Goal: Transaction & Acquisition: Purchase product/service

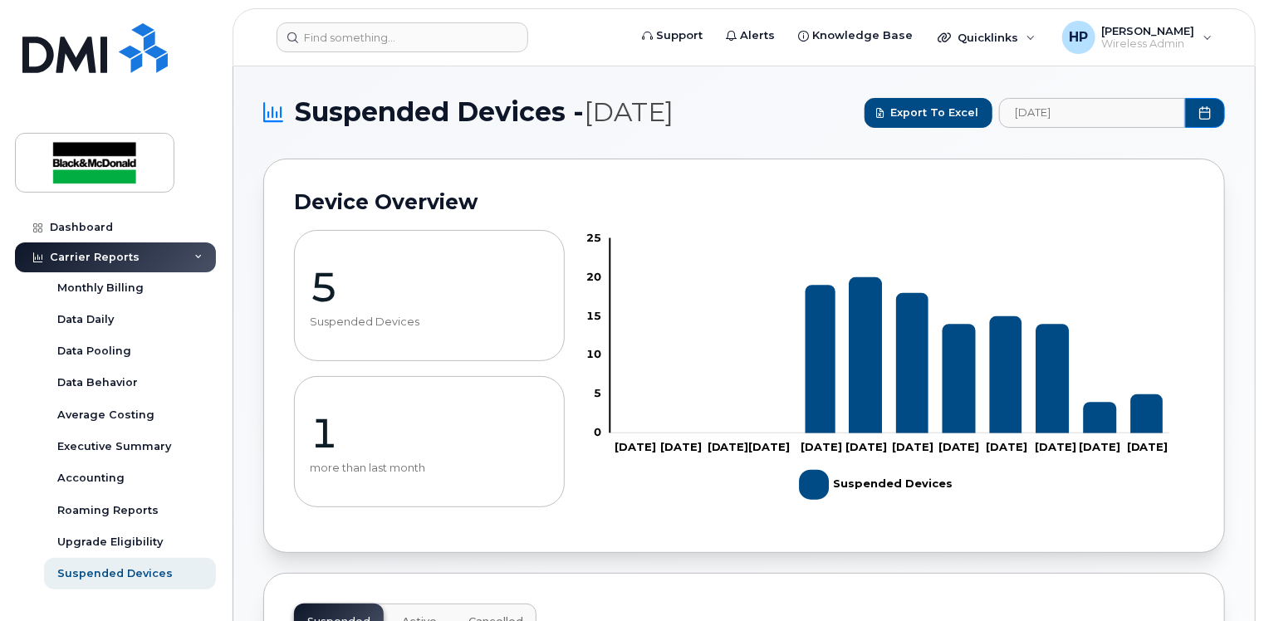
click at [185, 266] on div "Carrier Reports" at bounding box center [115, 257] width 201 height 30
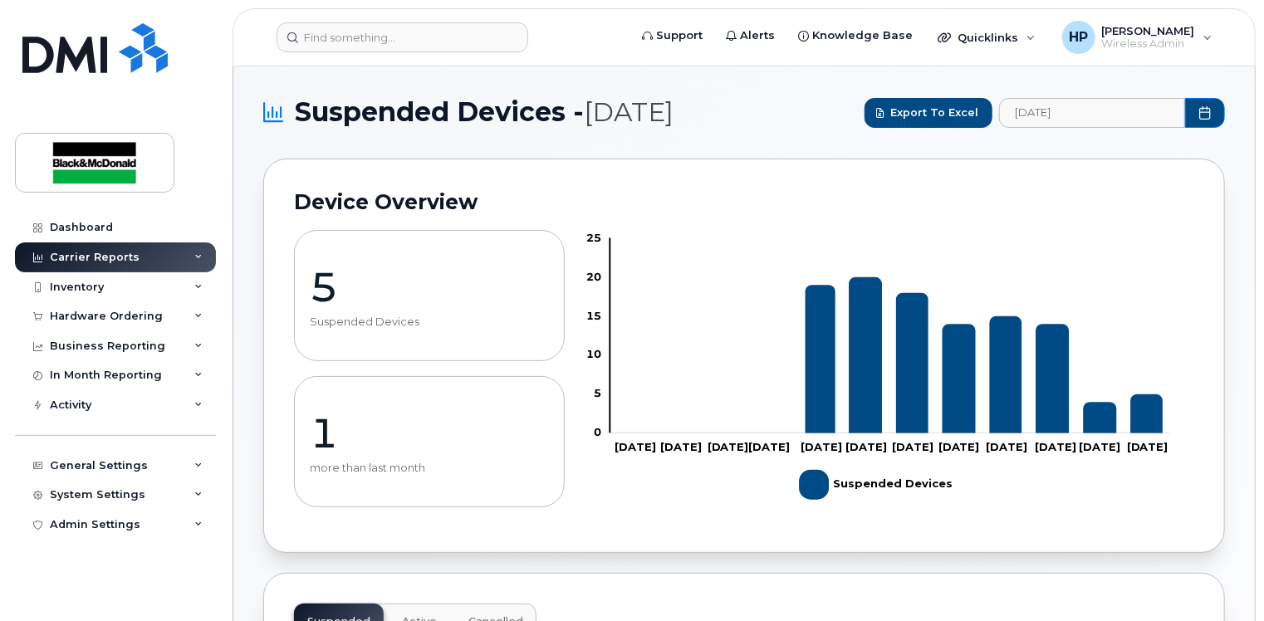
click at [148, 267] on div "Carrier Reports" at bounding box center [115, 257] width 201 height 30
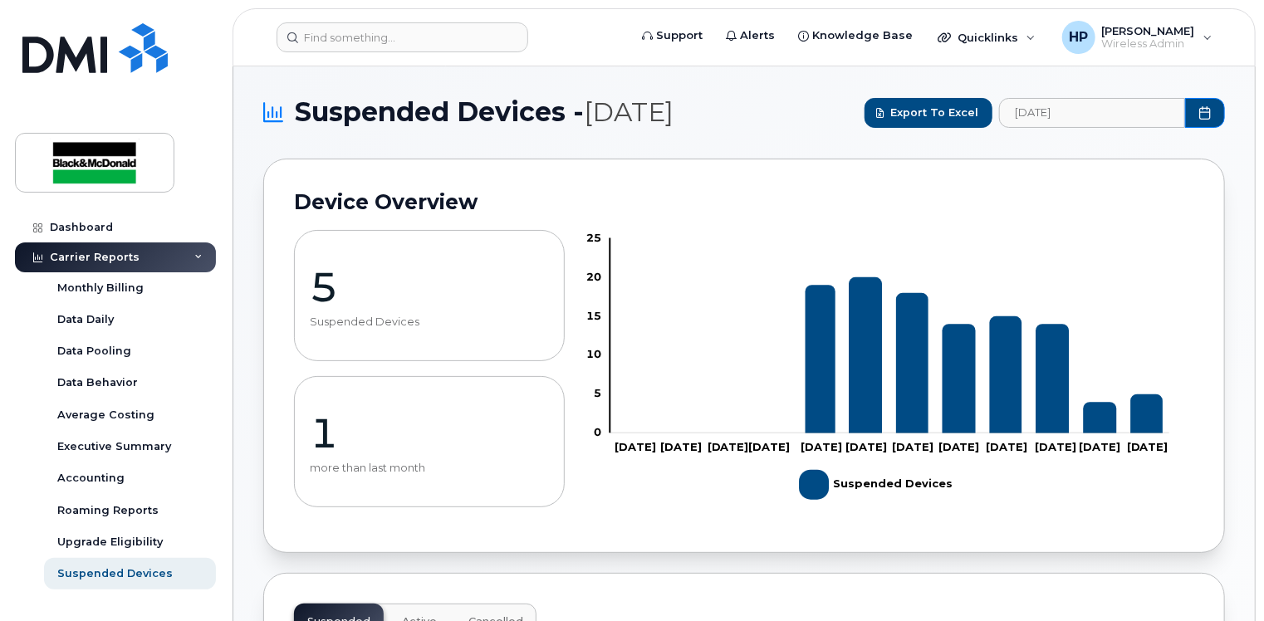
click at [159, 261] on div "Carrier Reports" at bounding box center [115, 257] width 201 height 30
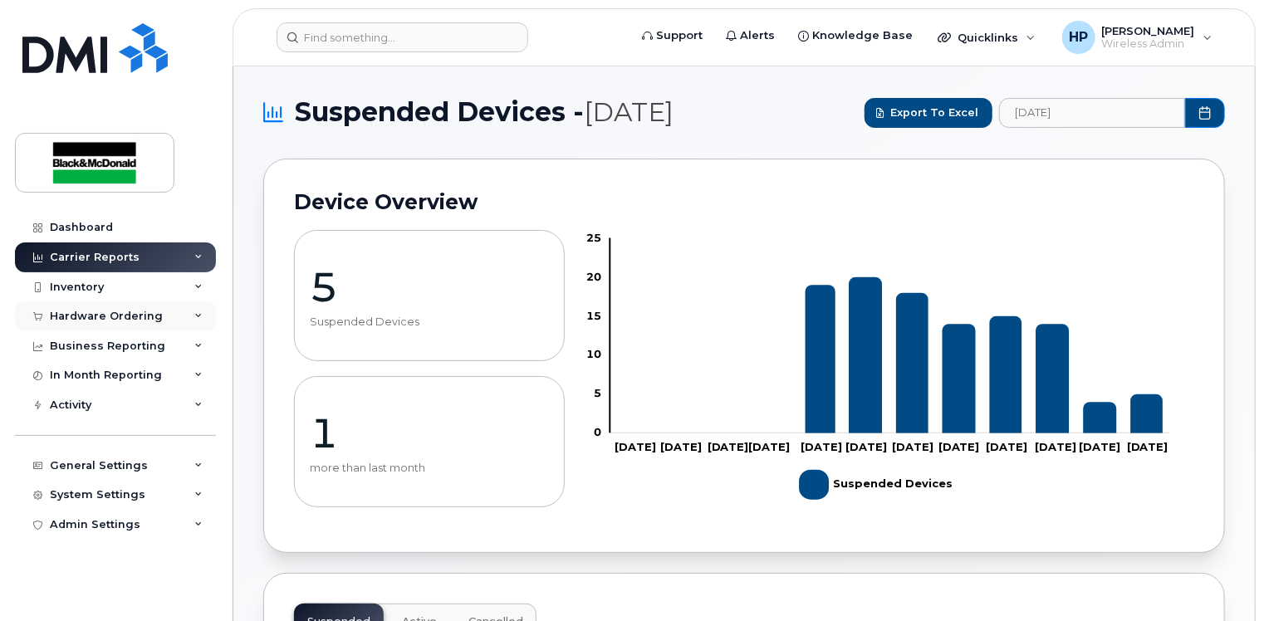
click at [131, 315] on div "Hardware Ordering" at bounding box center [106, 316] width 113 height 13
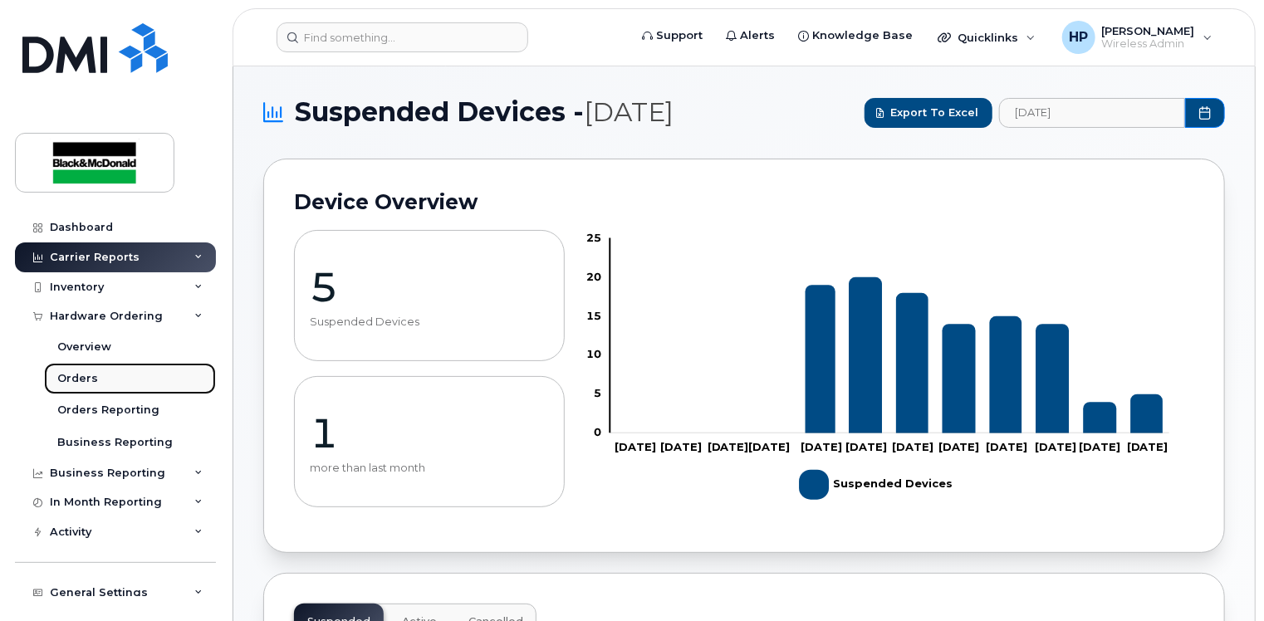
click at [86, 371] on div "Orders" at bounding box center [77, 378] width 41 height 15
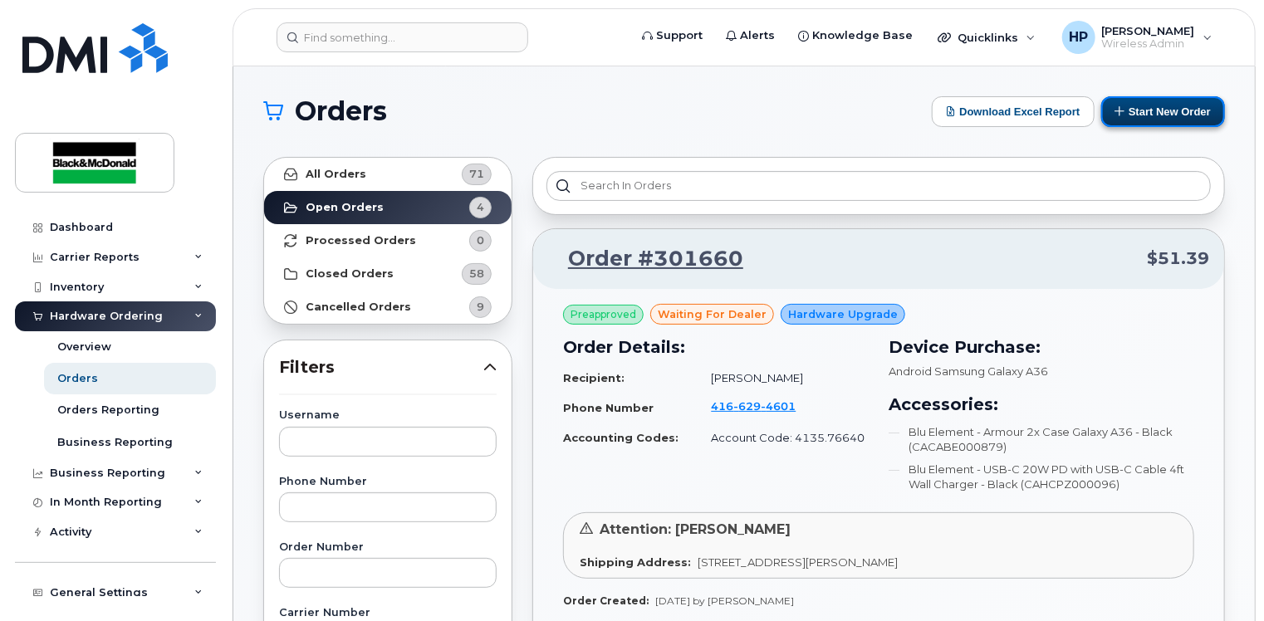
click at [1150, 105] on button "Start New Order" at bounding box center [1163, 111] width 124 height 31
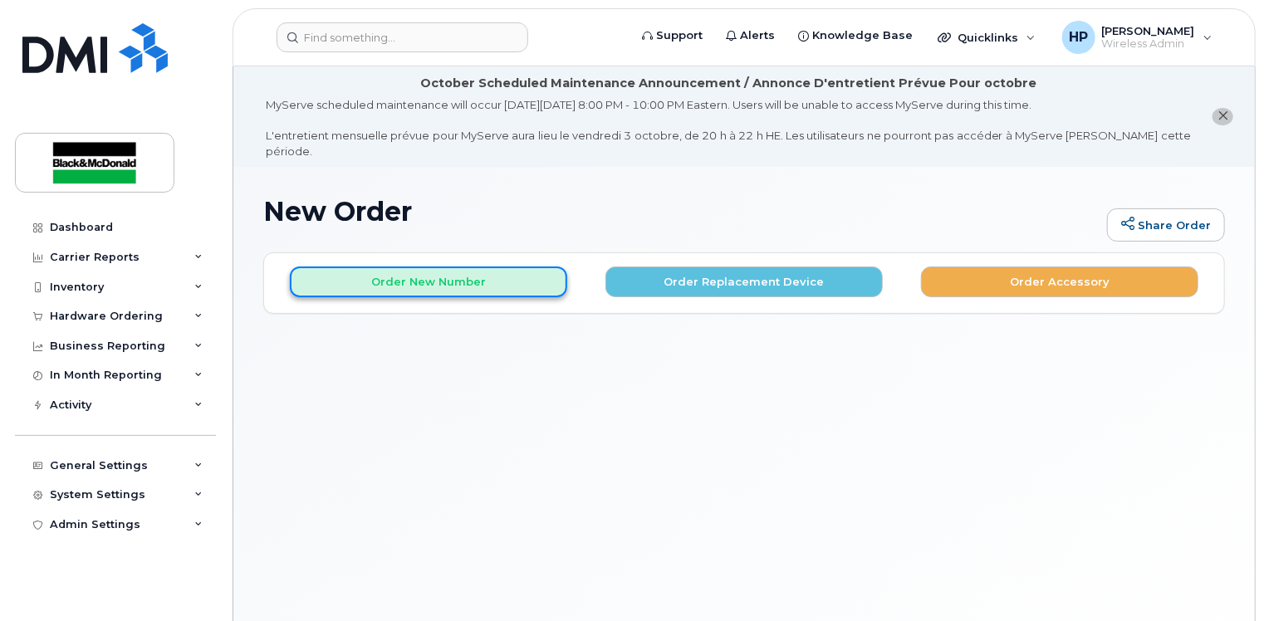
click at [467, 266] on button "Order New Number" at bounding box center [428, 281] width 277 height 31
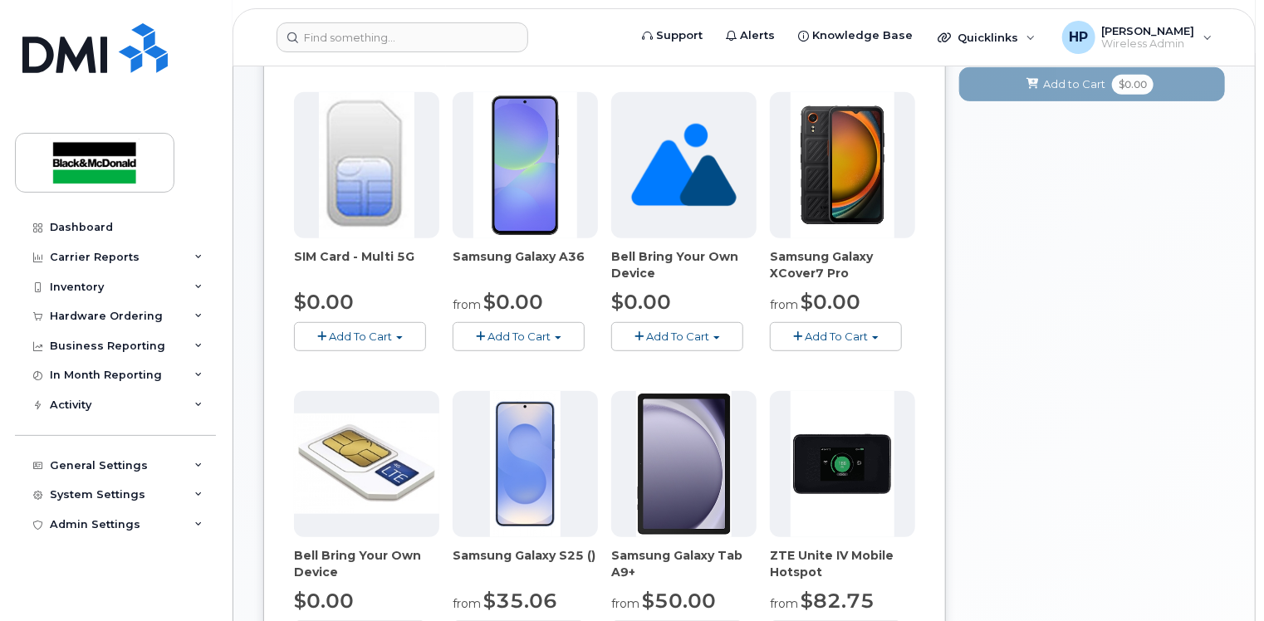
scroll to position [415, 0]
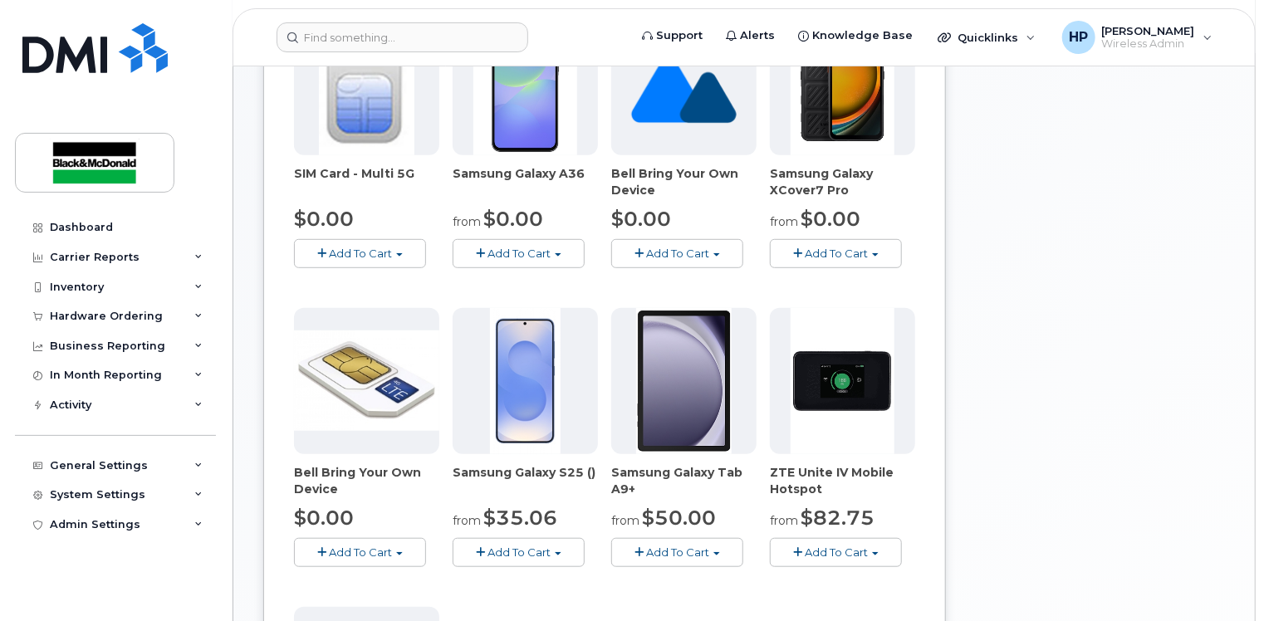
click at [381, 247] on span "Add To Cart" at bounding box center [360, 253] width 63 height 13
click at [376, 274] on link "$0.00 - New Activation" at bounding box center [377, 284] width 158 height 21
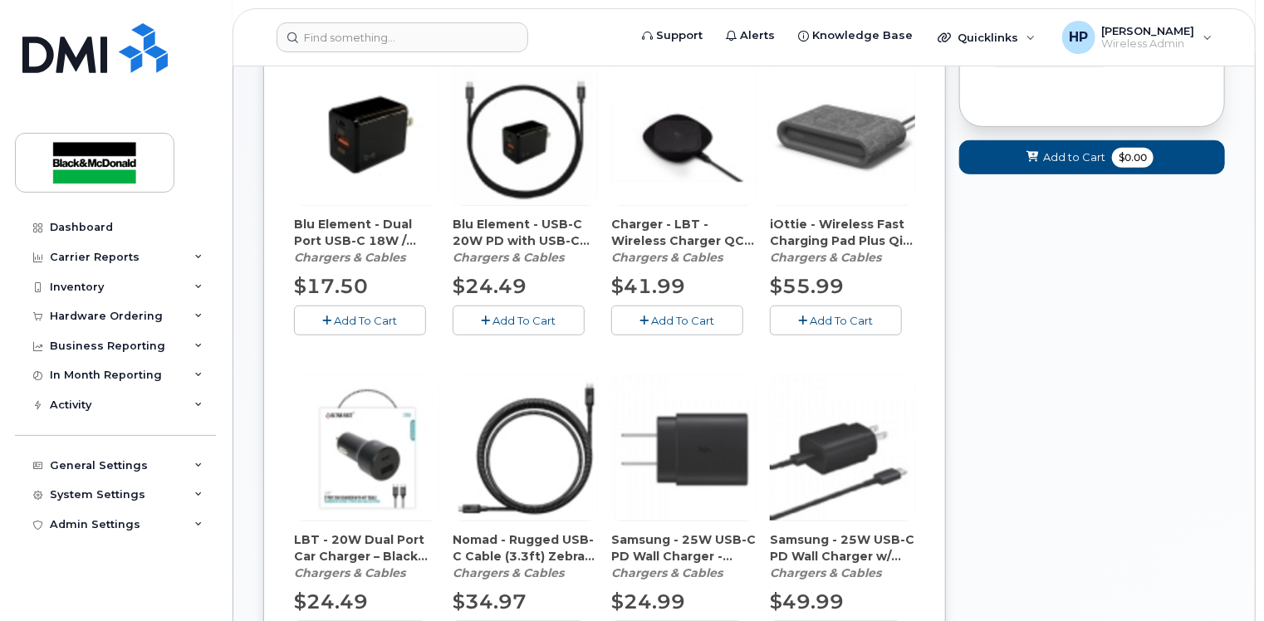
click at [526, 314] on span "Add To Cart" at bounding box center [524, 320] width 63 height 13
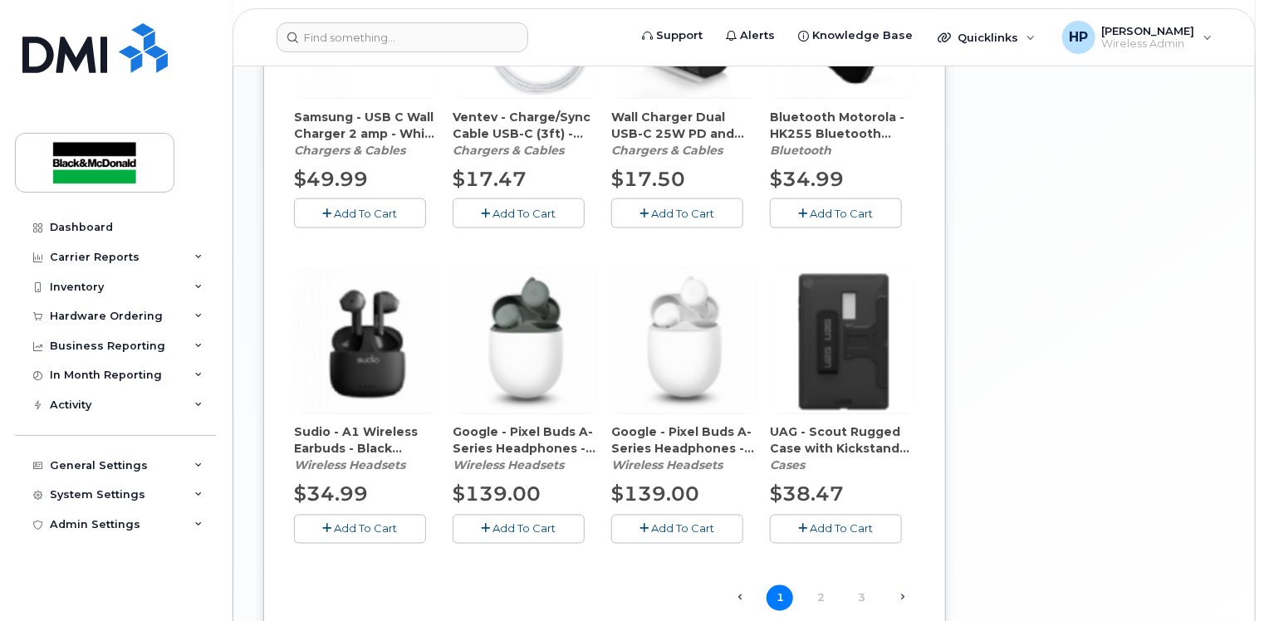
scroll to position [1245, 0]
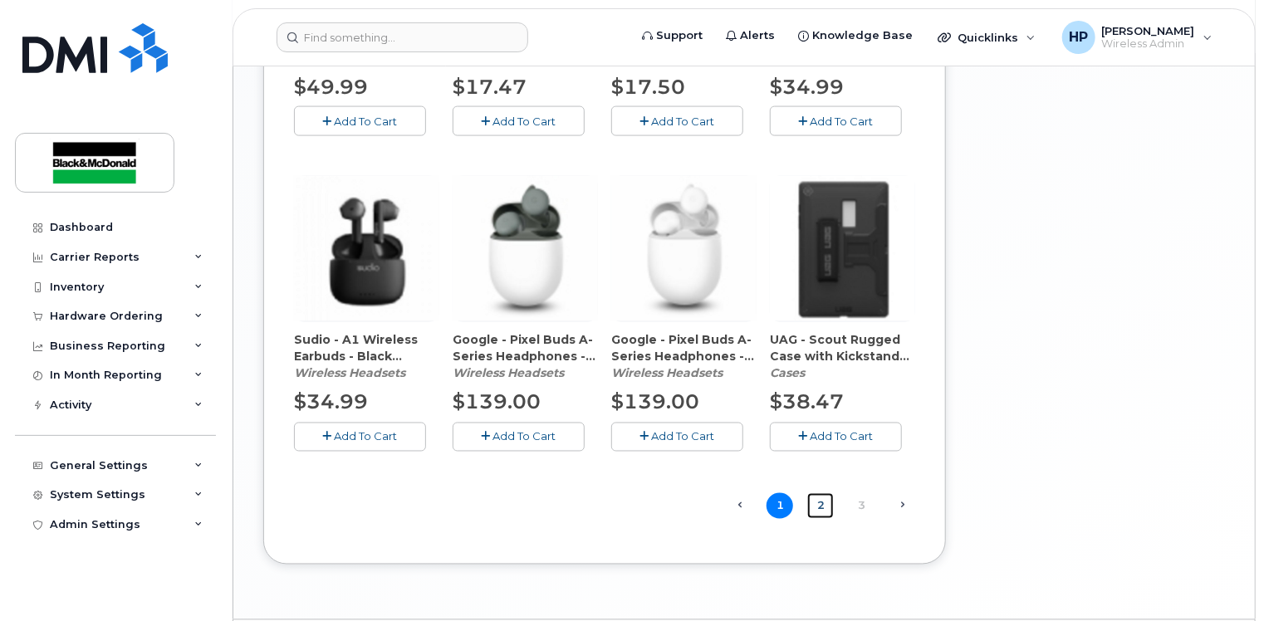
click at [818, 493] on link "2" at bounding box center [820, 506] width 27 height 26
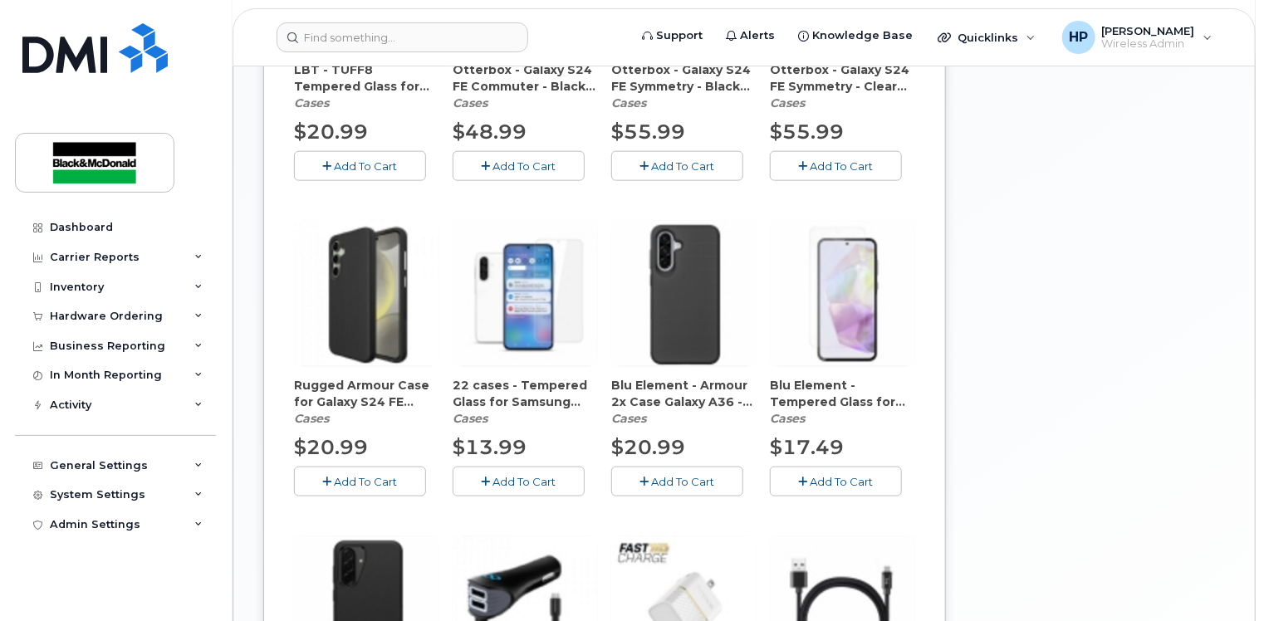
scroll to position [911, 0]
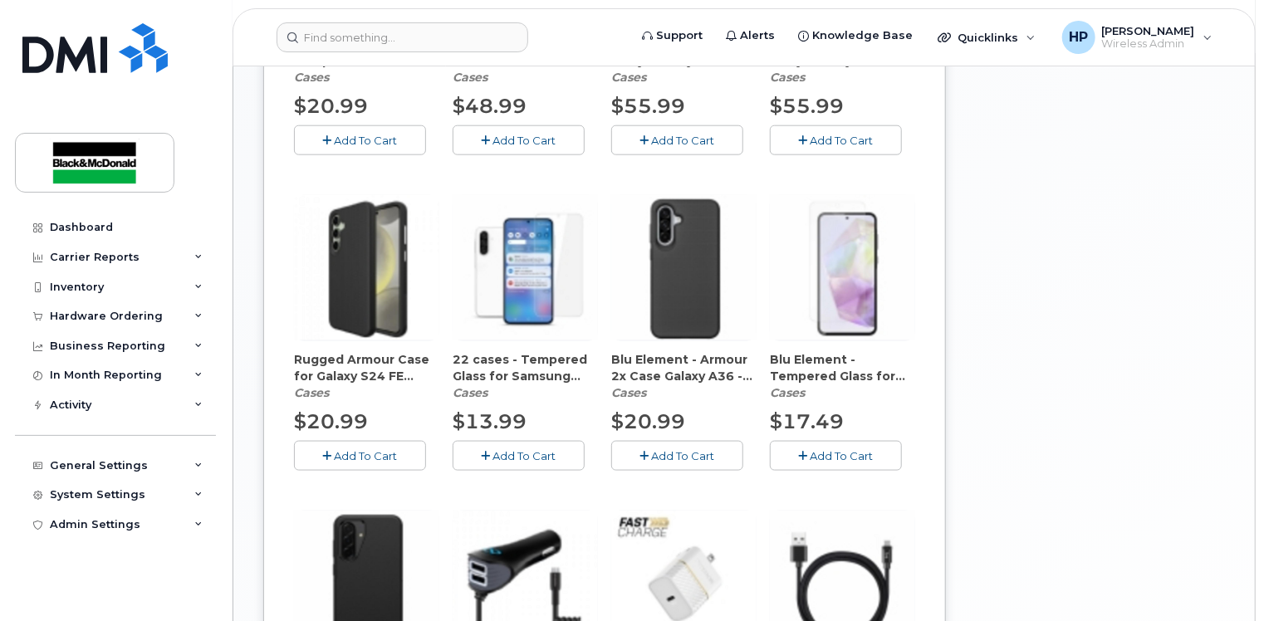
click at [699, 441] on button "Add To Cart" at bounding box center [677, 455] width 132 height 29
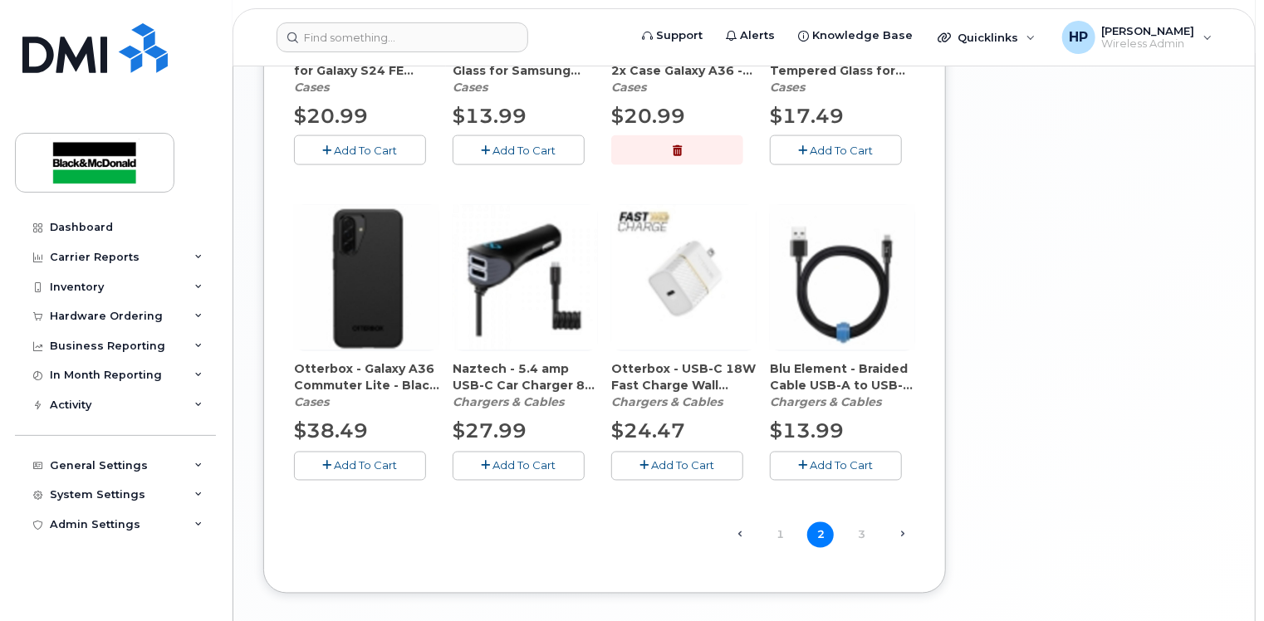
scroll to position [1278, 0]
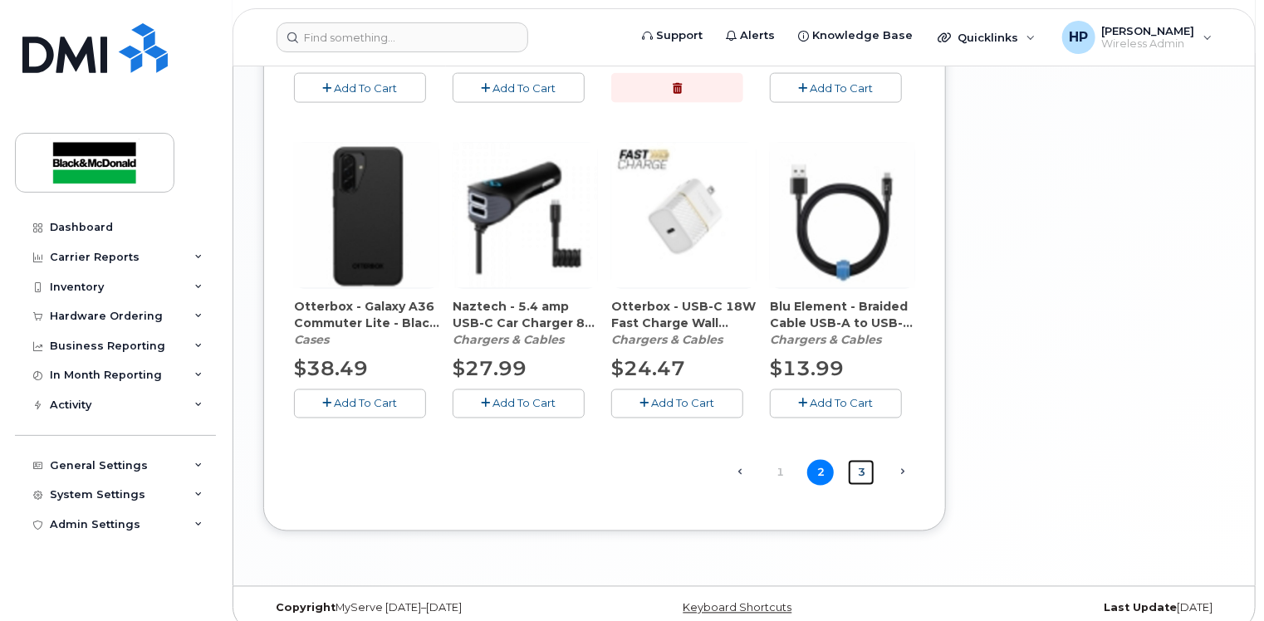
click at [860, 460] on link "3" at bounding box center [861, 473] width 27 height 26
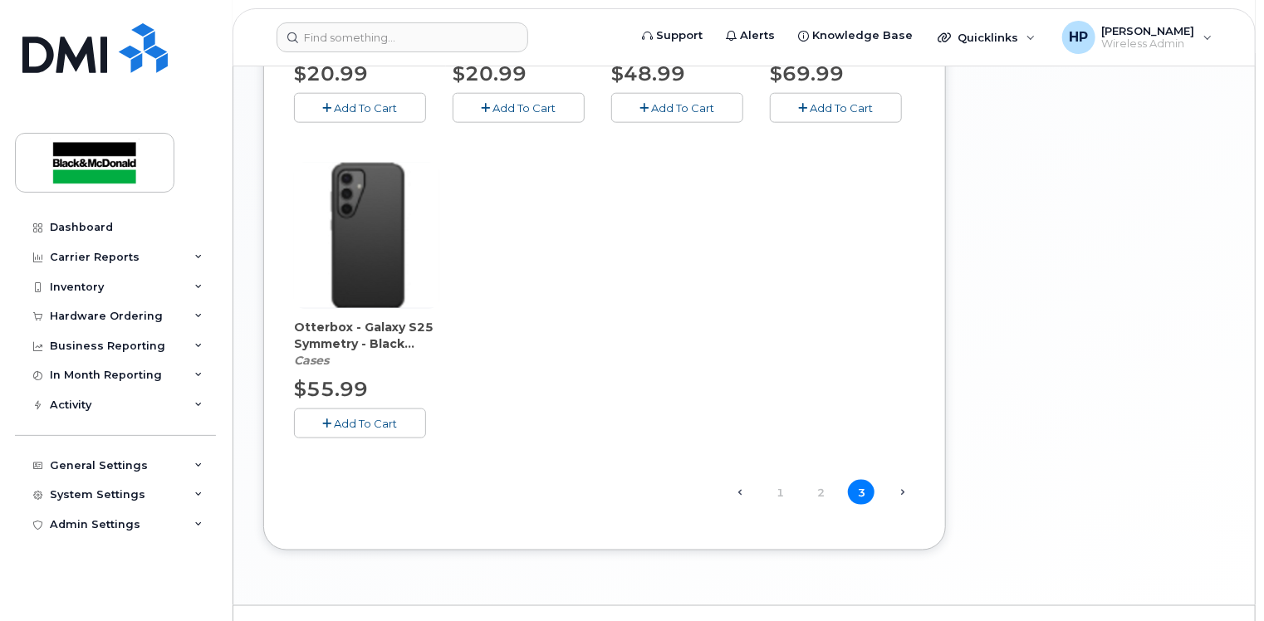
scroll to position [963, 0]
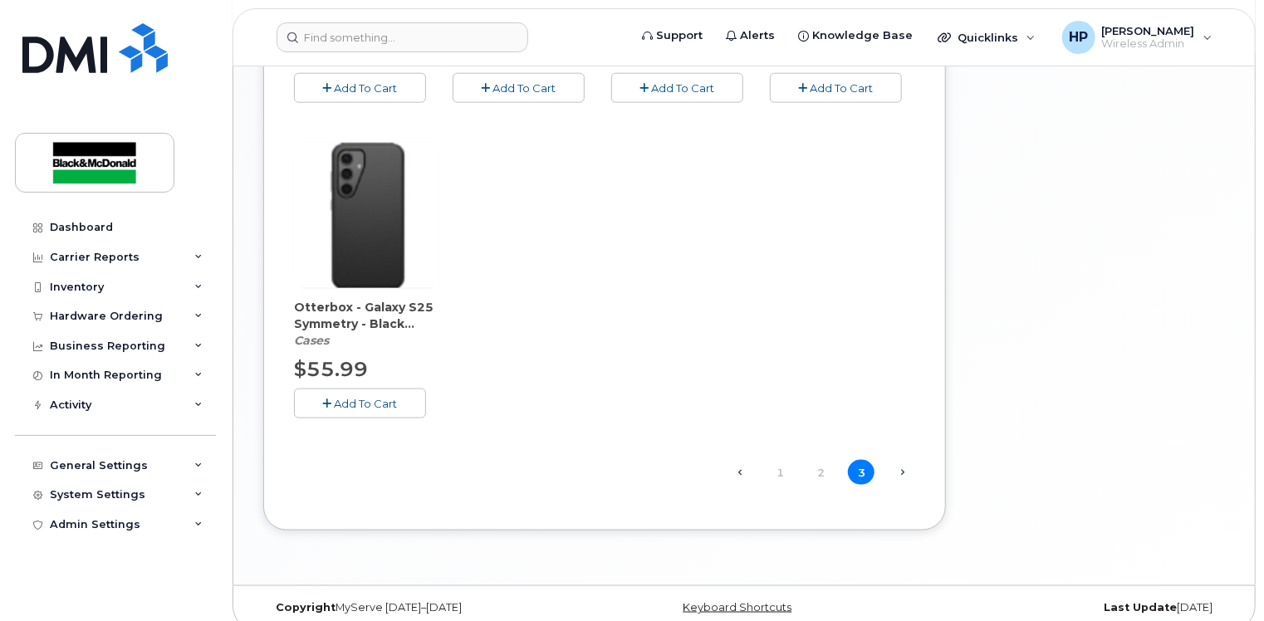
click at [896, 462] on span "Next →" at bounding box center [901, 473] width 27 height 22
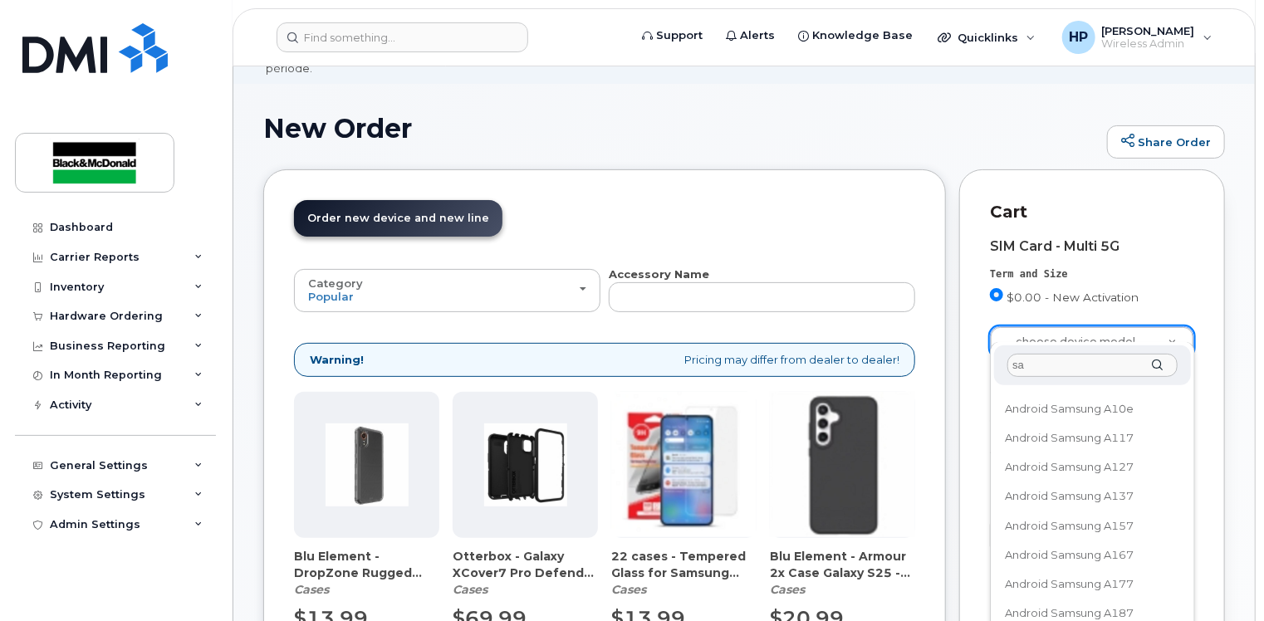
scroll to position [0, 0]
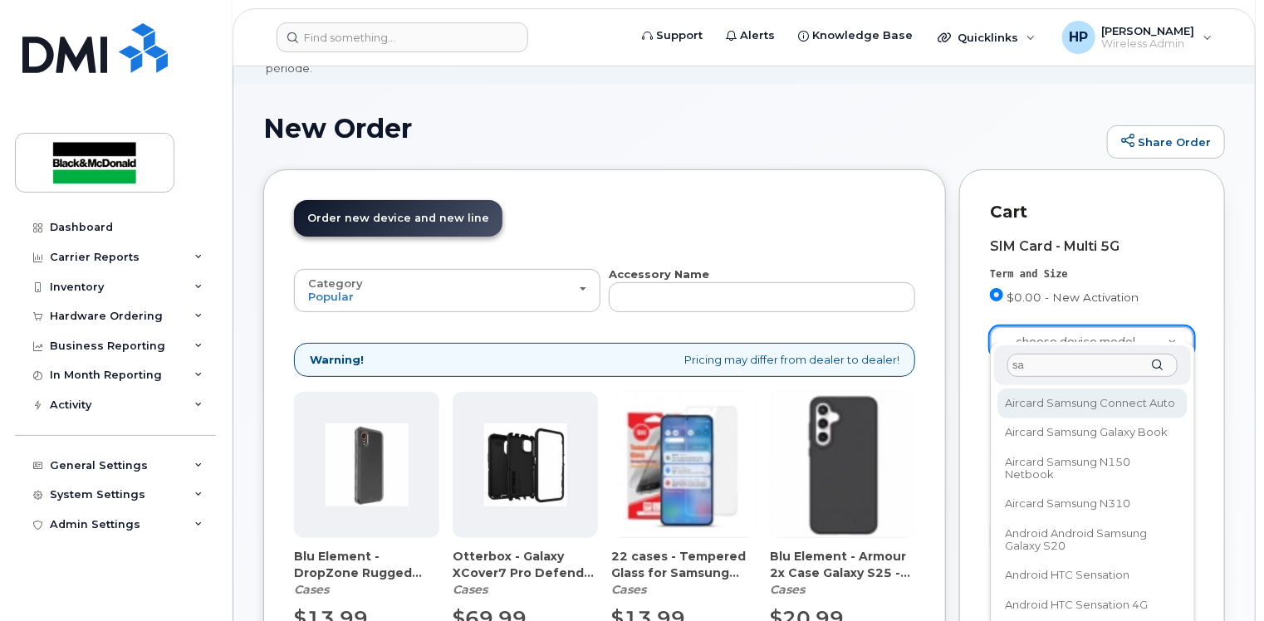
type input "s"
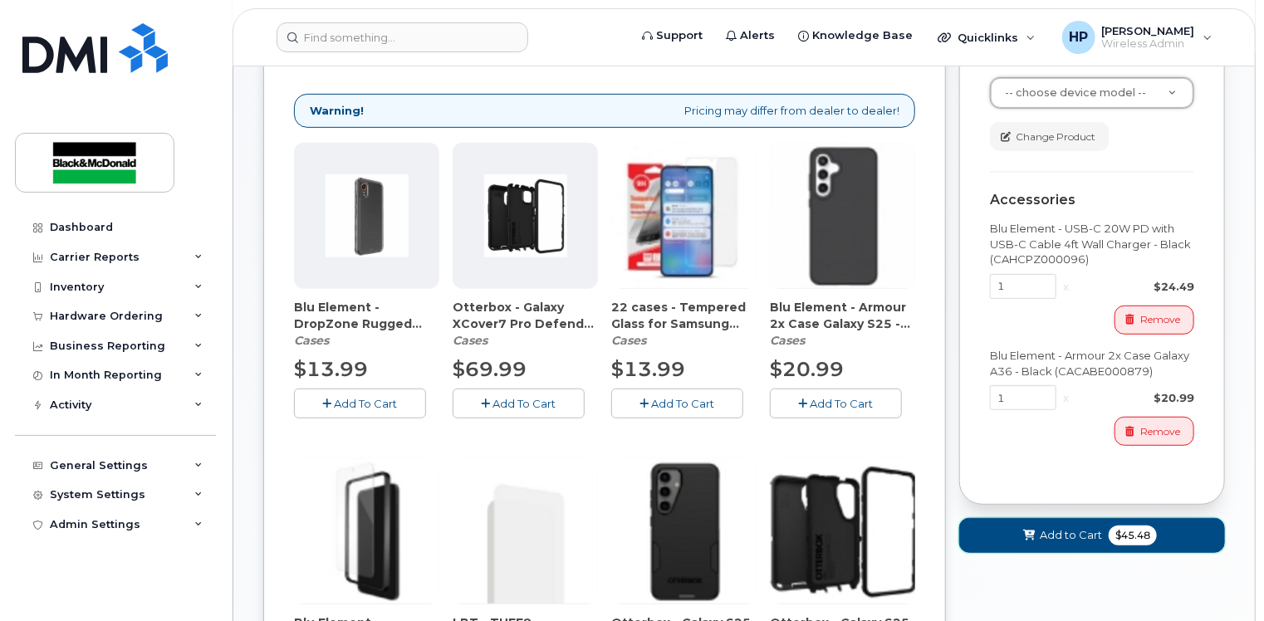
click at [1079, 527] on span "Add to Cart" at bounding box center [1070, 535] width 62 height 16
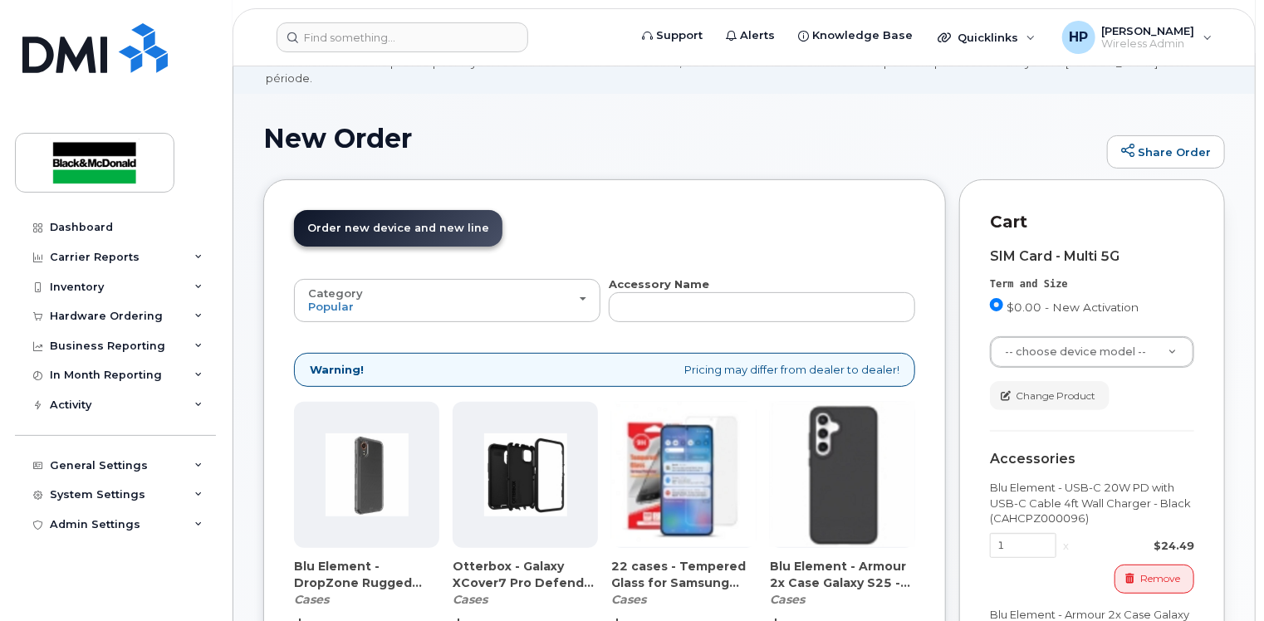
scroll to position [71, 0]
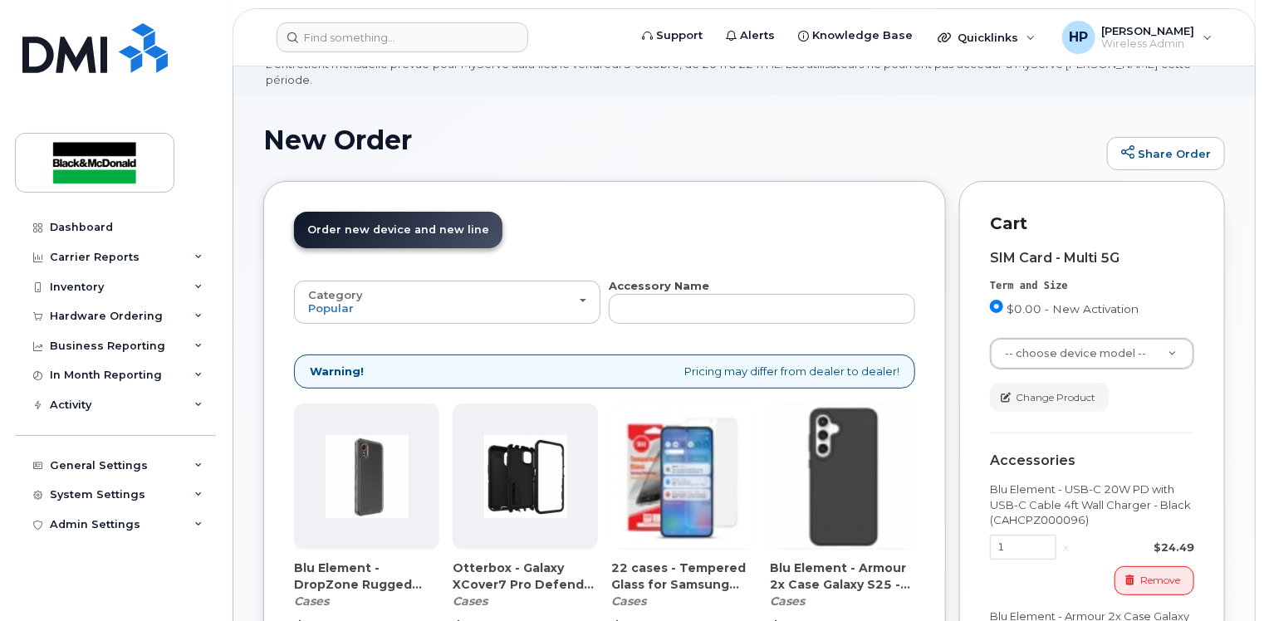
click at [398, 223] on span "Order new device and new line" at bounding box center [398, 229] width 182 height 12
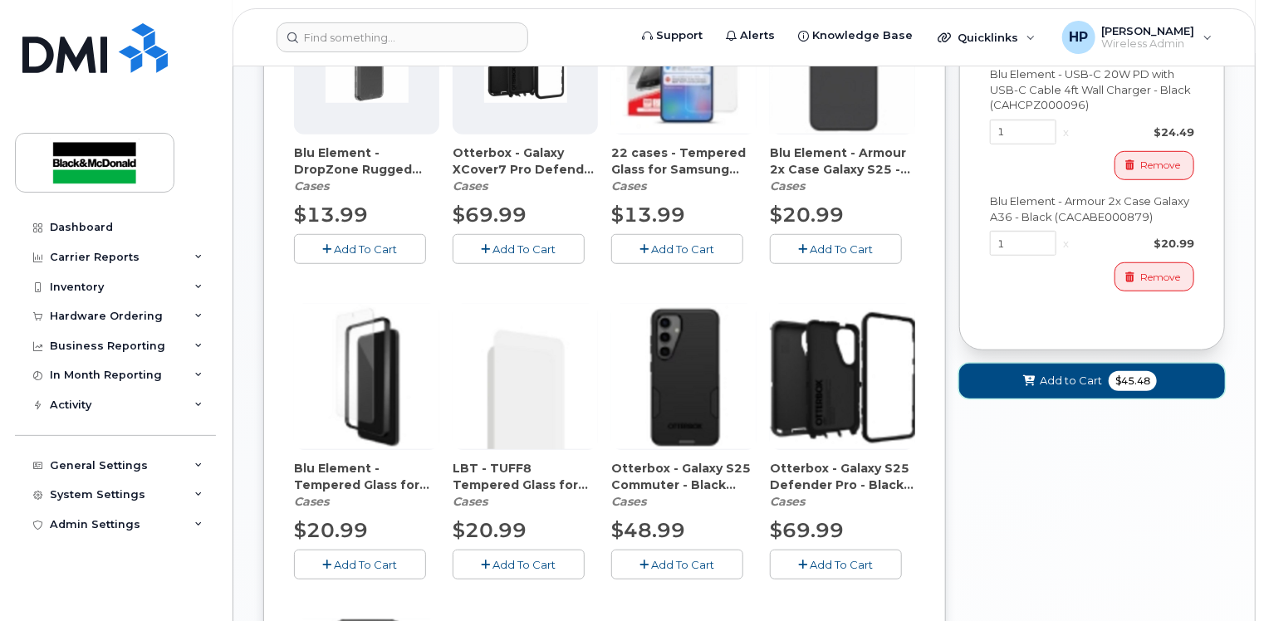
click at [1085, 373] on span "Add to Cart" at bounding box center [1070, 381] width 62 height 16
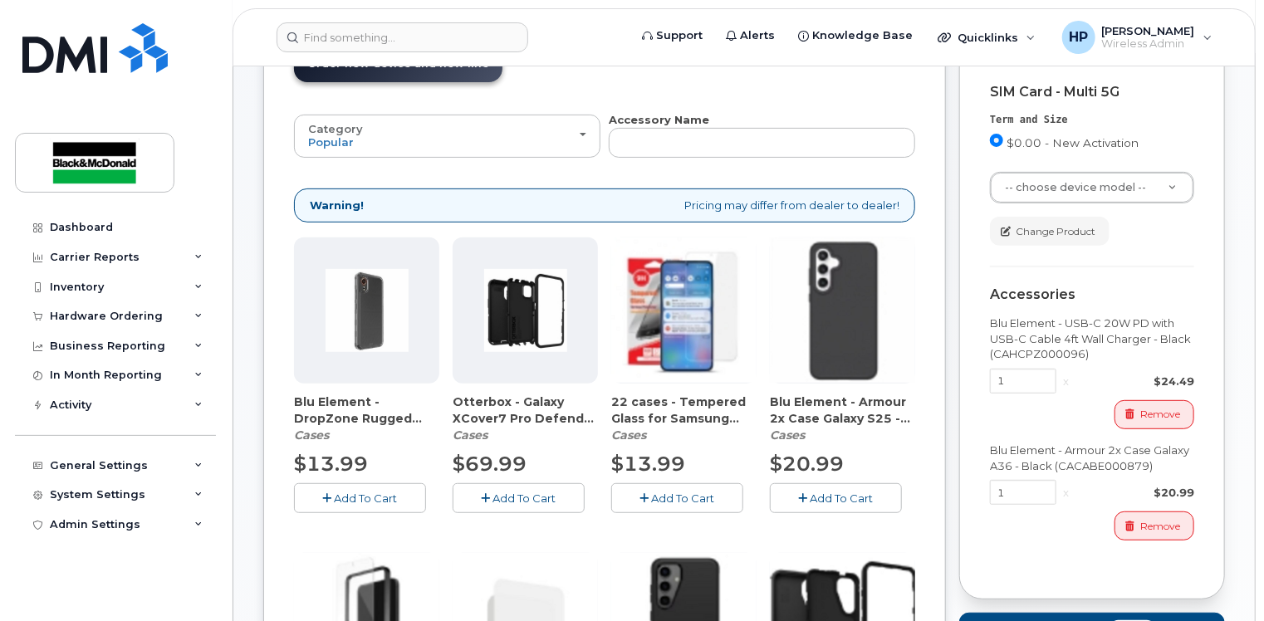
click at [958, 19] on div "Quicklinks Suspend / Cancel Device Change SIM Card Enable Call Forwarding Reset…" at bounding box center [986, 37] width 125 height 37
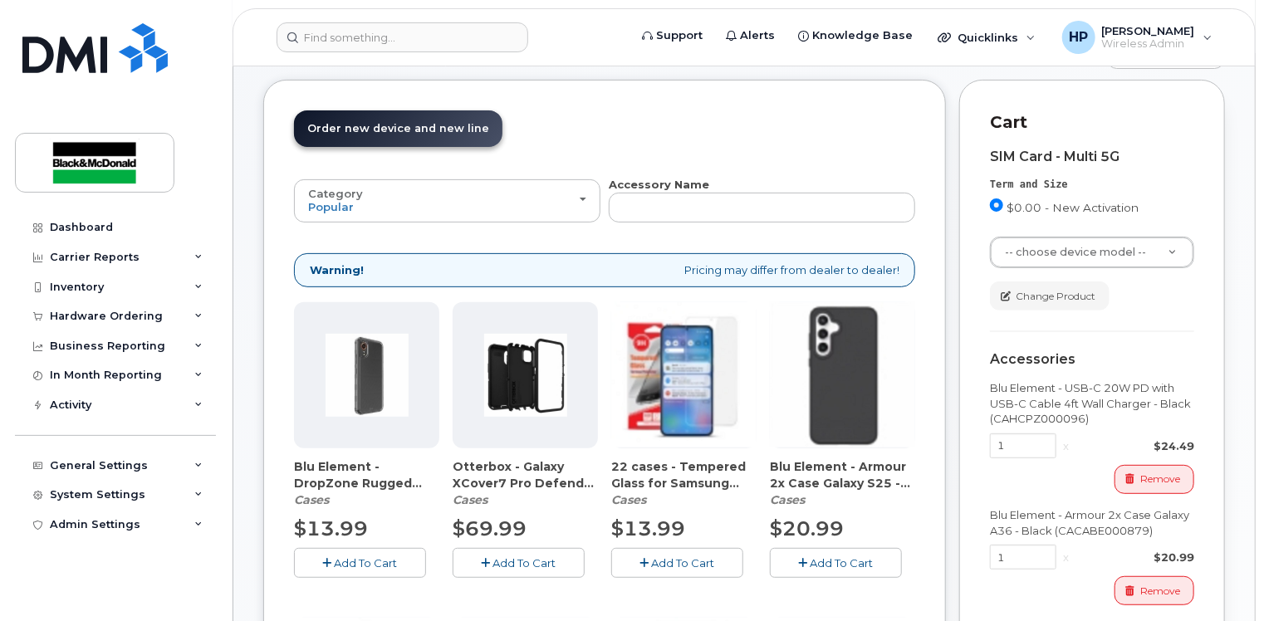
scroll to position [71, 0]
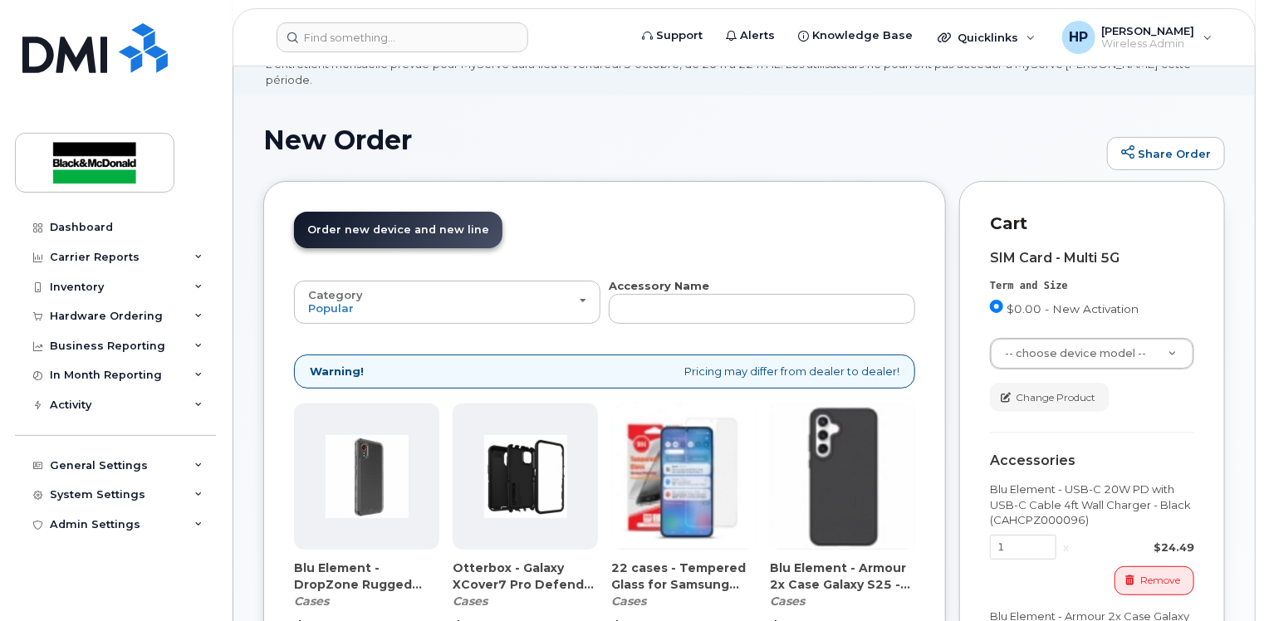
click at [435, 225] on link "Order new device and new line Order new device for existing or suspended line O…" at bounding box center [398, 230] width 208 height 37
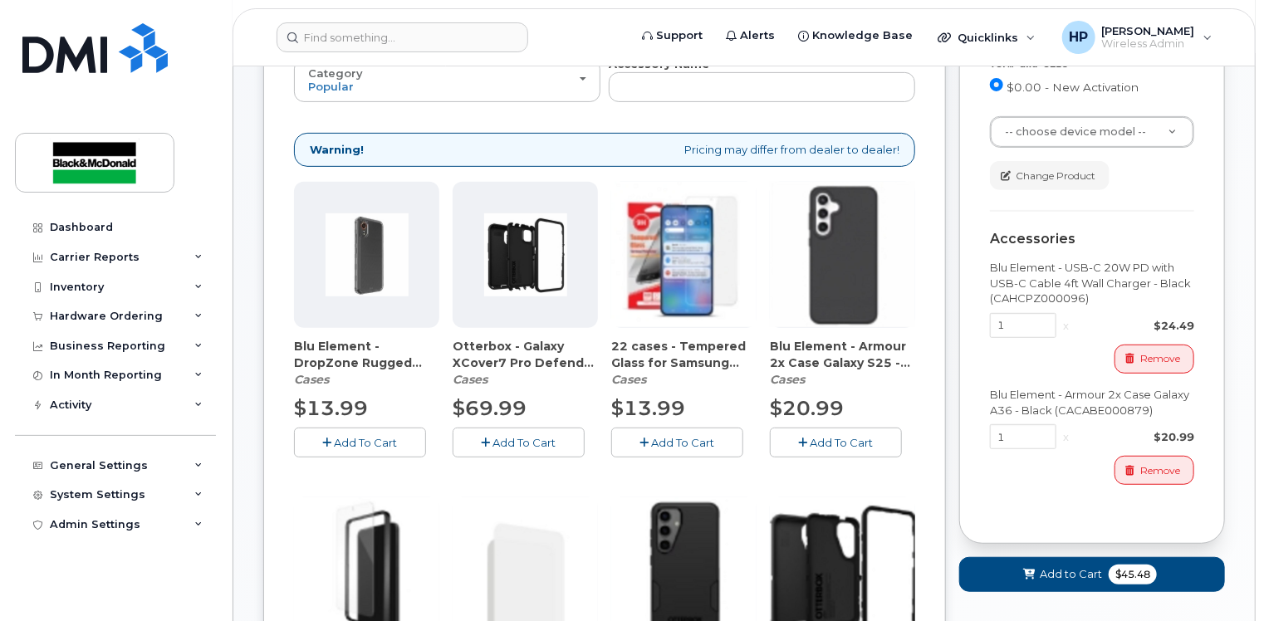
scroll to position [0, 0]
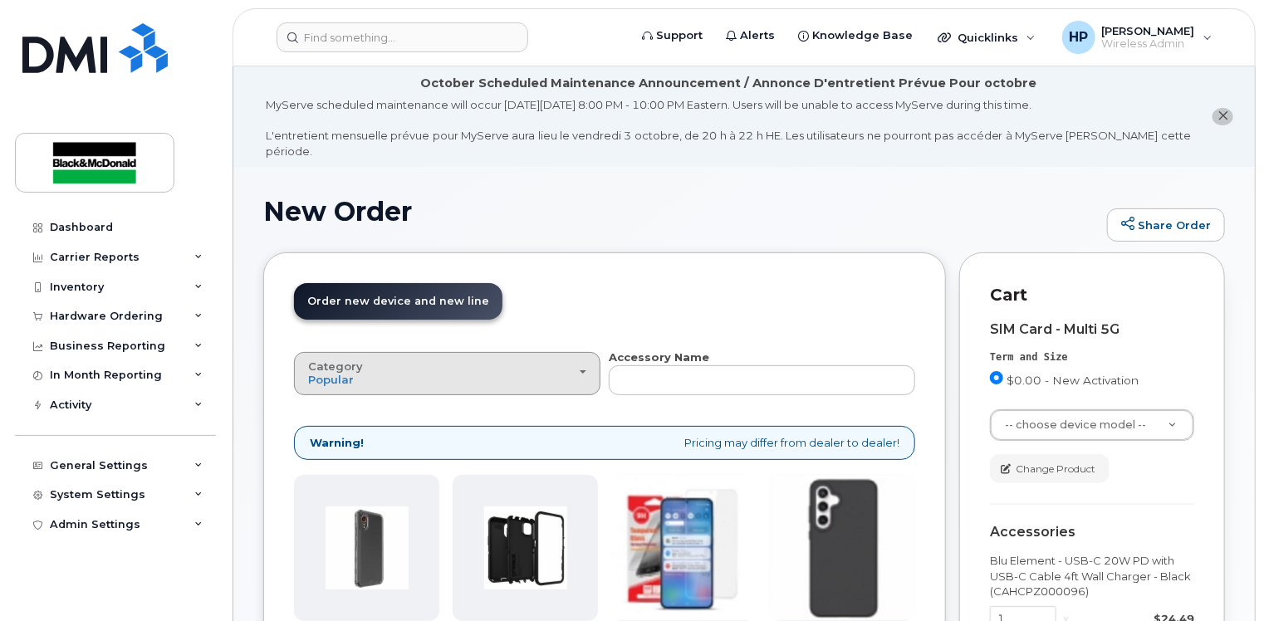
click at [539, 364] on div "Category Popular" at bounding box center [447, 373] width 278 height 26
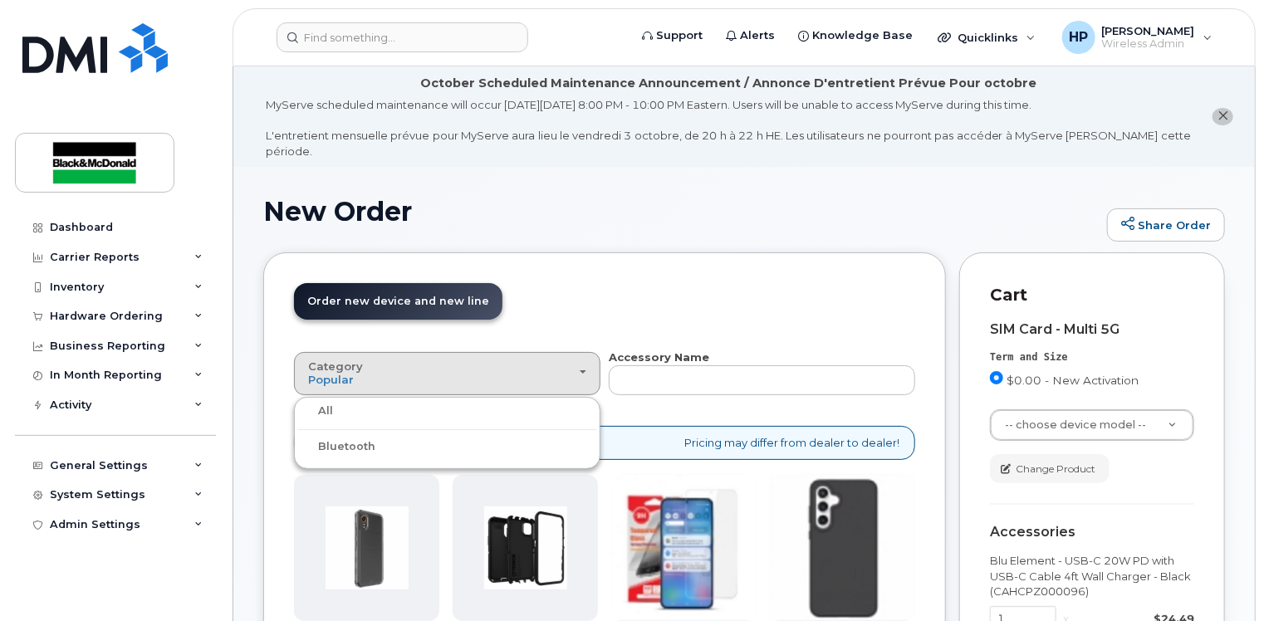
click at [333, 401] on div "All" at bounding box center [447, 411] width 298 height 20
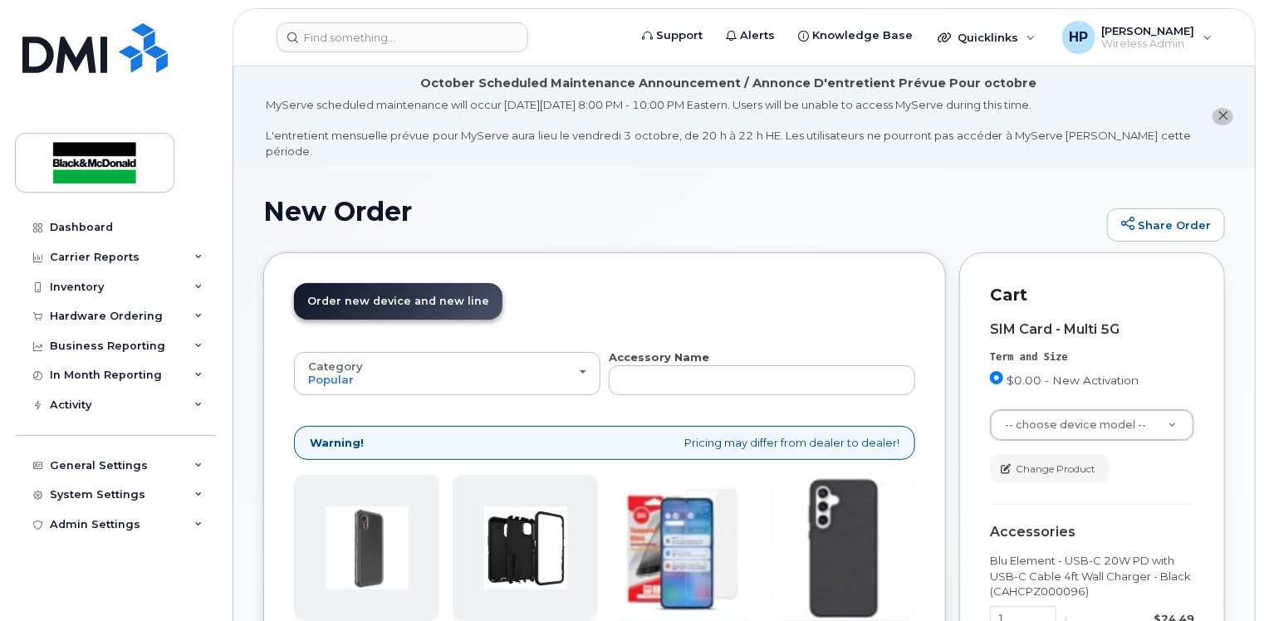
click at [1218, 110] on icon "close notification" at bounding box center [1222, 115] width 11 height 11
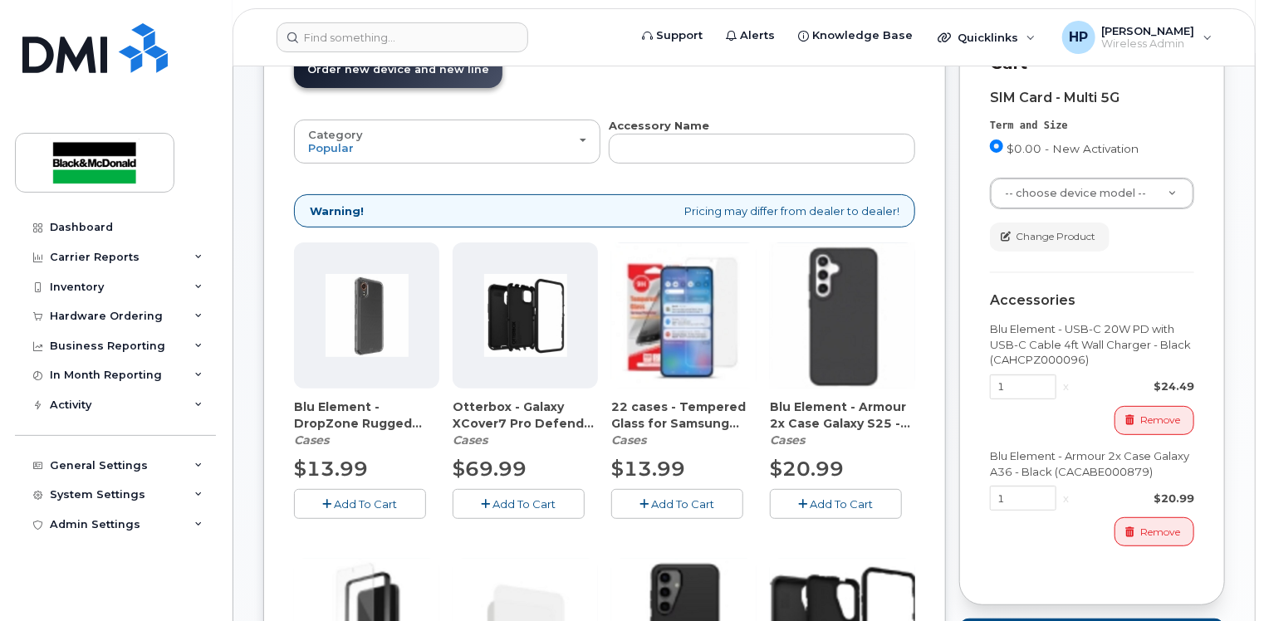
scroll to position [332, 0]
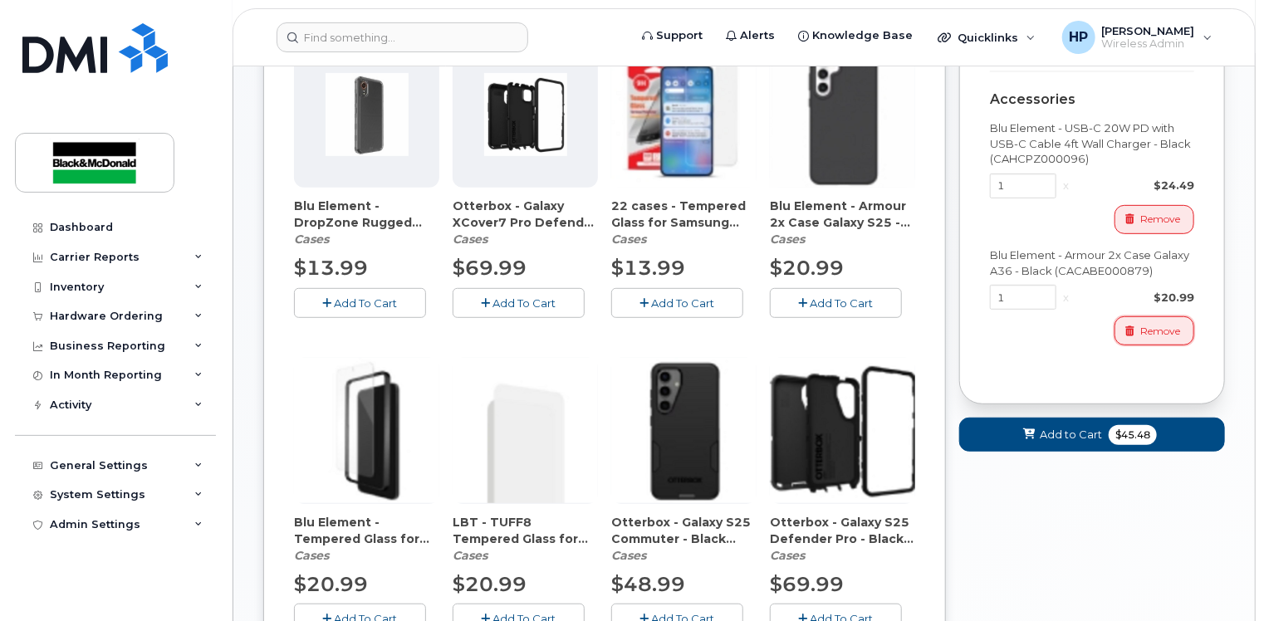
click at [1132, 328] on icon "button" at bounding box center [1130, 331] width 9 height 10
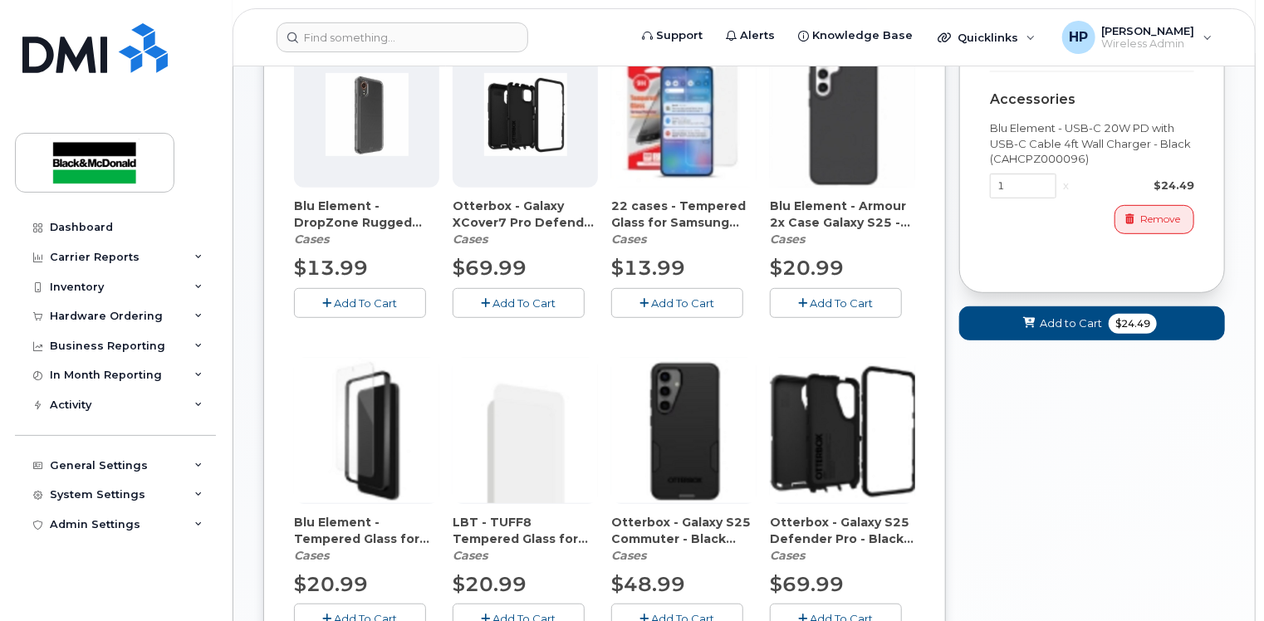
click at [1153, 201] on div "Blu Element - USB-C 20W PD with USB-C Cable 4ft Wall Charger - Black (CAHCPZ000…" at bounding box center [1092, 177] width 204 height 114
click at [1149, 218] on span "Remove" at bounding box center [1160, 219] width 40 height 15
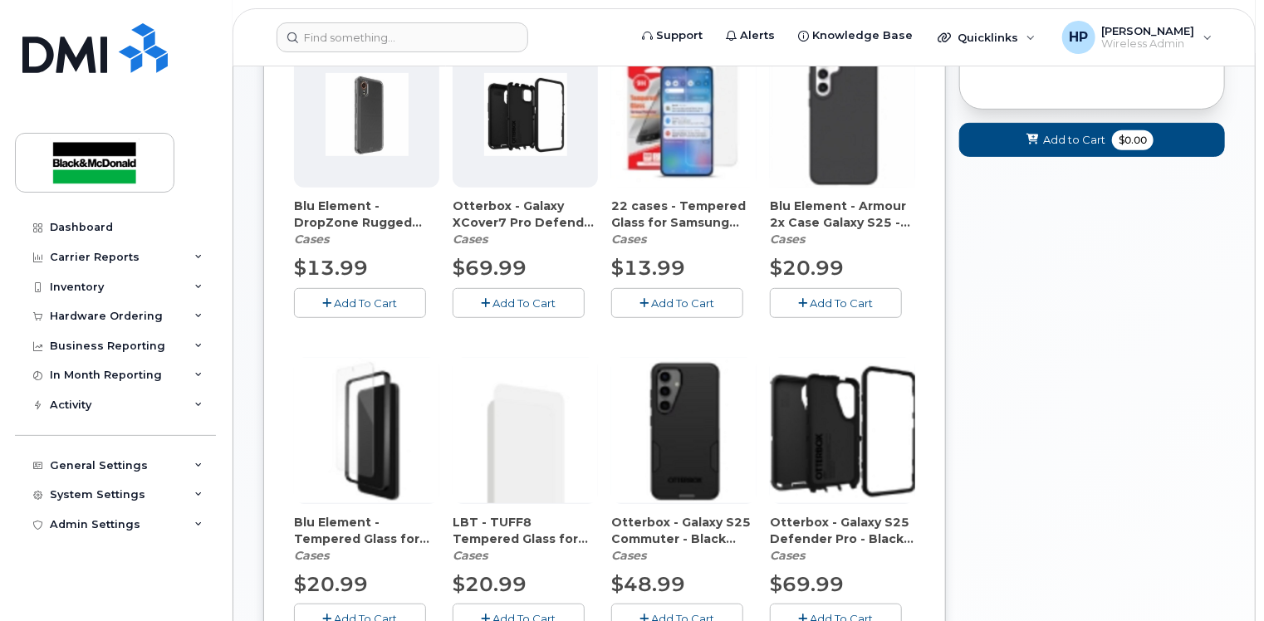
scroll to position [0, 0]
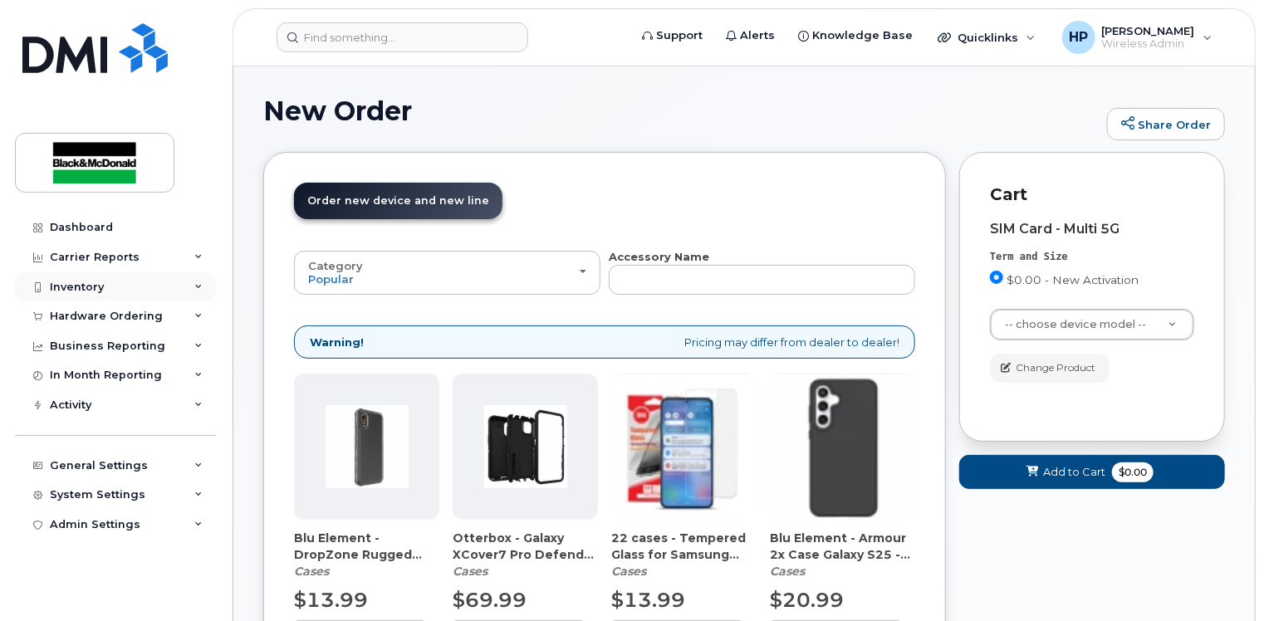
click at [154, 281] on div "Inventory" at bounding box center [115, 287] width 201 height 30
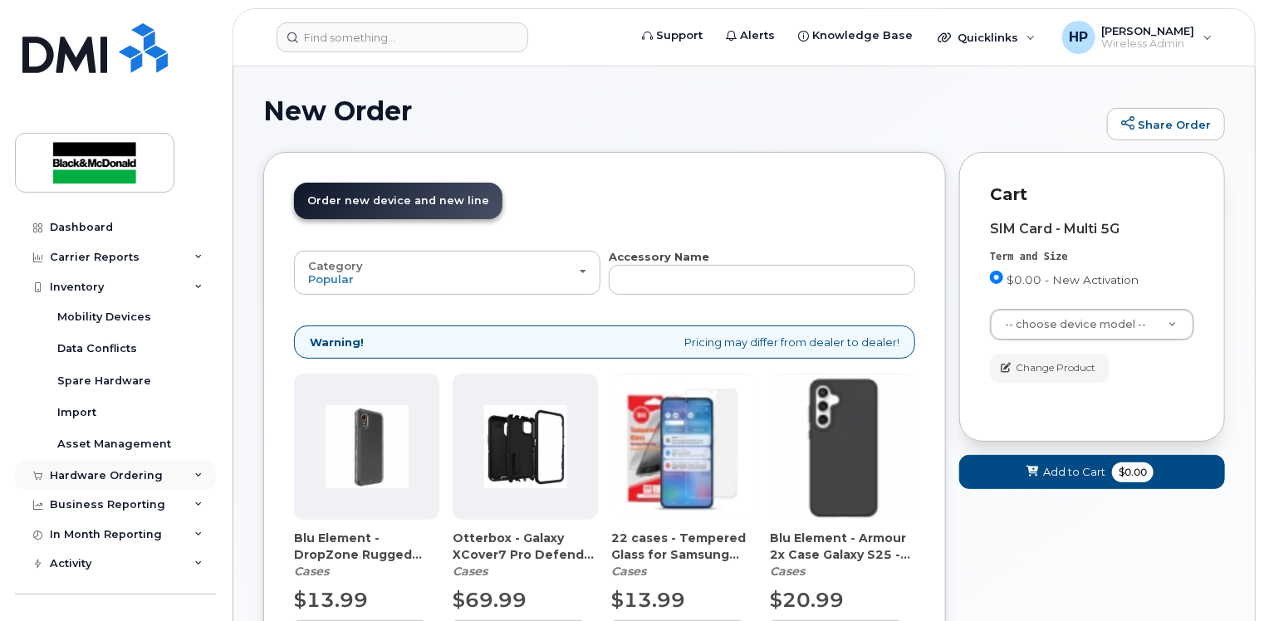
click at [130, 475] on div "Hardware Ordering" at bounding box center [106, 475] width 113 height 13
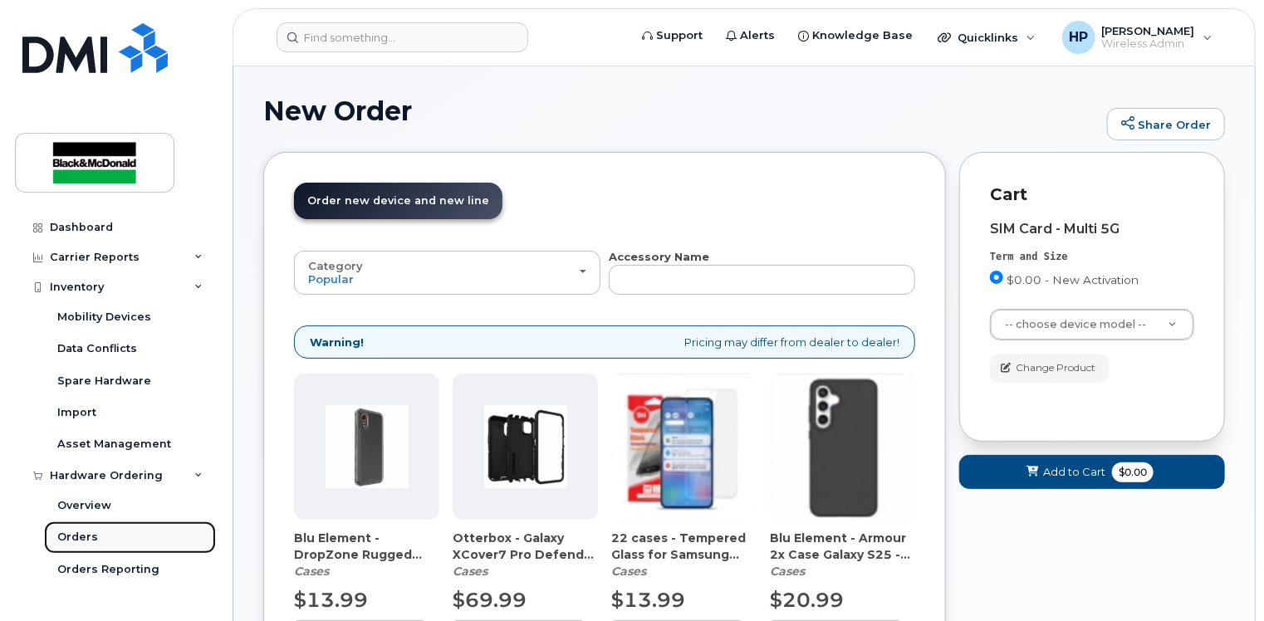
click at [86, 533] on div "Orders" at bounding box center [77, 537] width 41 height 15
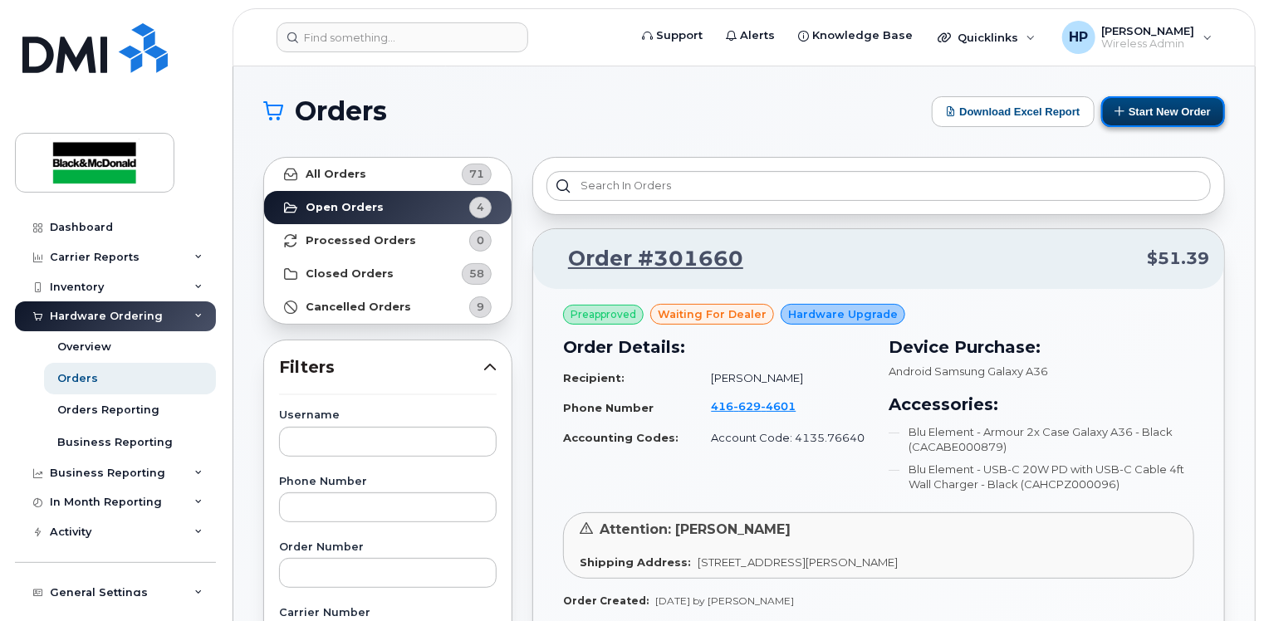
click at [1176, 99] on button "Start New Order" at bounding box center [1163, 111] width 124 height 31
click at [1160, 105] on button "Start New Order" at bounding box center [1163, 111] width 124 height 31
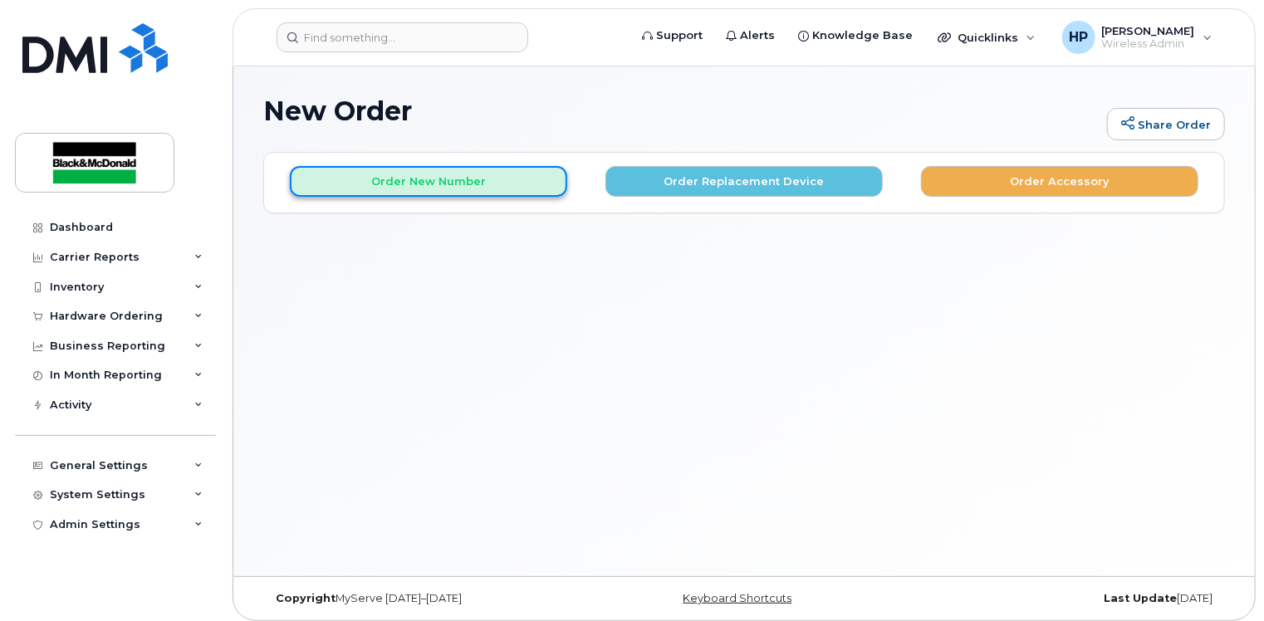
click at [444, 177] on button "Order New Number" at bounding box center [428, 181] width 277 height 31
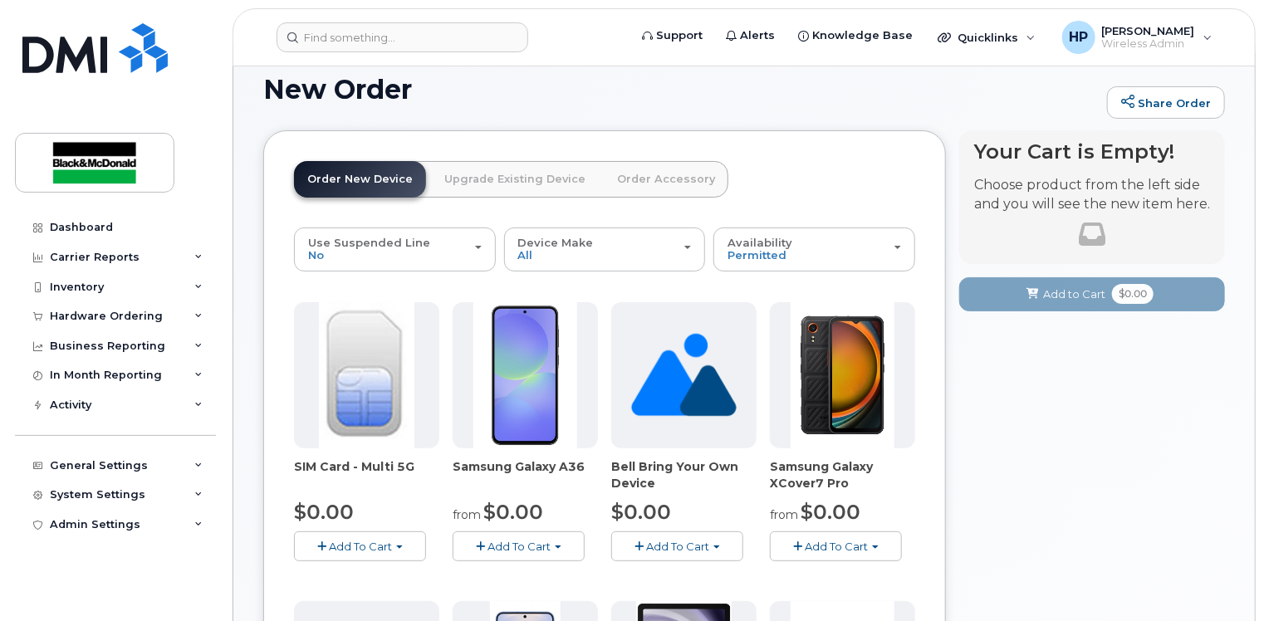
scroll to position [83, 0]
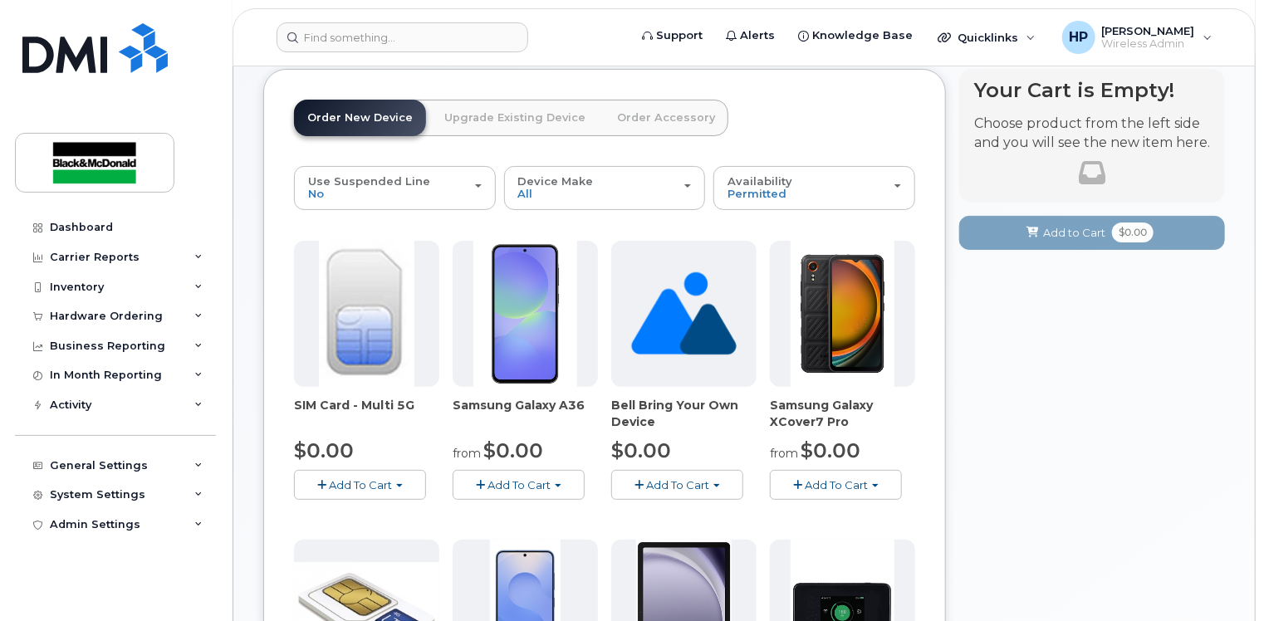
click at [369, 486] on span "Add To Cart" at bounding box center [360, 484] width 63 height 13
click at [360, 506] on link "$0.00 - New Activation" at bounding box center [377, 516] width 158 height 21
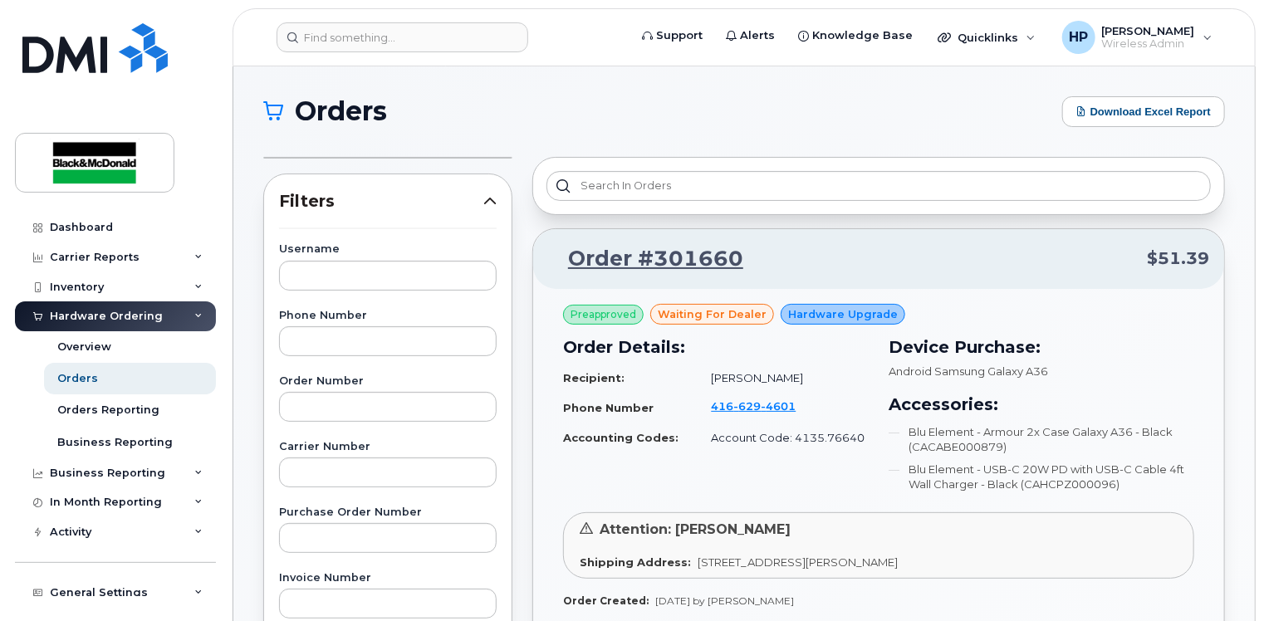
click at [113, 320] on div "Hardware Ordering" at bounding box center [106, 316] width 113 height 13
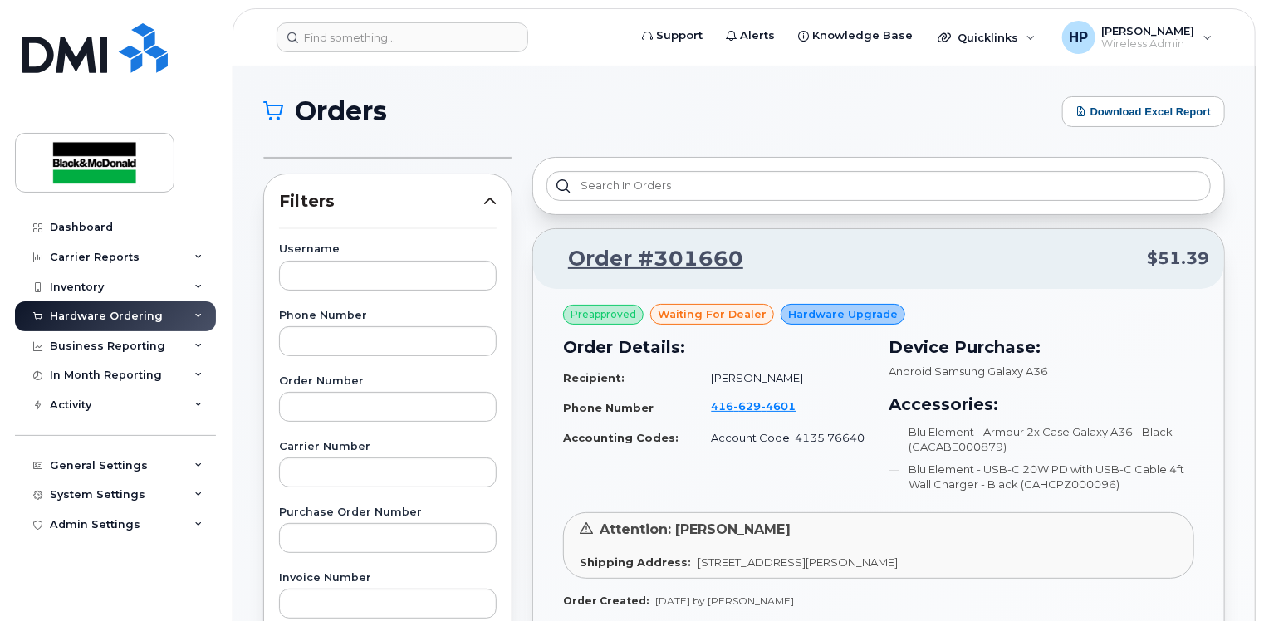
click at [123, 321] on div "Hardware Ordering" at bounding box center [106, 316] width 113 height 13
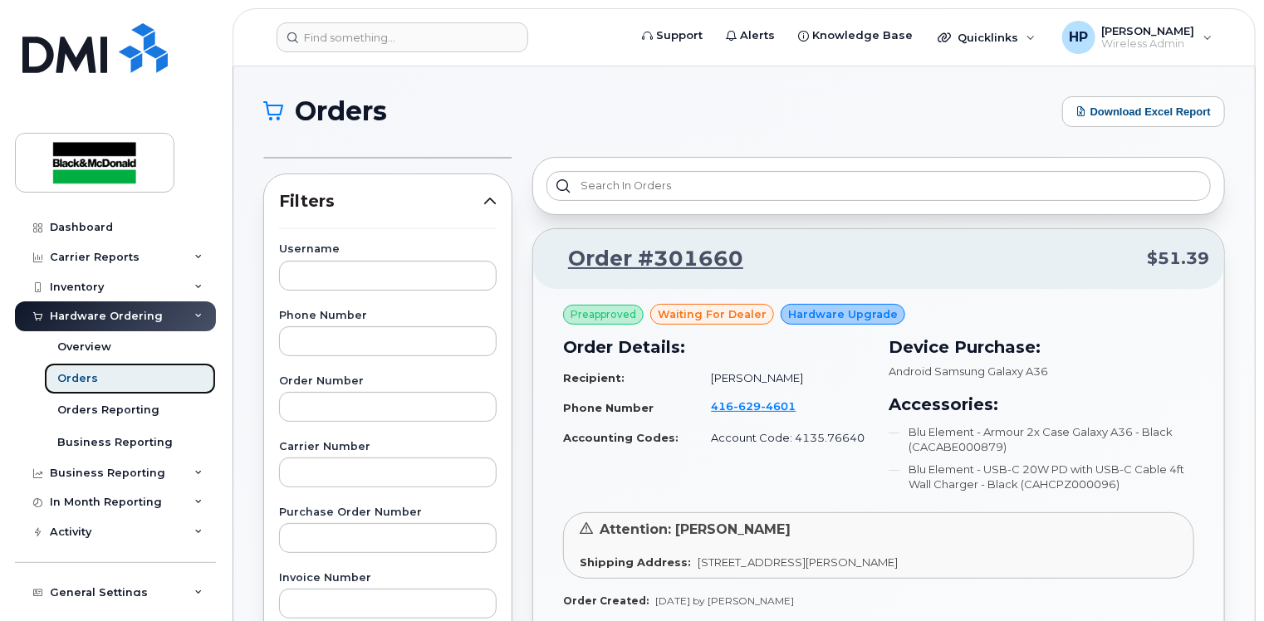
click at [97, 379] on link "Orders" at bounding box center [130, 379] width 172 height 32
click at [139, 383] on link "Orders" at bounding box center [130, 379] width 172 height 32
click at [71, 373] on div "Orders" at bounding box center [77, 378] width 41 height 15
click at [81, 378] on div "Orders" at bounding box center [77, 378] width 41 height 15
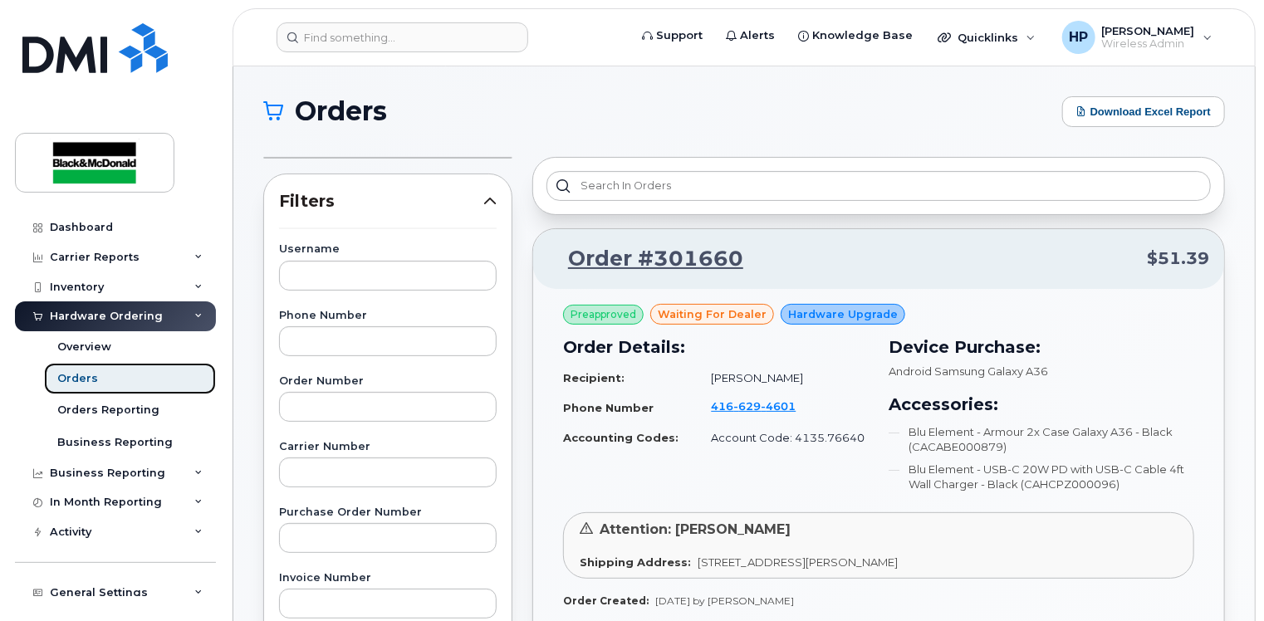
click at [130, 374] on link "Orders" at bounding box center [130, 379] width 172 height 32
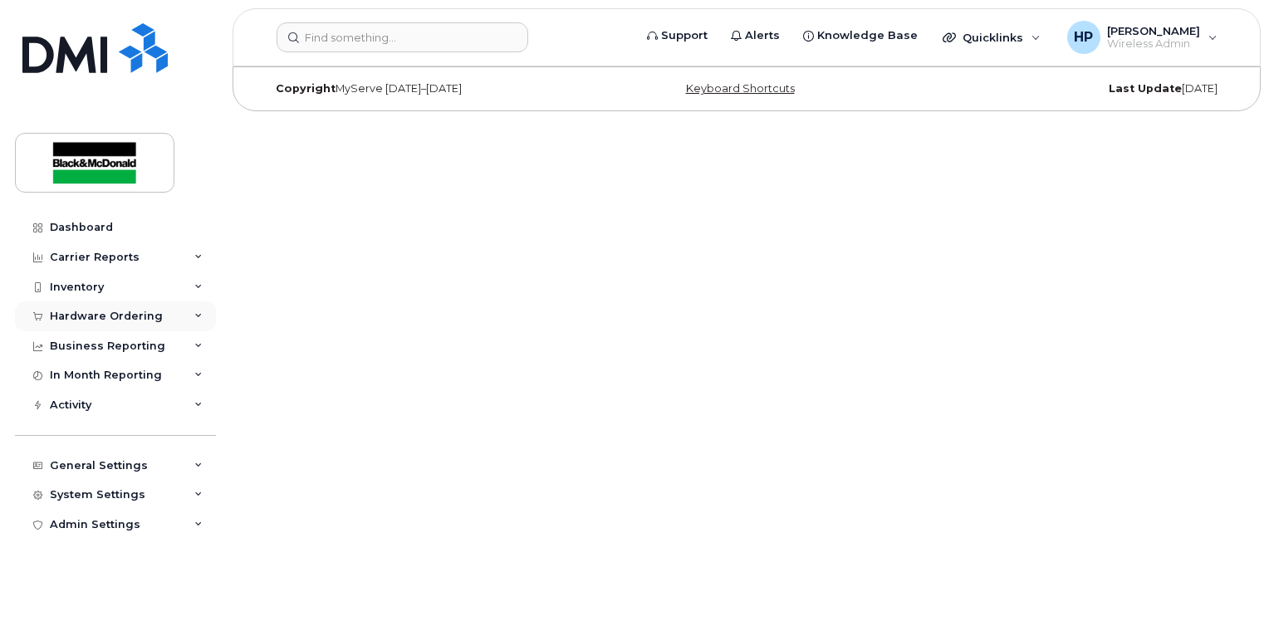
click at [160, 320] on div "Hardware Ordering" at bounding box center [115, 316] width 201 height 30
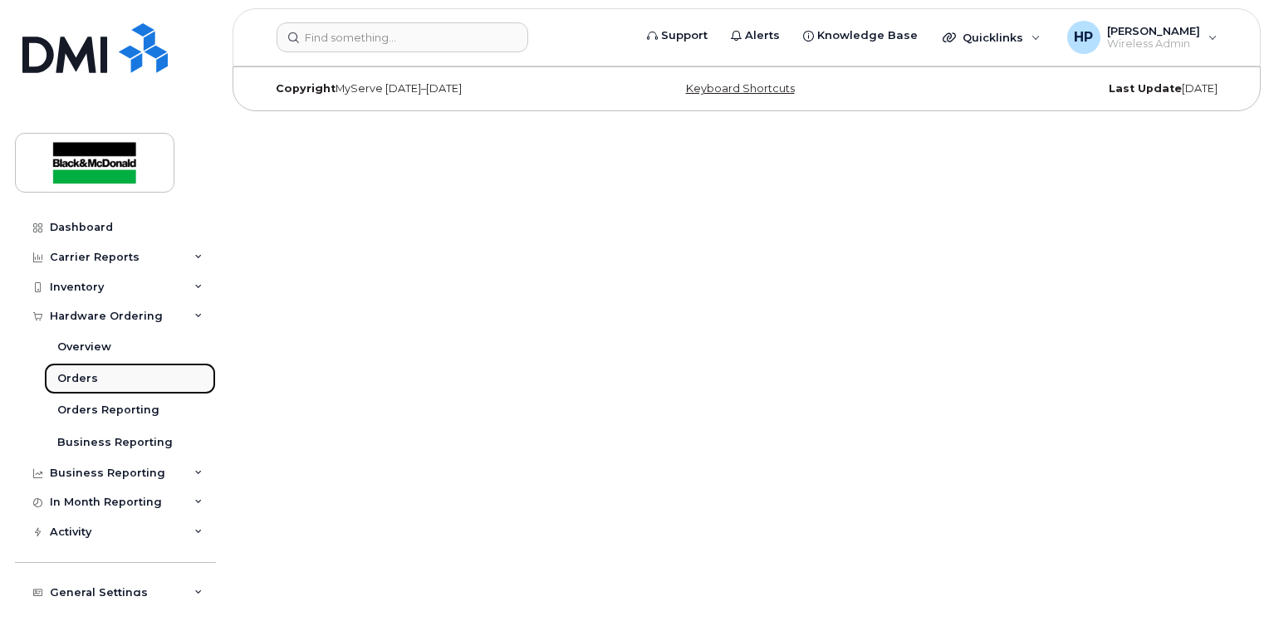
click at [87, 379] on div "Orders" at bounding box center [77, 378] width 41 height 15
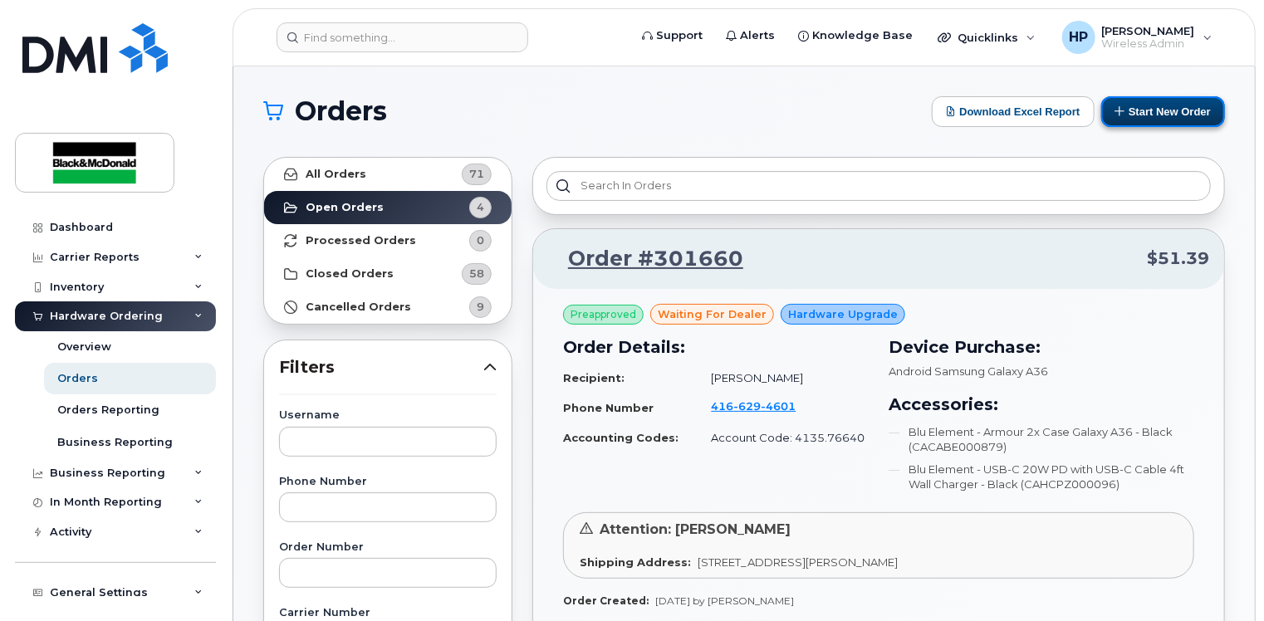
click at [1149, 117] on button "Start New Order" at bounding box center [1163, 111] width 124 height 31
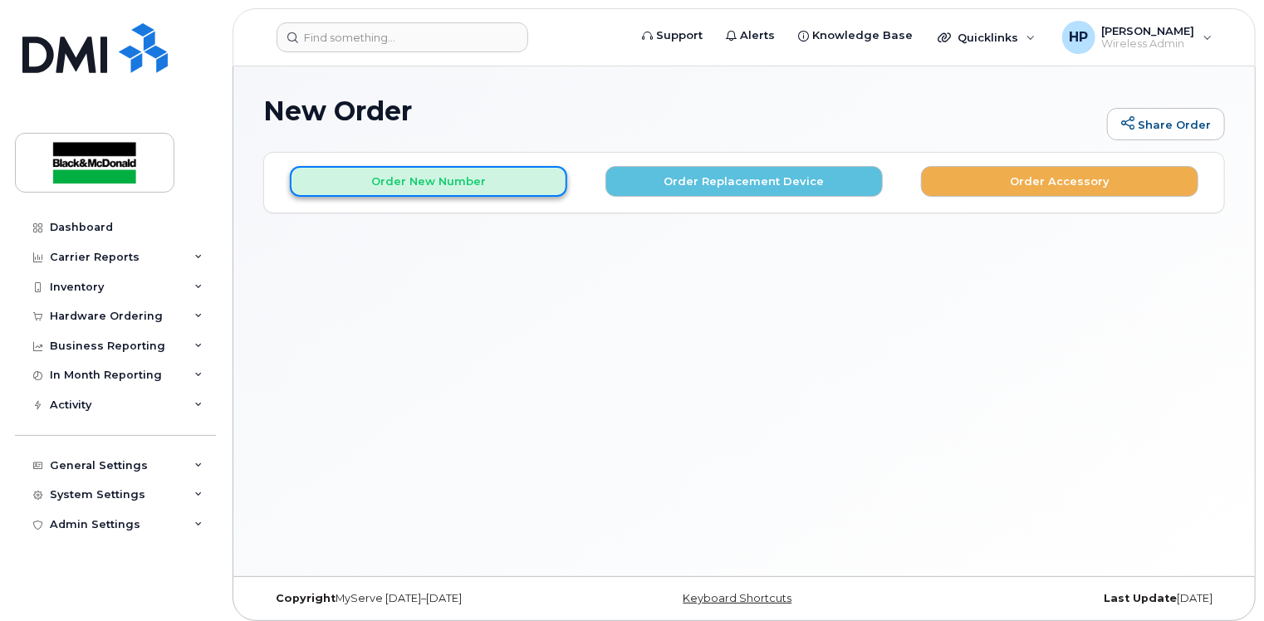
click at [392, 183] on button "Order New Number" at bounding box center [428, 181] width 277 height 31
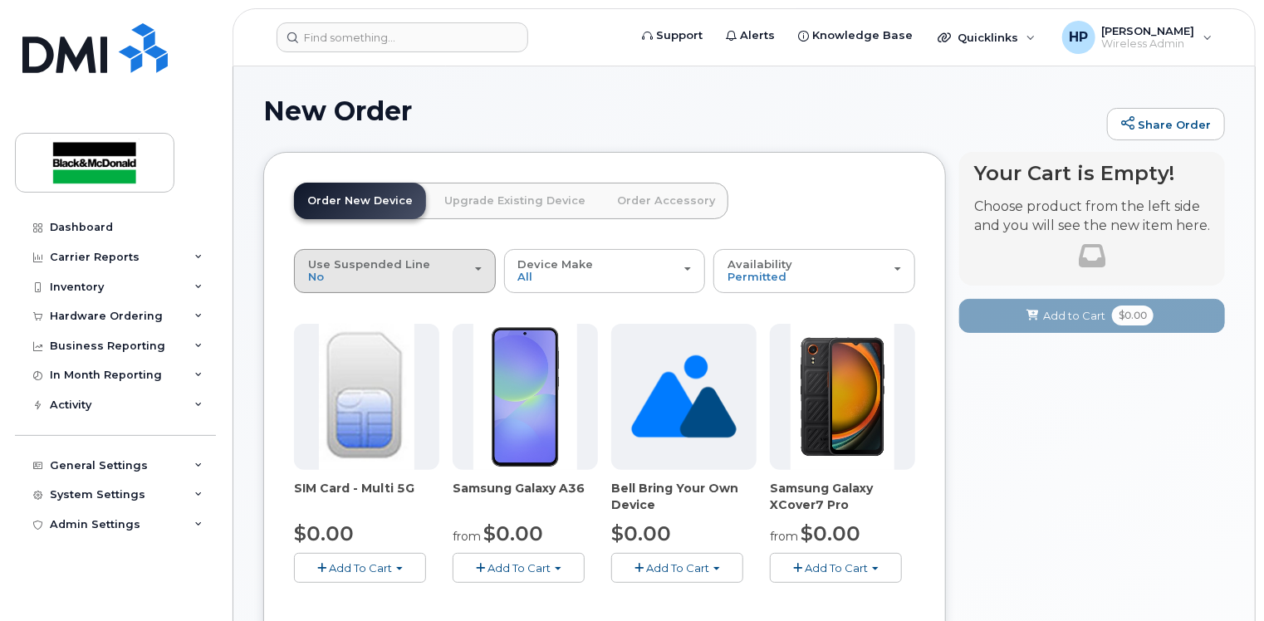
click at [459, 277] on div "Use Suspended Line No" at bounding box center [395, 271] width 174 height 26
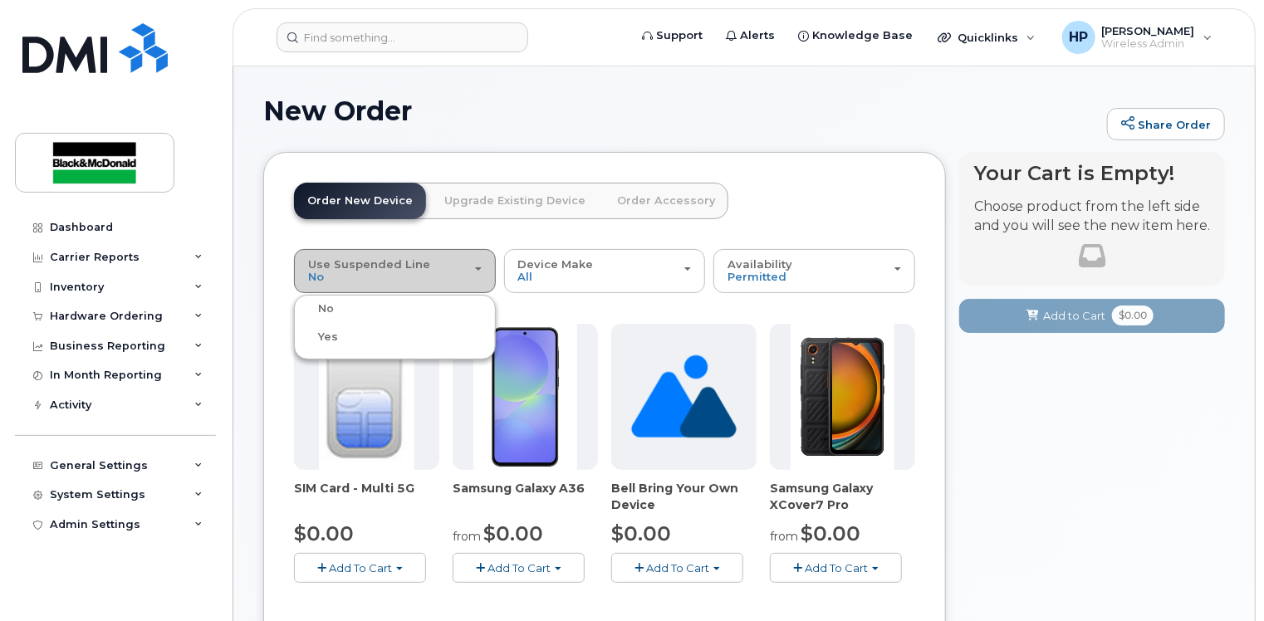
click at [459, 277] on div "Use Suspended Line No" at bounding box center [395, 271] width 174 height 26
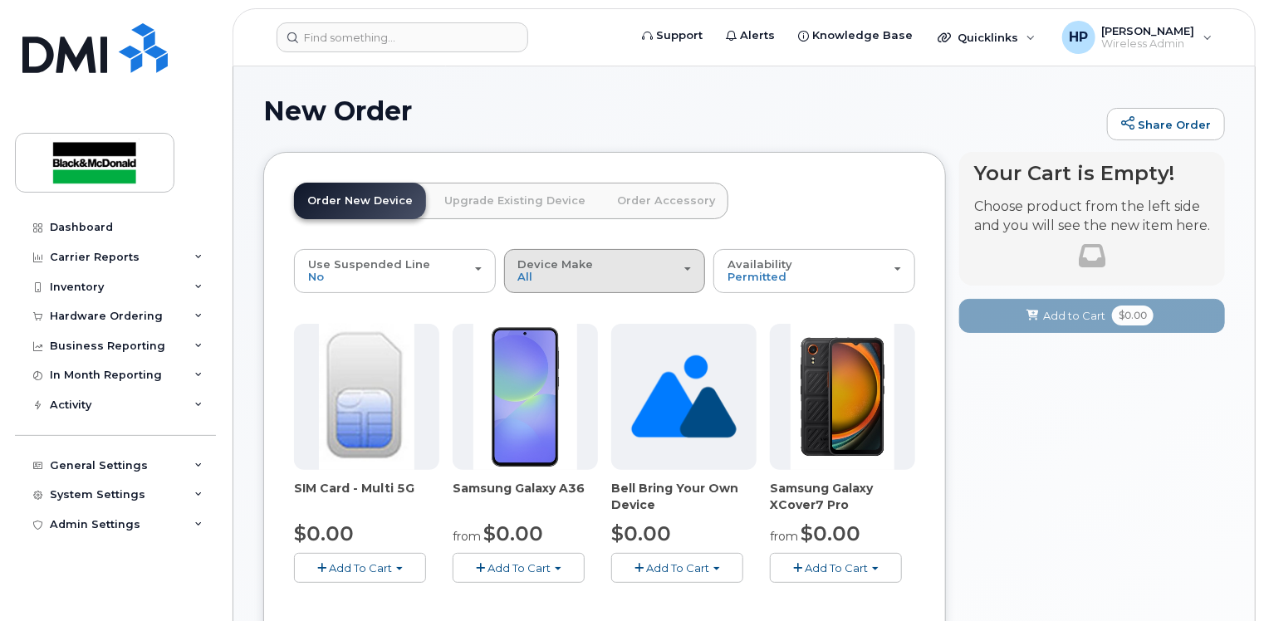
click at [599, 281] on div "Device Make All Android [GEOGRAPHIC_DATA] Cell Phone HUB Modem" at bounding box center [605, 271] width 174 height 26
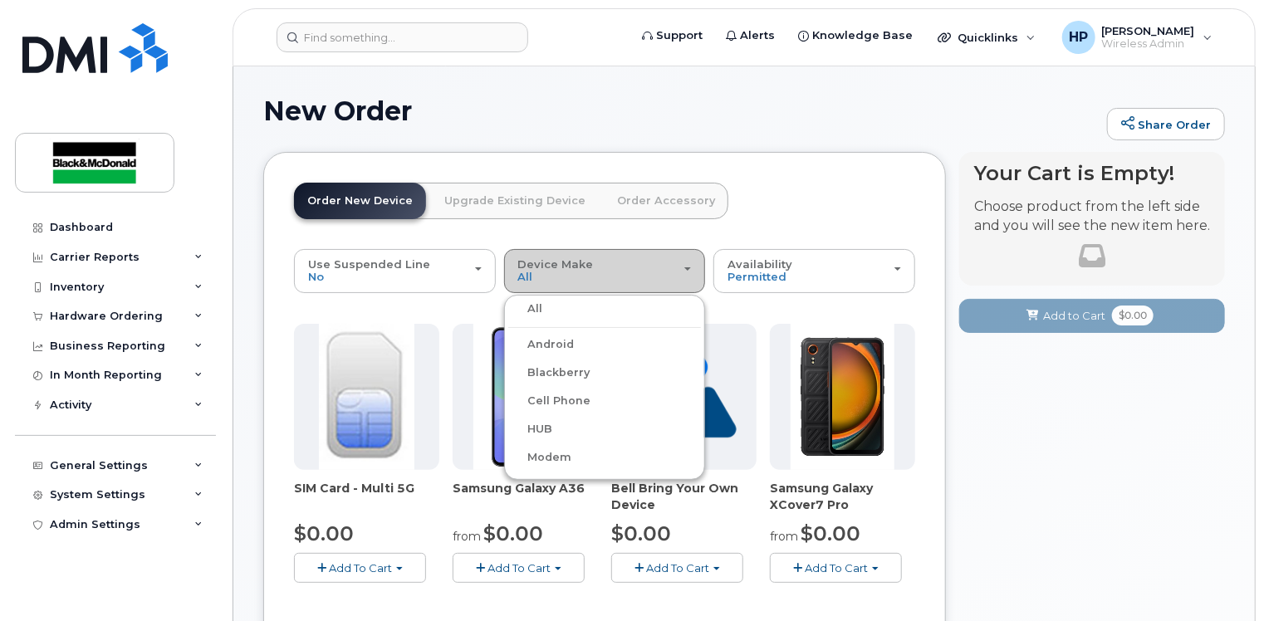
click at [614, 266] on div "Device Make All Android [GEOGRAPHIC_DATA] Cell Phone HUB Modem" at bounding box center [605, 271] width 174 height 26
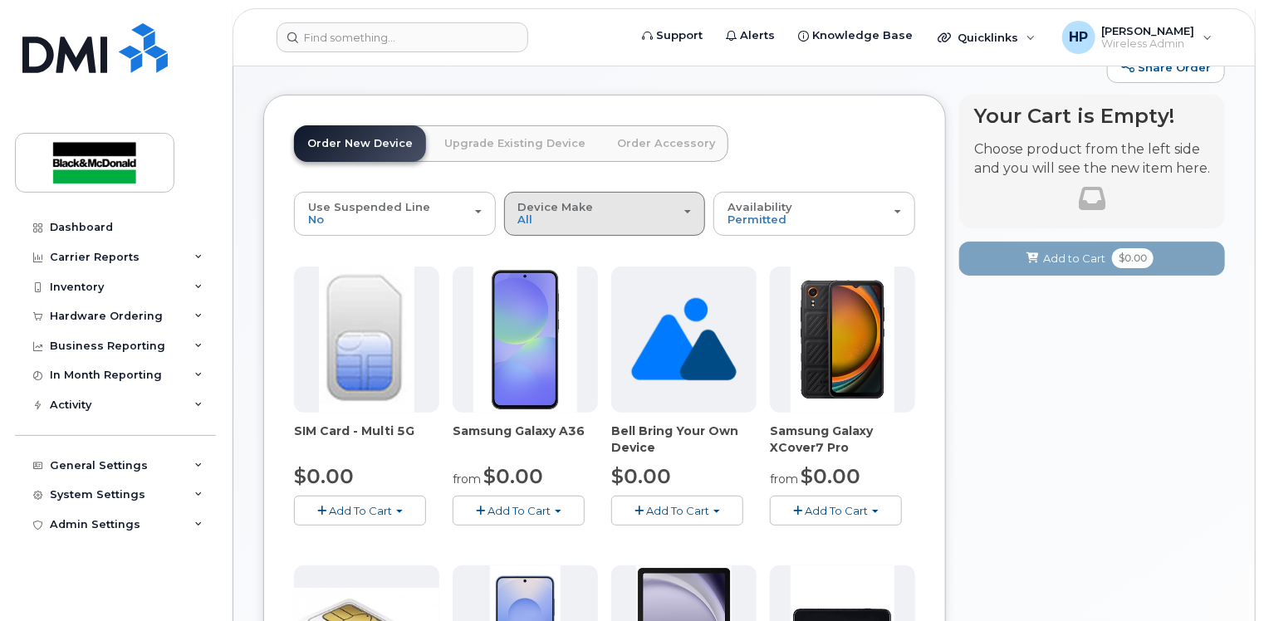
scroll to position [83, 0]
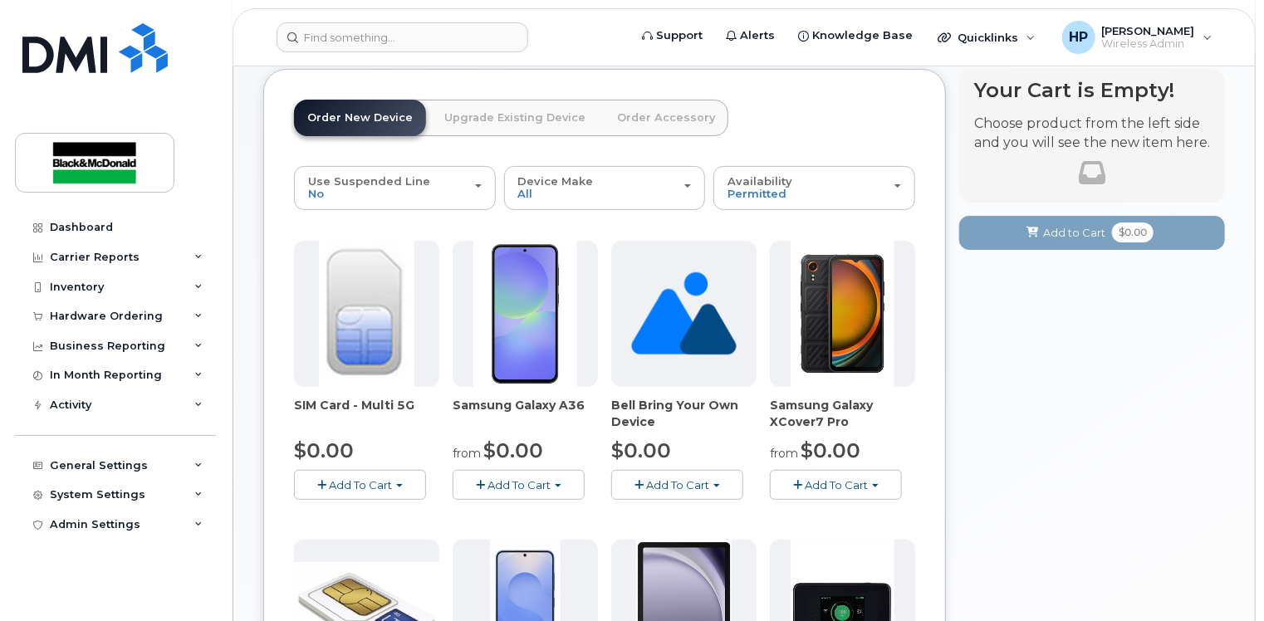
click at [544, 490] on button "Add To Cart" at bounding box center [518, 484] width 132 height 29
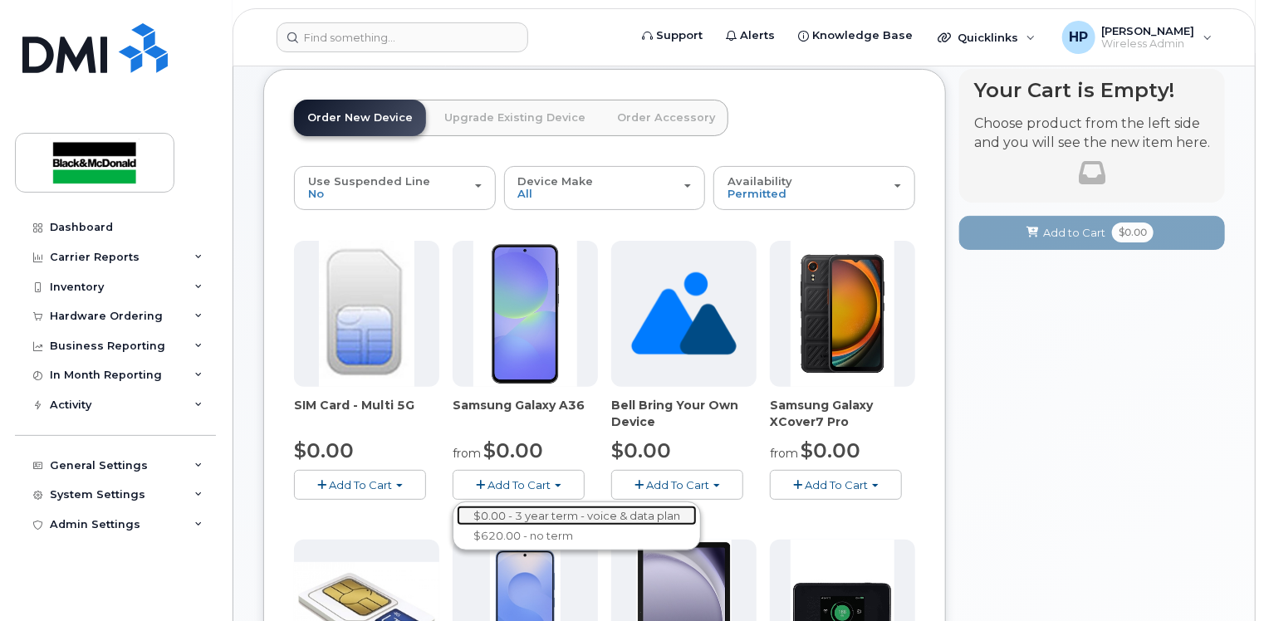
click at [531, 512] on link "$0.00 - 3 year term - voice & data plan" at bounding box center [577, 516] width 240 height 21
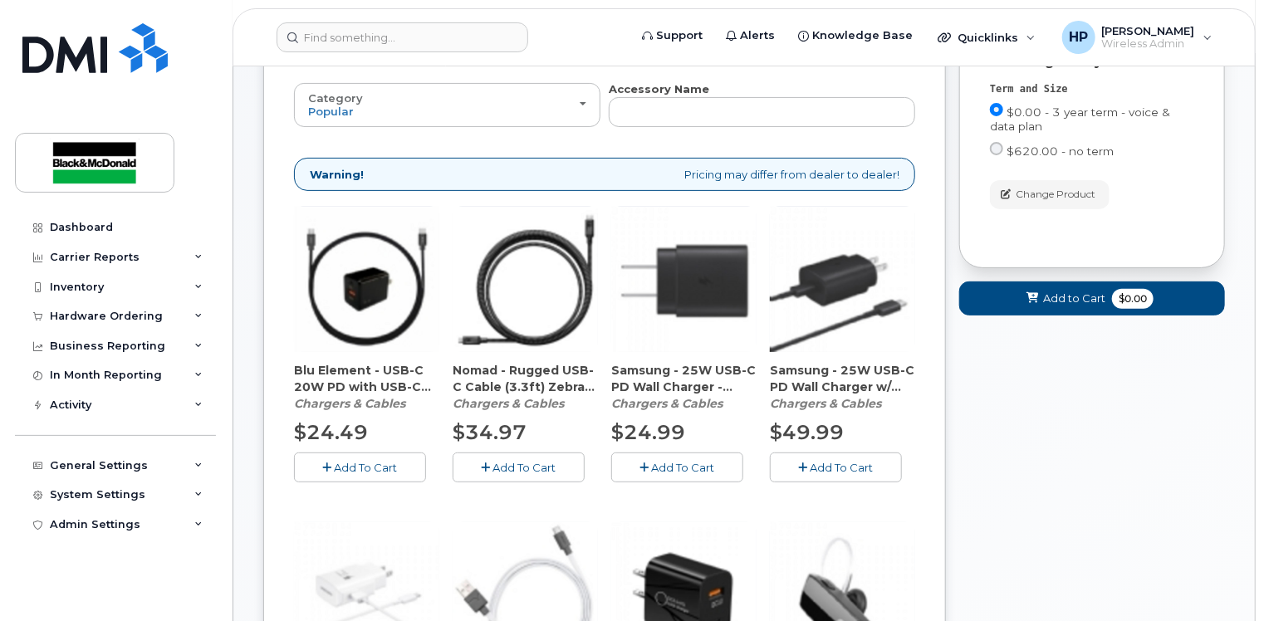
scroll to position [166, 0]
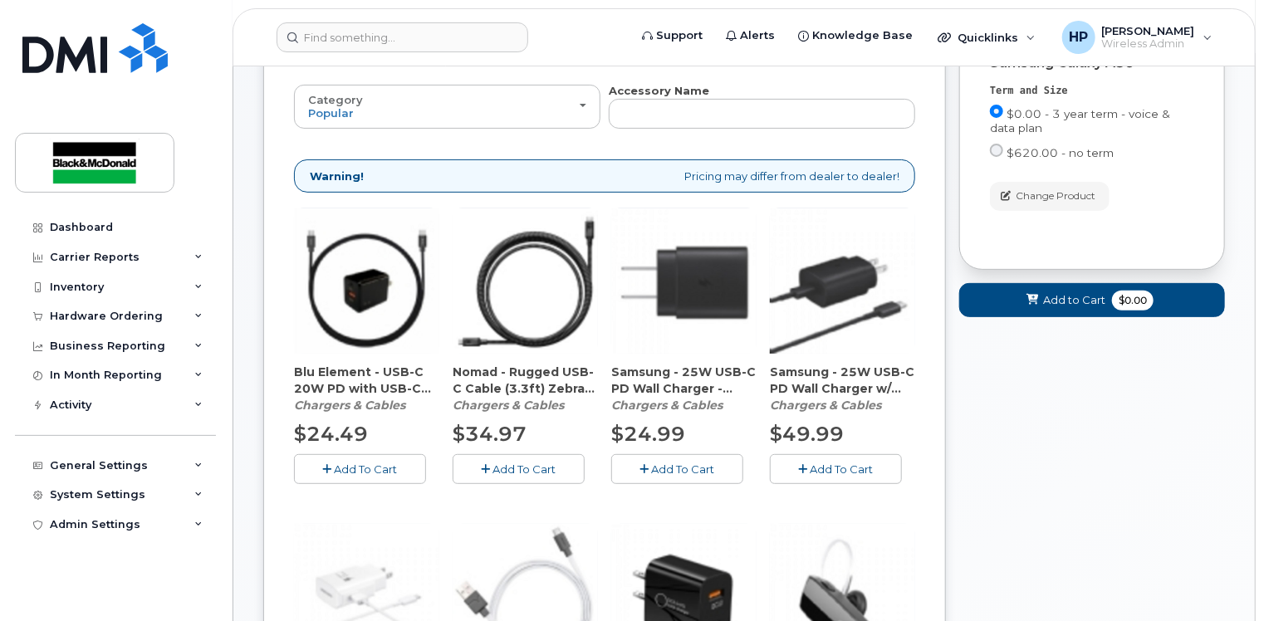
click at [359, 465] on span "Add To Cart" at bounding box center [366, 468] width 63 height 13
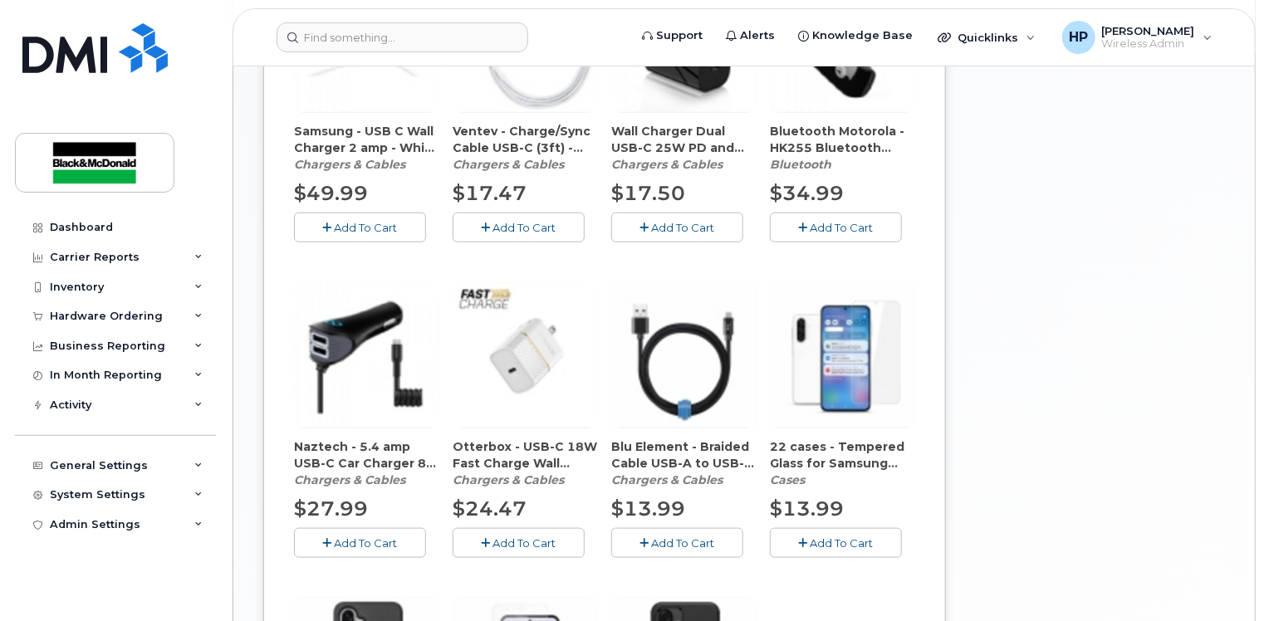
scroll to position [1138, 0]
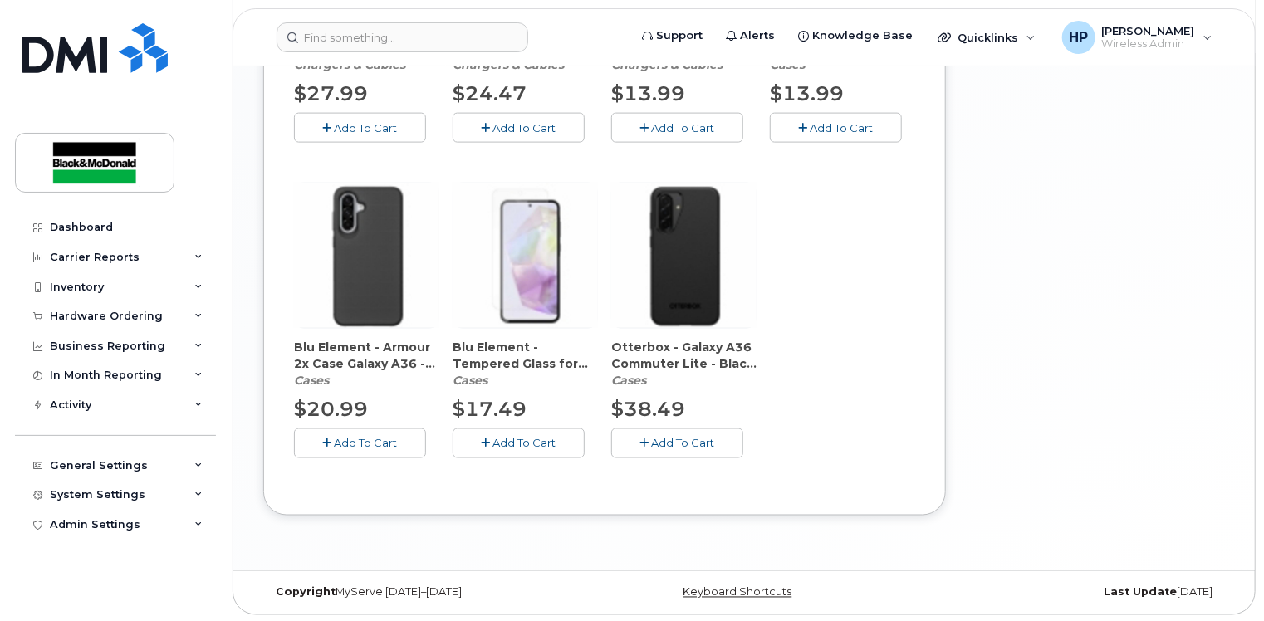
click at [364, 443] on span "Add To Cart" at bounding box center [366, 443] width 63 height 13
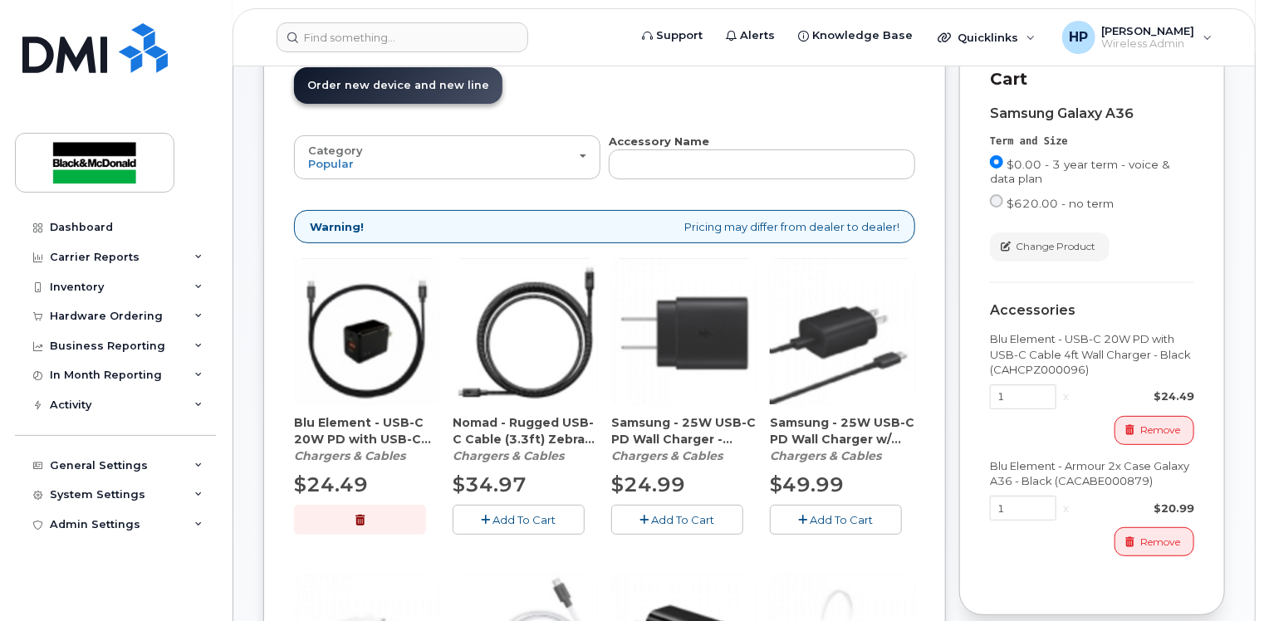
scroll to position [0, 0]
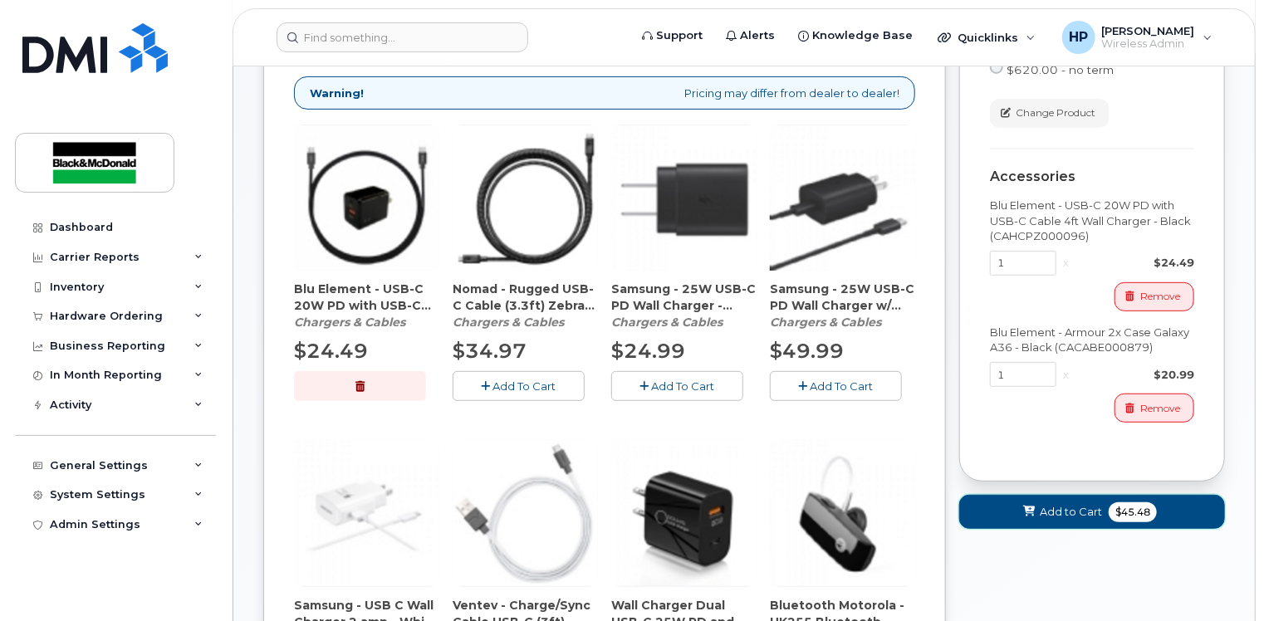
click at [1086, 504] on span "Add to Cart" at bounding box center [1070, 512] width 62 height 16
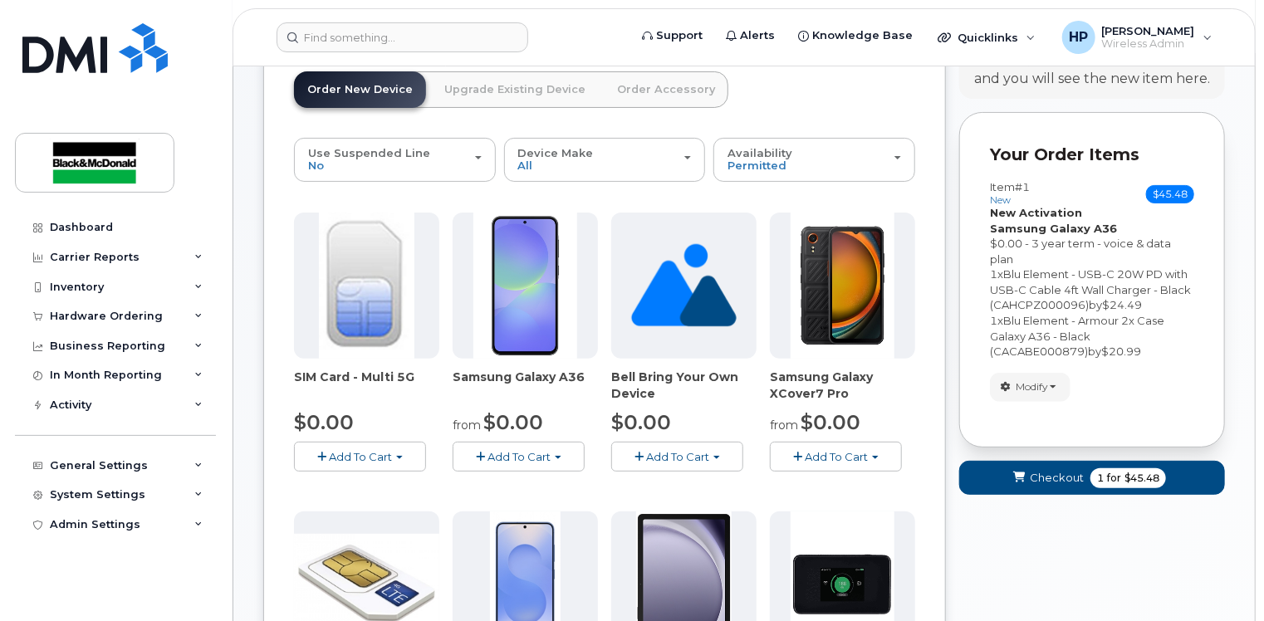
scroll to position [194, 0]
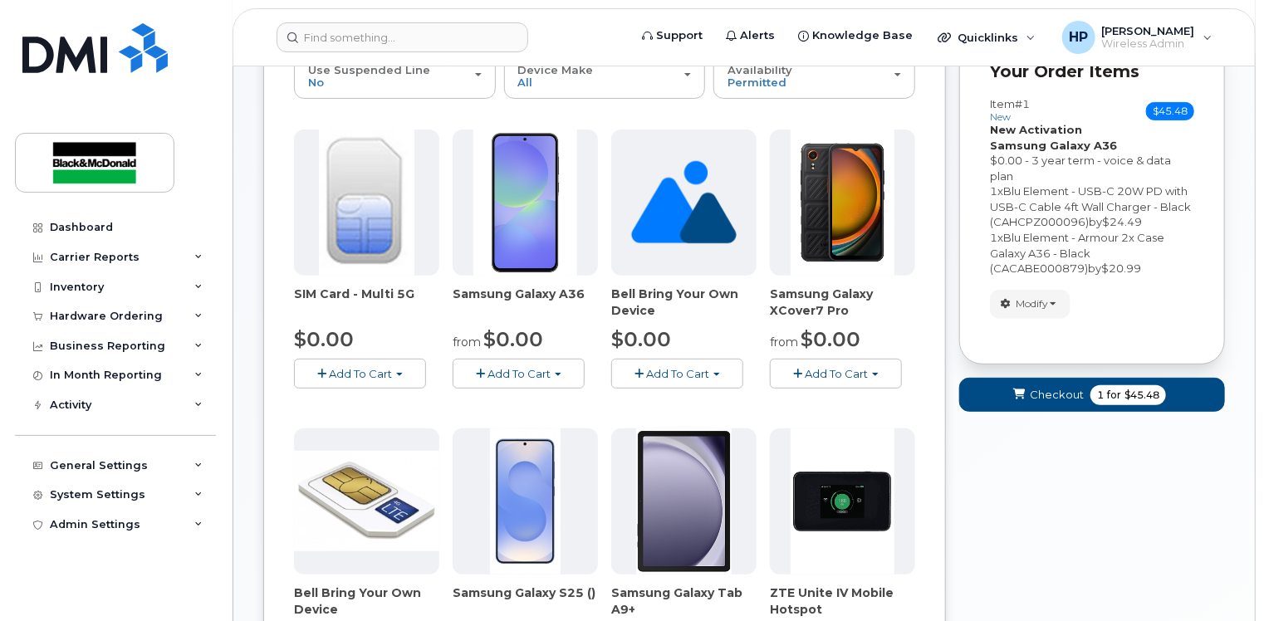
click at [382, 371] on span "Add To Cart" at bounding box center [360, 373] width 63 height 13
drag, startPoint x: 371, startPoint y: 399, endPoint x: 384, endPoint y: 394, distance: 14.5
click at [371, 399] on link "$0.00 - New Activation" at bounding box center [377, 404] width 158 height 21
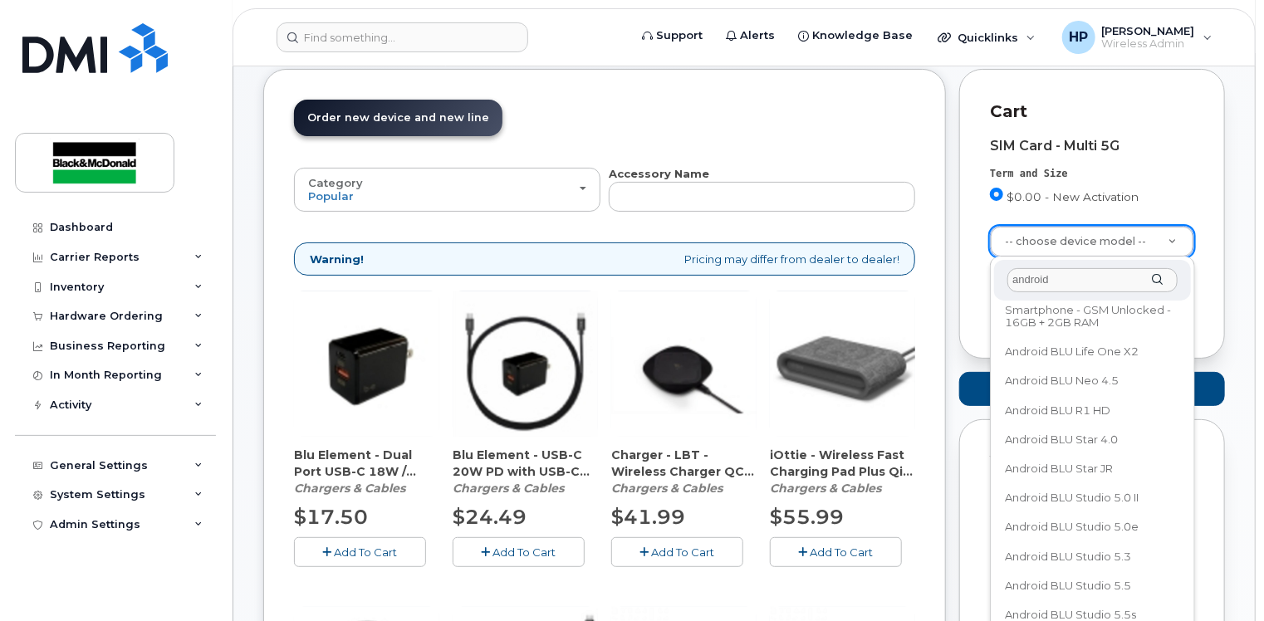
scroll to position [0, 0]
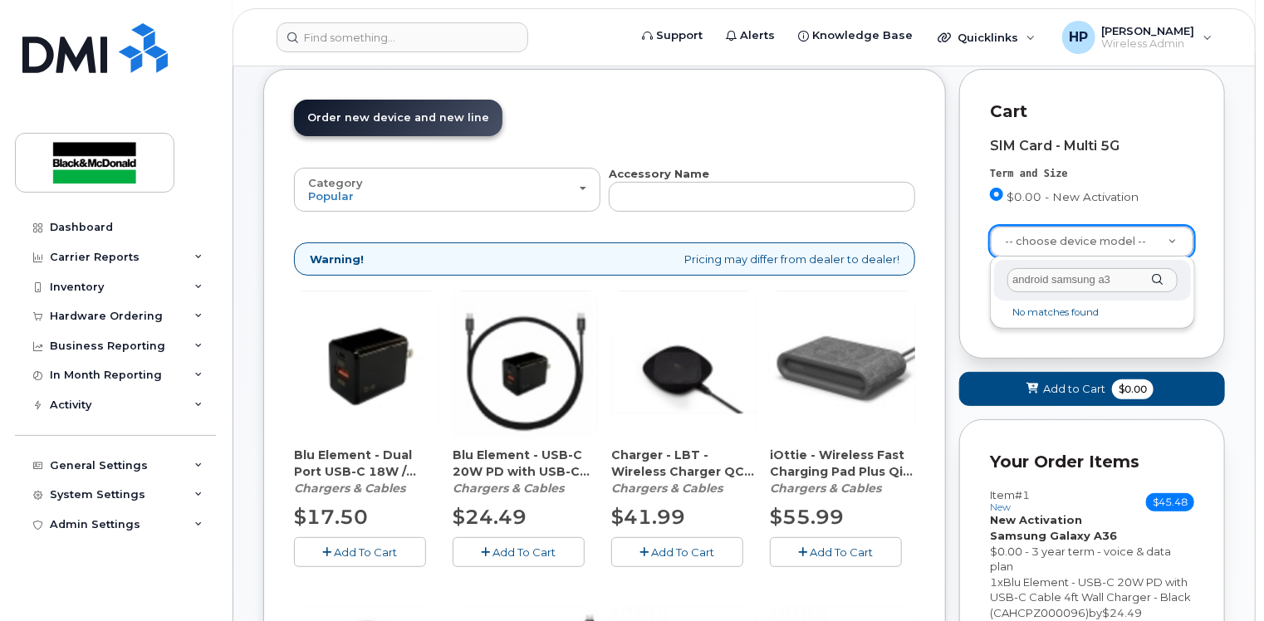
type input "android samsung a36"
drag, startPoint x: 1127, startPoint y: 273, endPoint x: 941, endPoint y: 282, distance: 186.2
type input "Samsung a36"
click at [1162, 277] on div "Samsung a36" at bounding box center [1092, 280] width 196 height 41
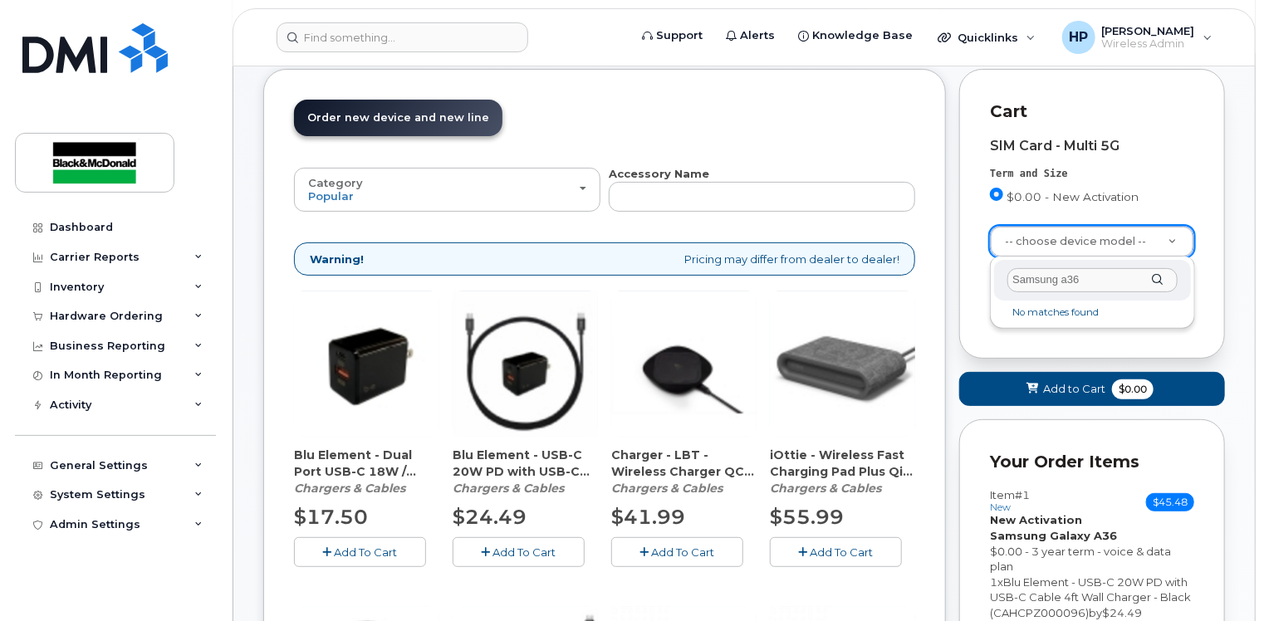
drag, startPoint x: 1122, startPoint y: 286, endPoint x: 895, endPoint y: 277, distance: 227.6
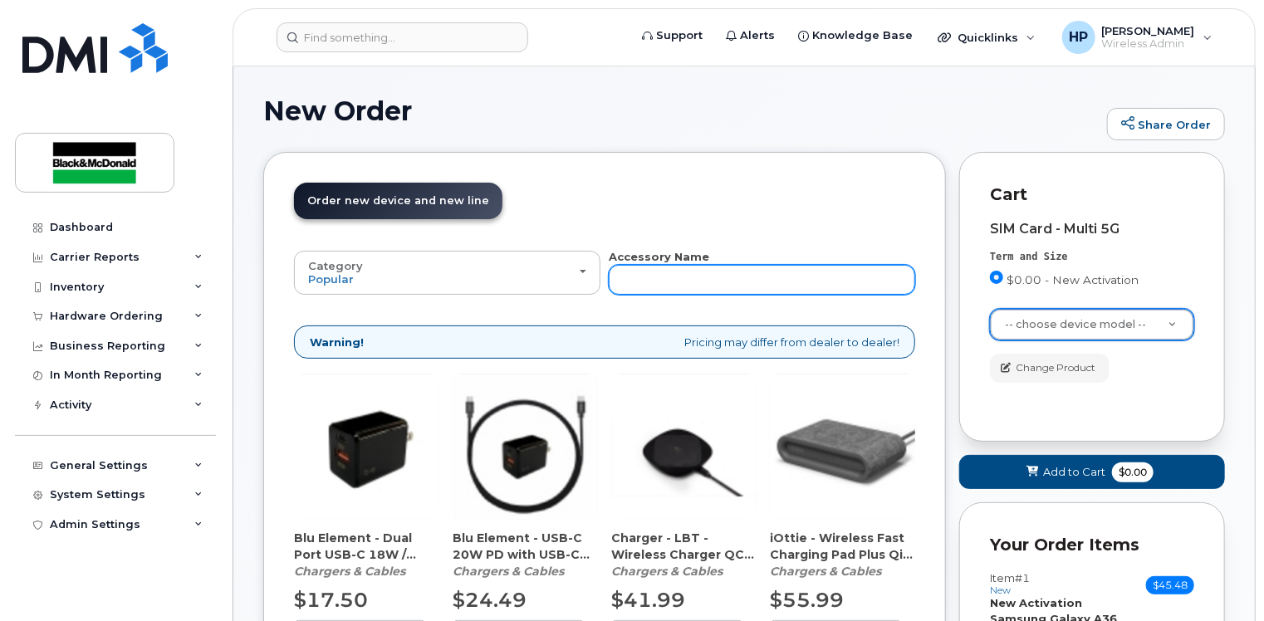
click at [639, 281] on input "text" at bounding box center [762, 280] width 306 height 30
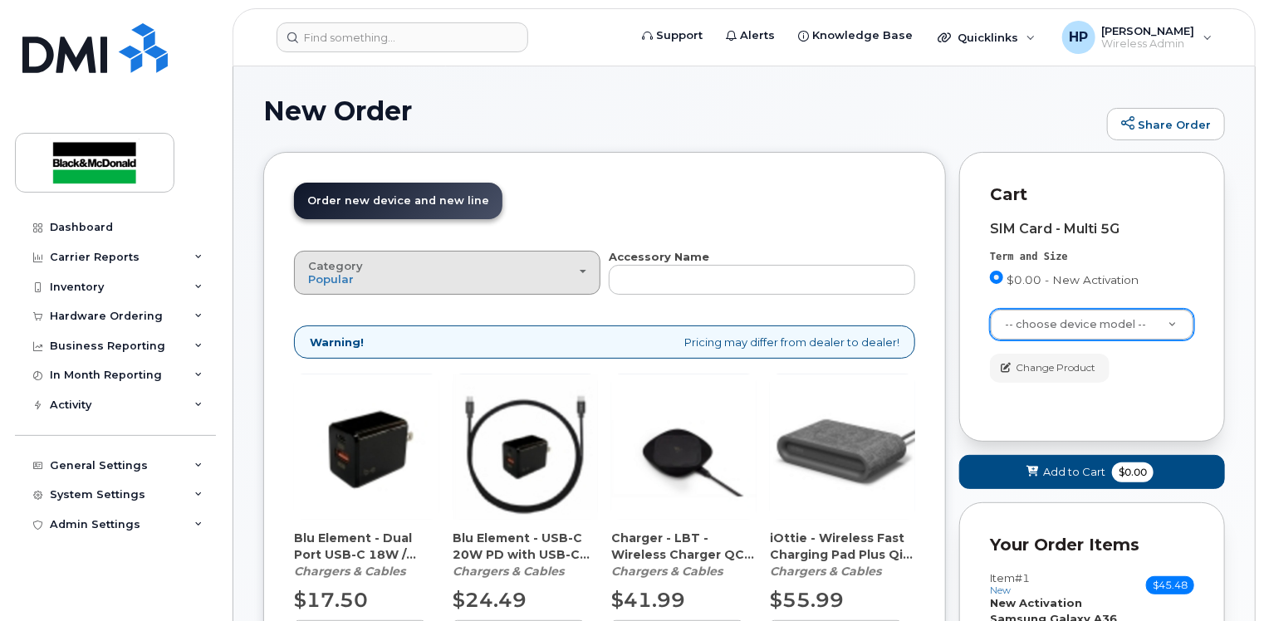
click at [578, 286] on button "Category Popular" at bounding box center [447, 272] width 306 height 43
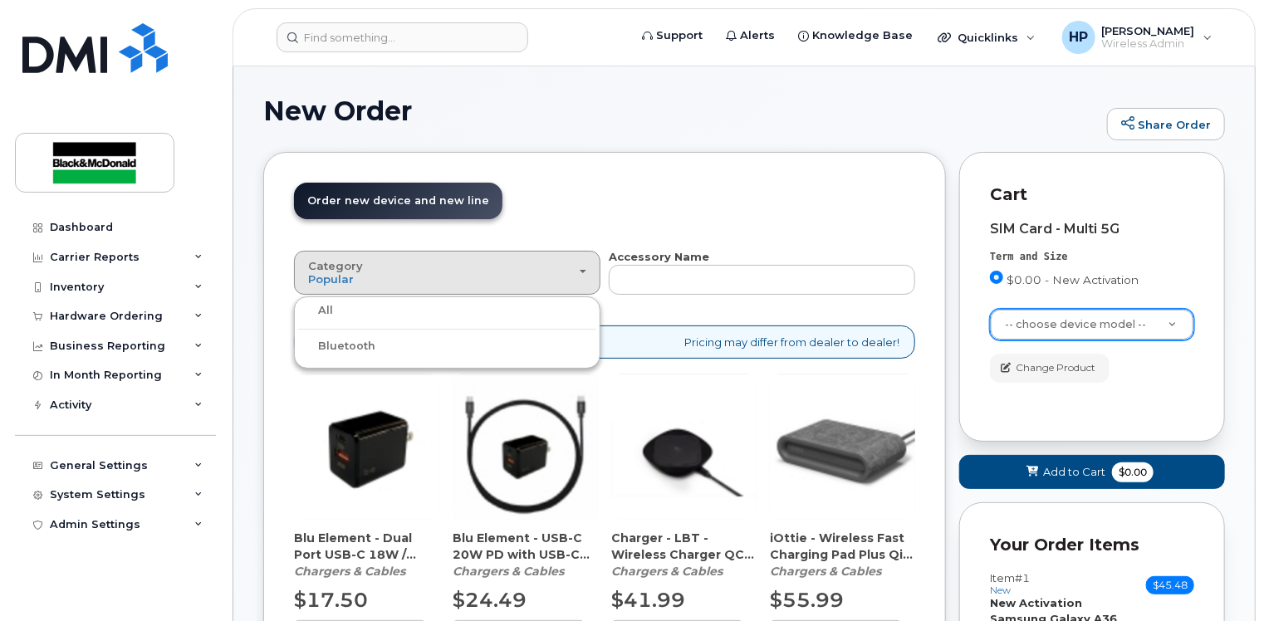
click at [375, 306] on div "All" at bounding box center [447, 311] width 298 height 20
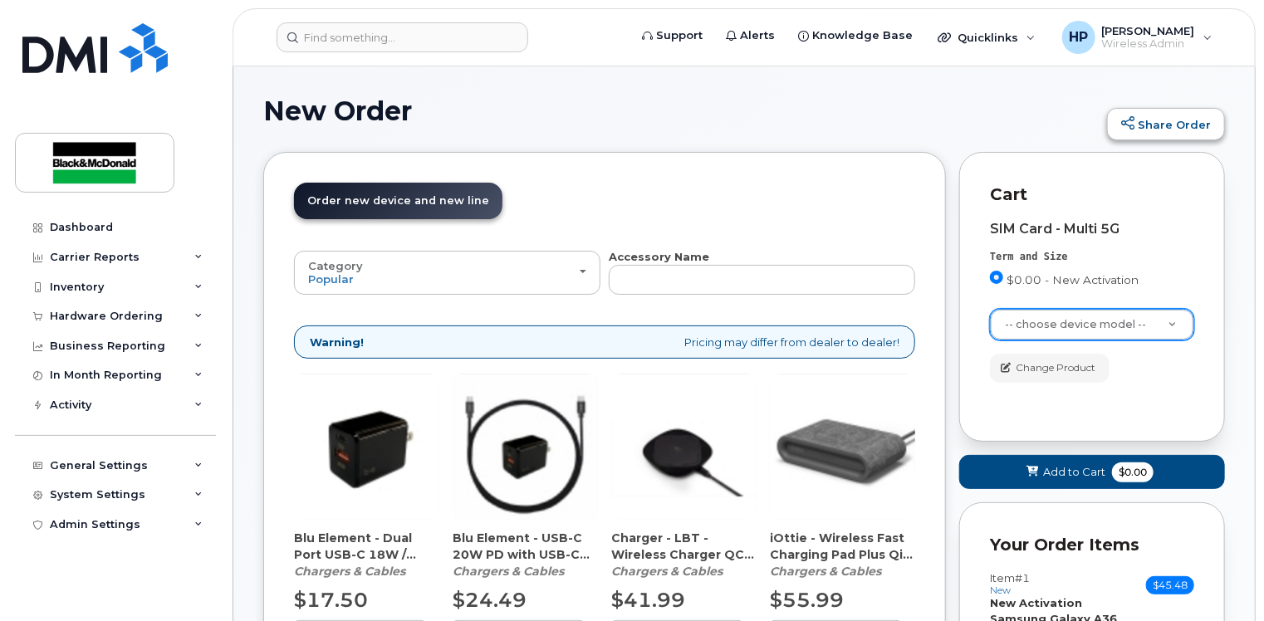
click at [1131, 120] on icon at bounding box center [1127, 122] width 13 height 13
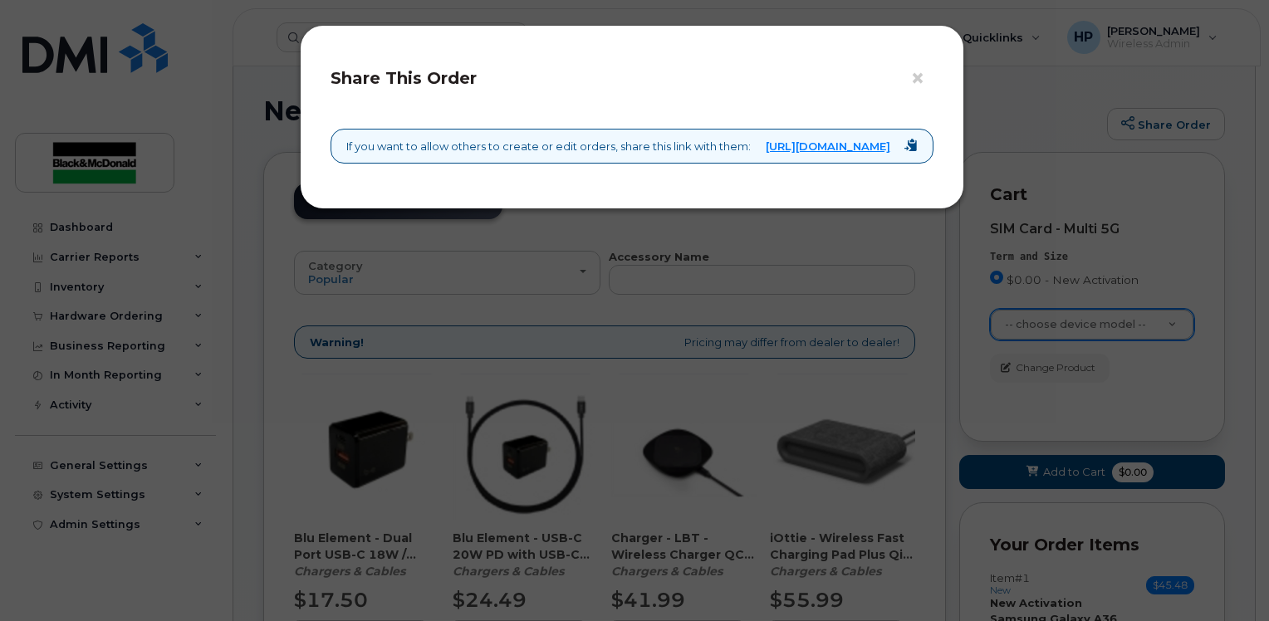
click at [906, 149] on icon at bounding box center [910, 145] width 13 height 13
click at [915, 73] on button "×" at bounding box center [921, 78] width 23 height 25
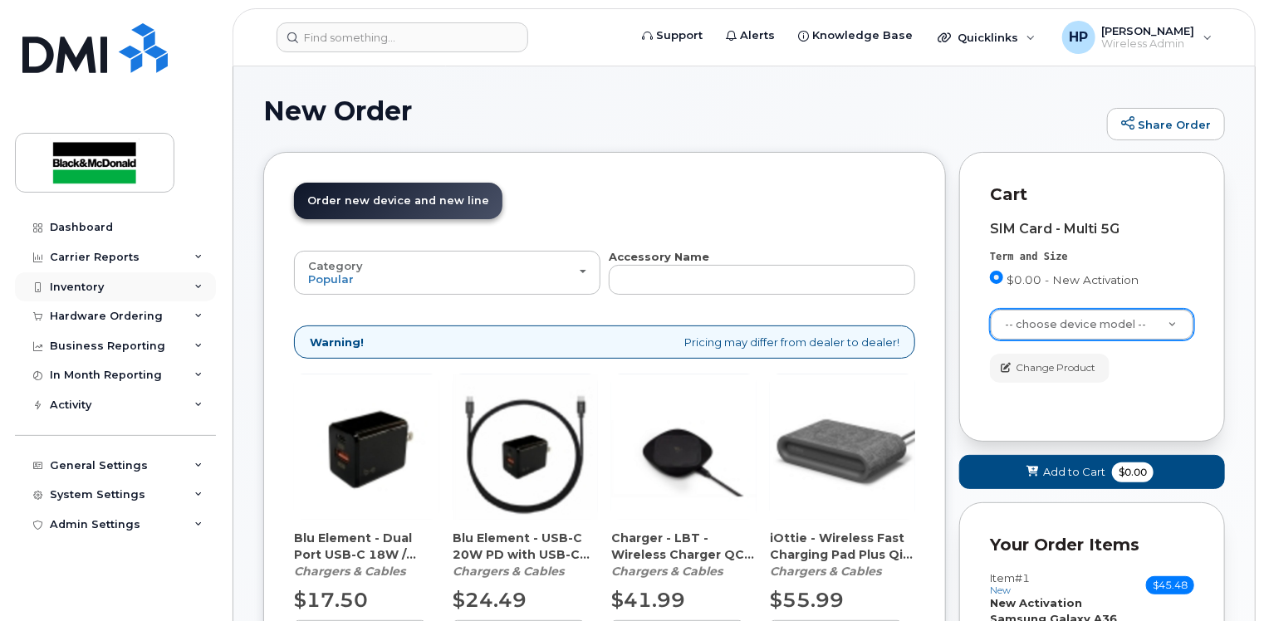
click at [179, 284] on div "Inventory" at bounding box center [115, 287] width 201 height 30
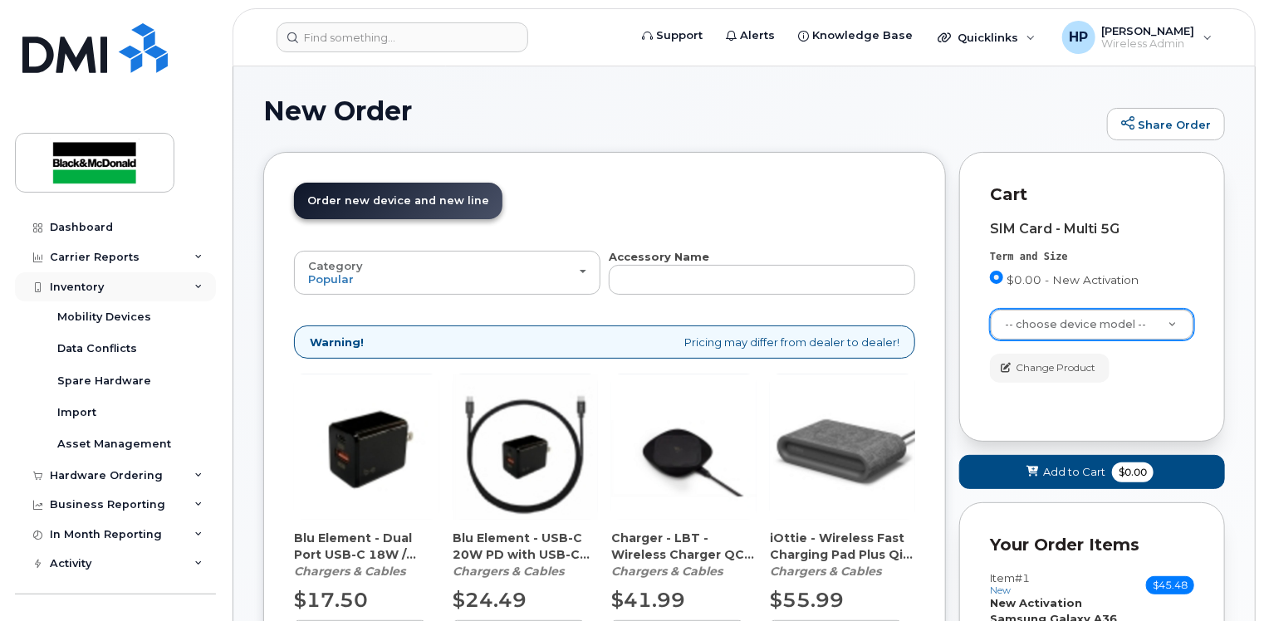
click at [197, 281] on div "Inventory" at bounding box center [115, 287] width 201 height 30
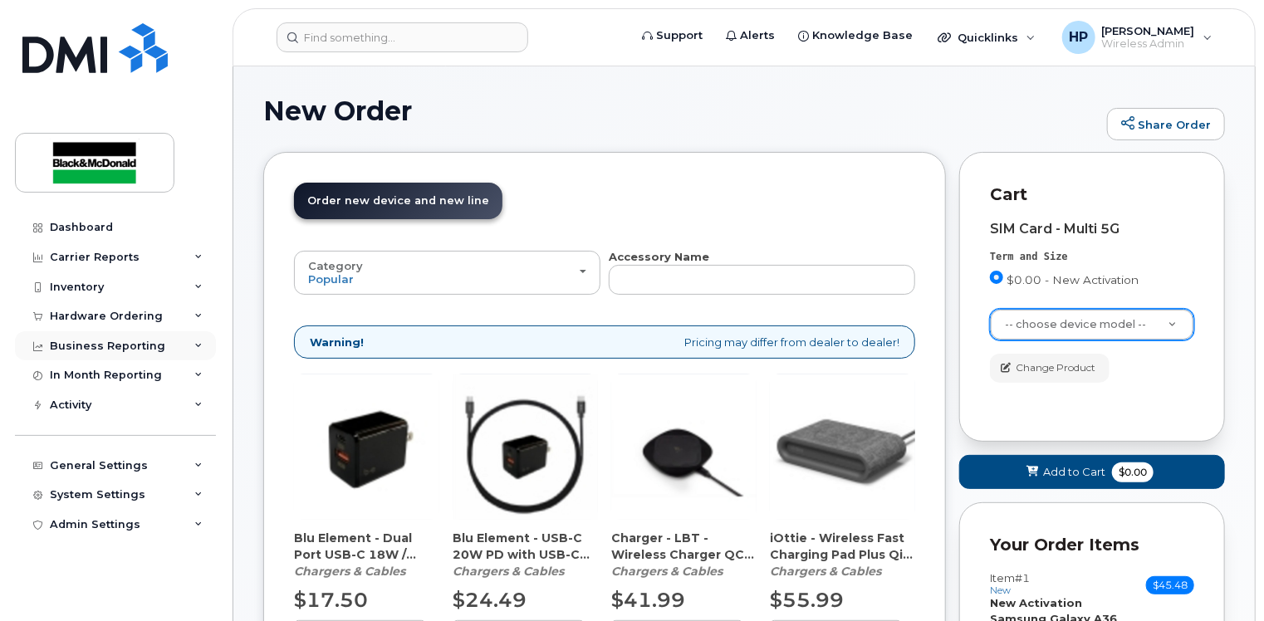
click at [186, 350] on div "Business Reporting" at bounding box center [115, 346] width 201 height 30
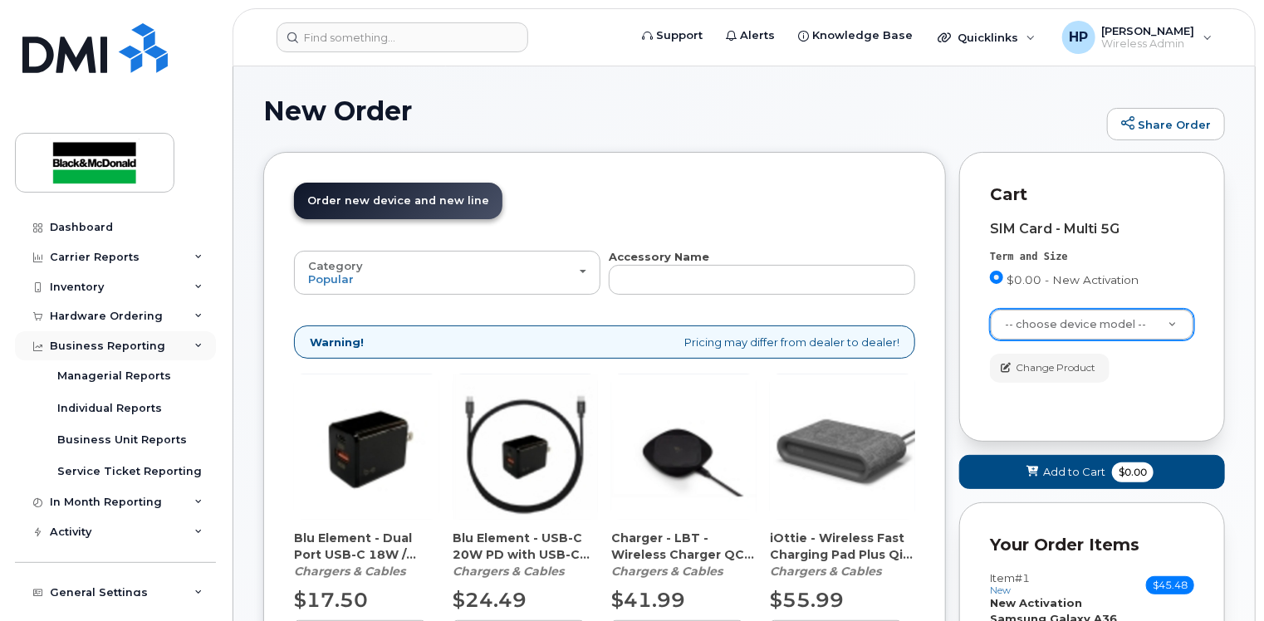
click at [183, 353] on div "Business Reporting" at bounding box center [115, 346] width 201 height 30
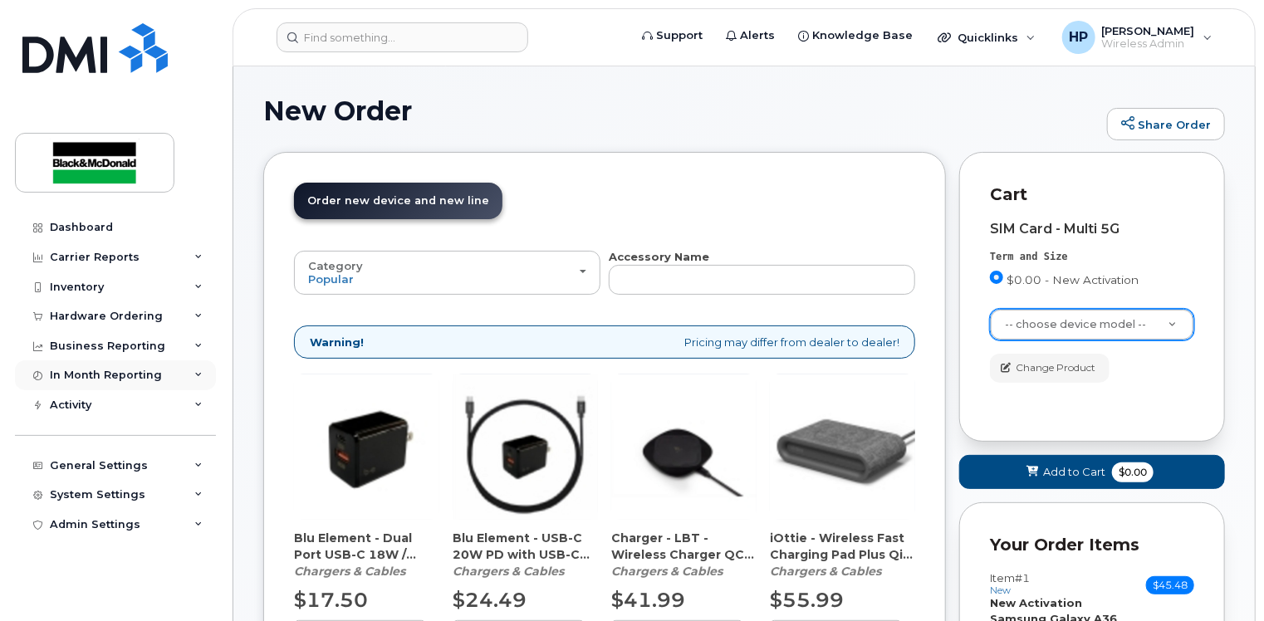
click at [173, 380] on div "In Month Reporting" at bounding box center [115, 375] width 201 height 30
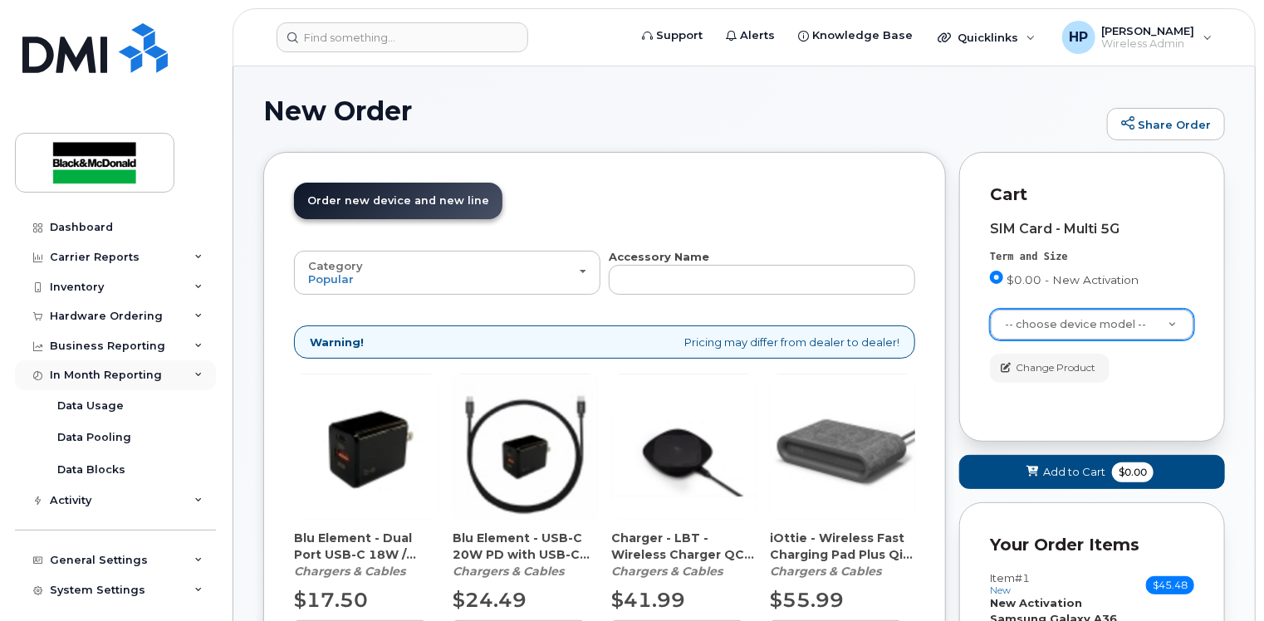
click at [159, 385] on div "In Month Reporting" at bounding box center [115, 375] width 201 height 30
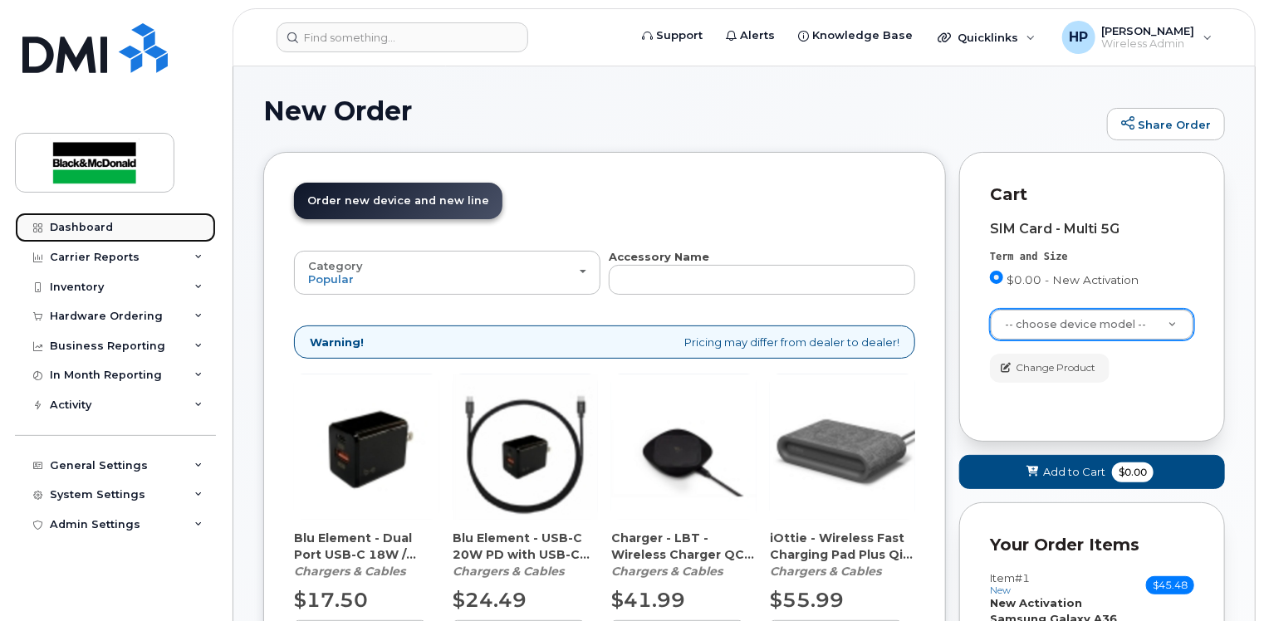
click at [125, 220] on link "Dashboard" at bounding box center [115, 228] width 201 height 30
drag, startPoint x: 95, startPoint y: 224, endPoint x: 136, endPoint y: 247, distance: 47.6
click at [94, 224] on div "Dashboard" at bounding box center [81, 227] width 63 height 13
click at [150, 262] on div "Carrier Reports" at bounding box center [115, 257] width 201 height 30
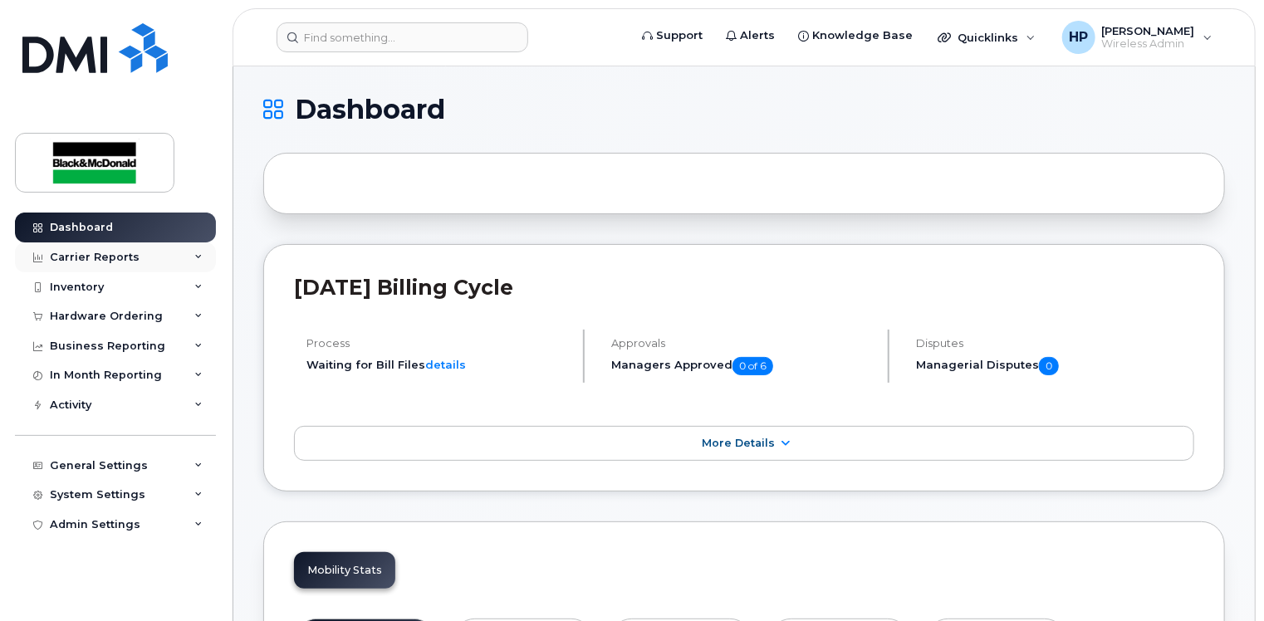
click at [138, 257] on div "Carrier Reports" at bounding box center [115, 257] width 201 height 30
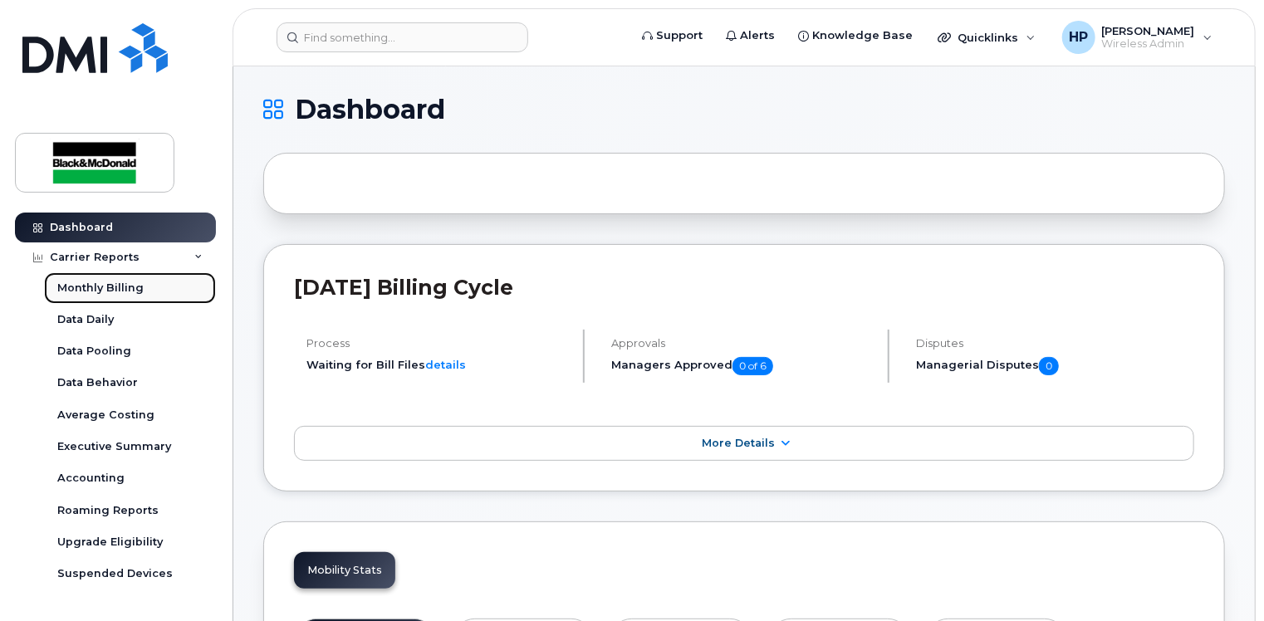
click at [91, 292] on div "Monthly Billing" at bounding box center [100, 288] width 86 height 15
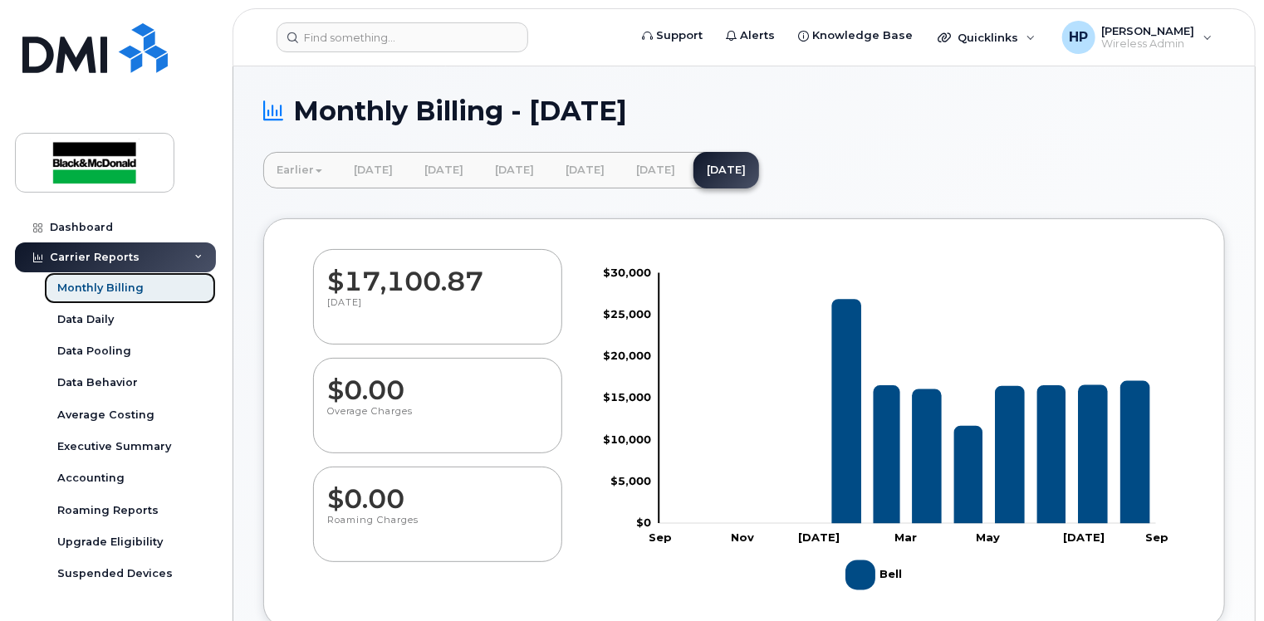
click at [149, 284] on link "Monthly Billing" at bounding box center [130, 288] width 172 height 32
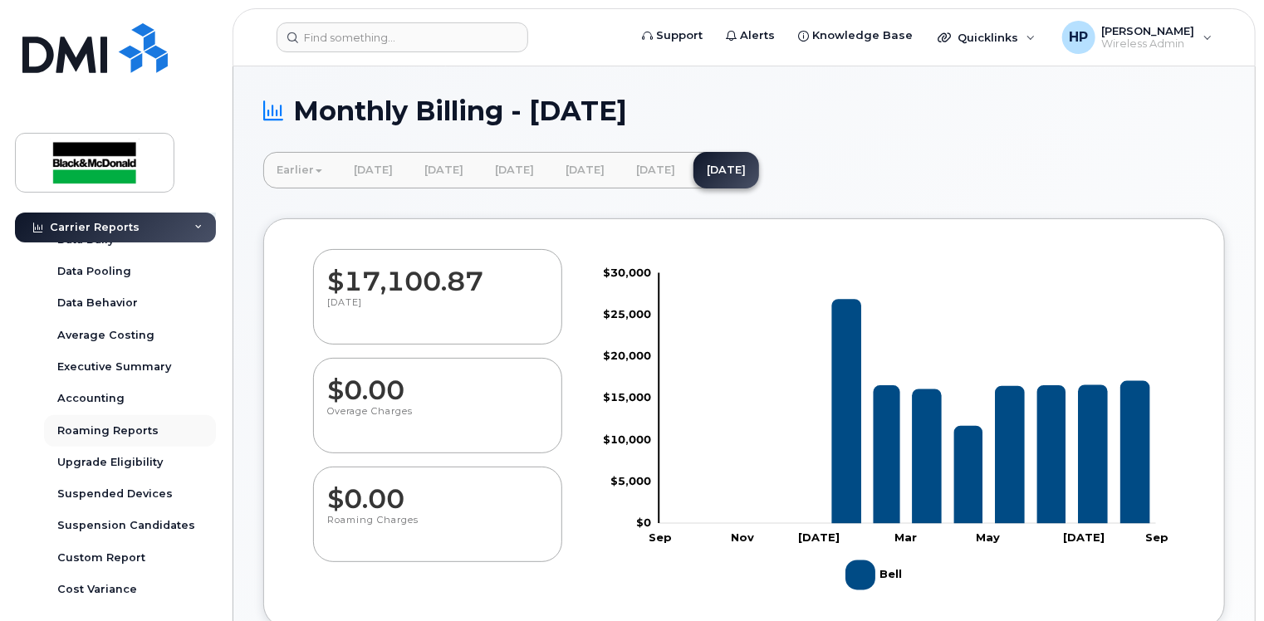
scroll to position [166, 0]
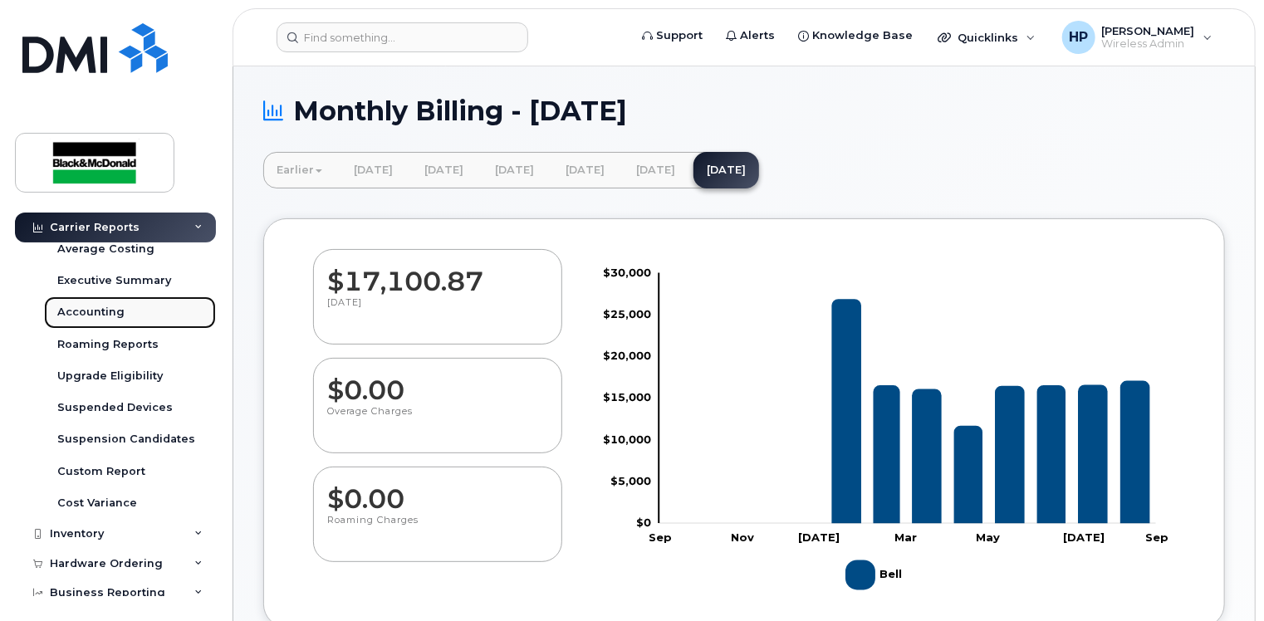
click at [104, 307] on div "Accounting" at bounding box center [90, 312] width 67 height 15
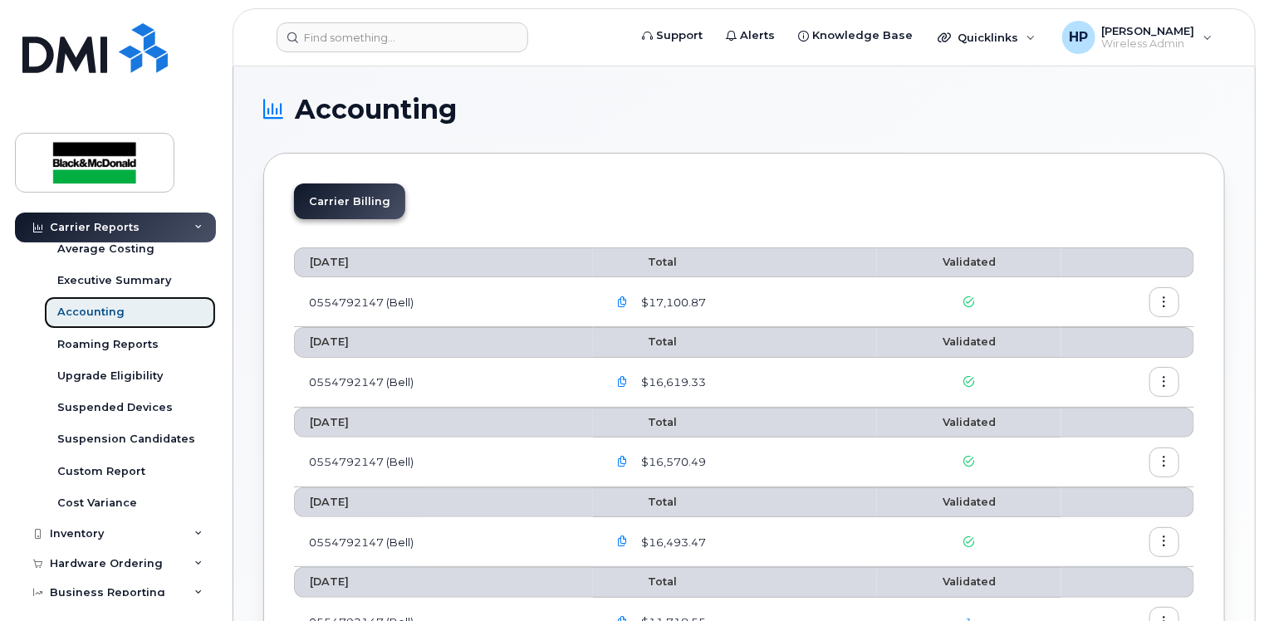
scroll to position [166, 0]
